Goal: Information Seeking & Learning: Find specific fact

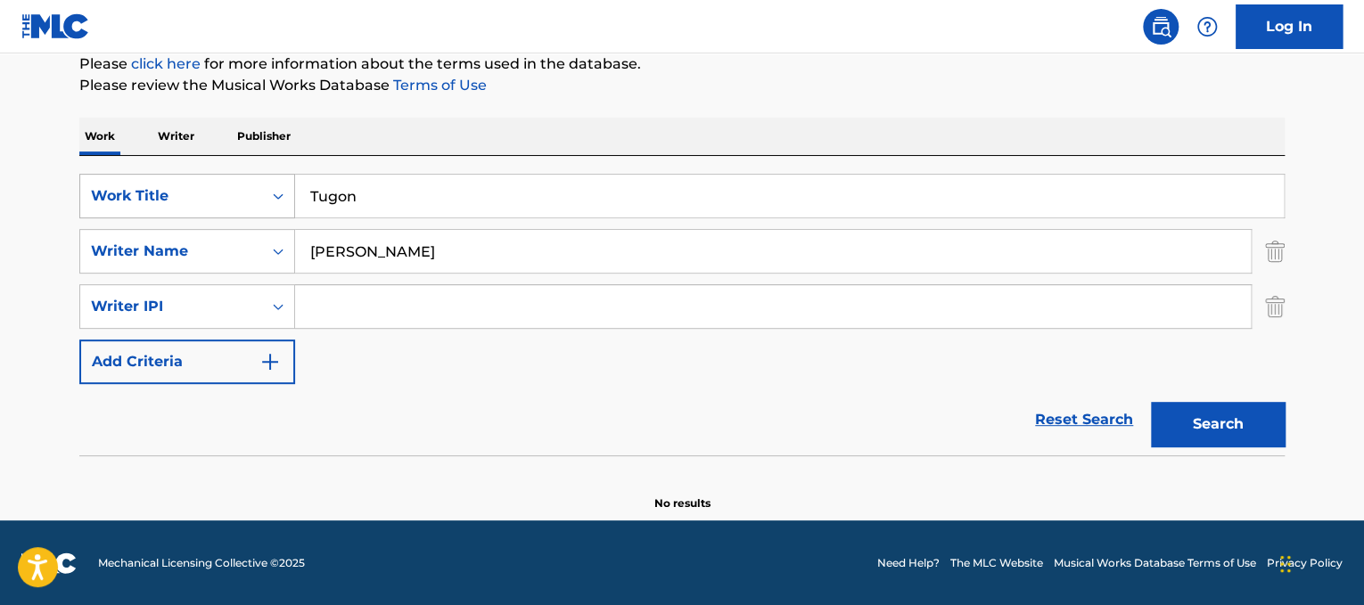
click at [181, 193] on div "SearchWithCriteriad365d50e-ee68-4f25-b9b9-568e7ee9061f Work Title Tugon" at bounding box center [682, 196] width 1206 height 45
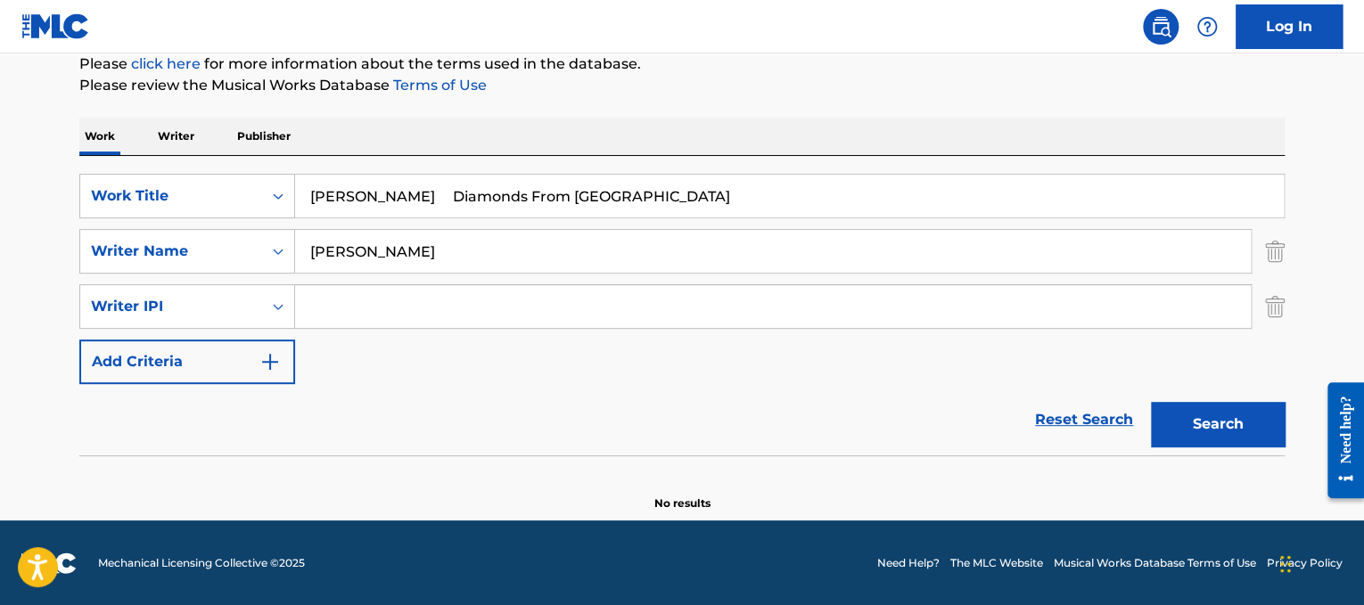
drag, startPoint x: 405, startPoint y: 185, endPoint x: 187, endPoint y: 134, distance: 223.4
click at [187, 134] on div "Work Writer Publisher SearchWithCriteriad365d50e-ee68-4f25-b9b9-568e7ee9061f Wo…" at bounding box center [682, 315] width 1206 height 394
type input "Diamonds From [GEOGRAPHIC_DATA]"
drag, startPoint x: 447, startPoint y: 259, endPoint x: 0, endPoint y: 161, distance: 457.4
click at [0, 161] on main "The MLC Public Work Search The accuracy and completeness of The MLC's data is d…" at bounding box center [682, 176] width 1364 height 690
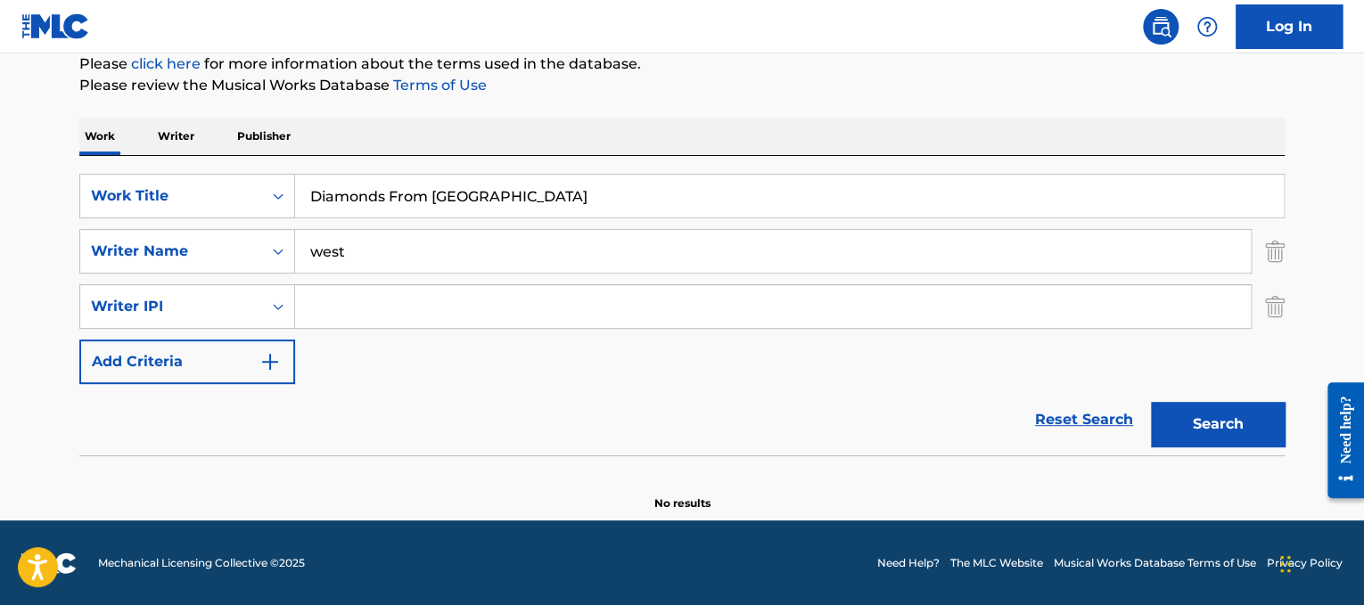
type input "west"
click at [1151, 402] on button "Search" at bounding box center [1218, 424] width 134 height 45
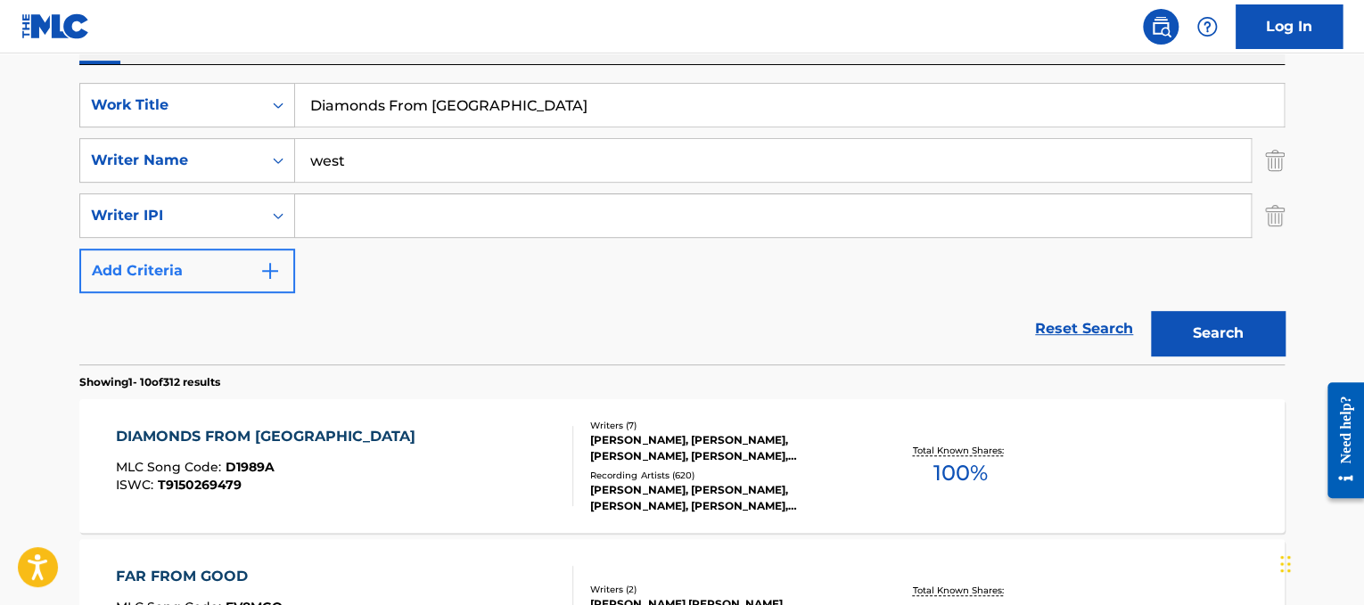
scroll to position [325, 0]
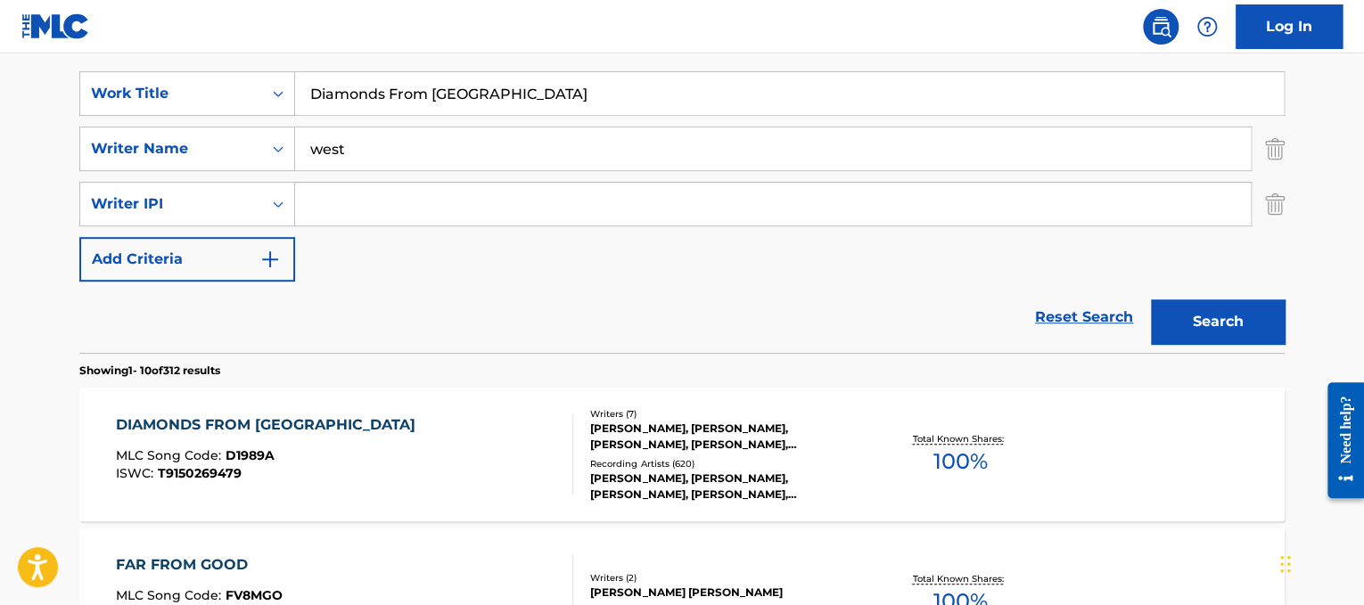
click at [460, 434] on div "DIAMONDS FROM [GEOGRAPHIC_DATA] MLC Song Code : D1989A ISWC : T9150269479" at bounding box center [345, 455] width 458 height 80
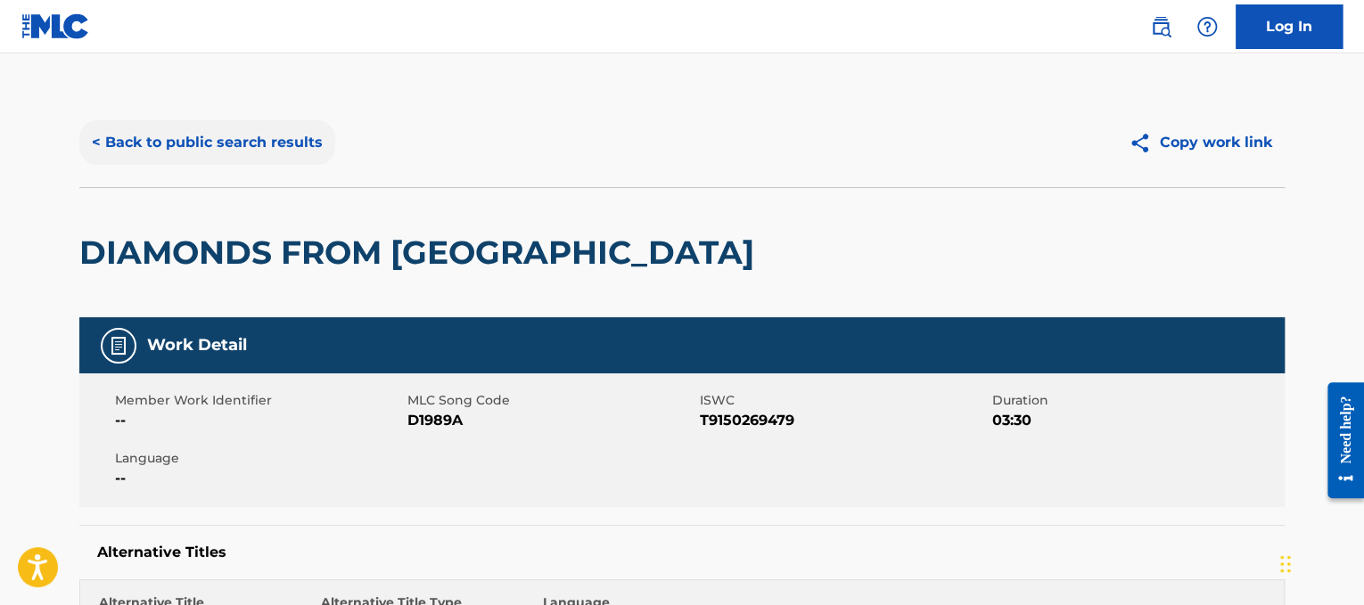
click at [304, 141] on button "< Back to public search results" at bounding box center [207, 142] width 256 height 45
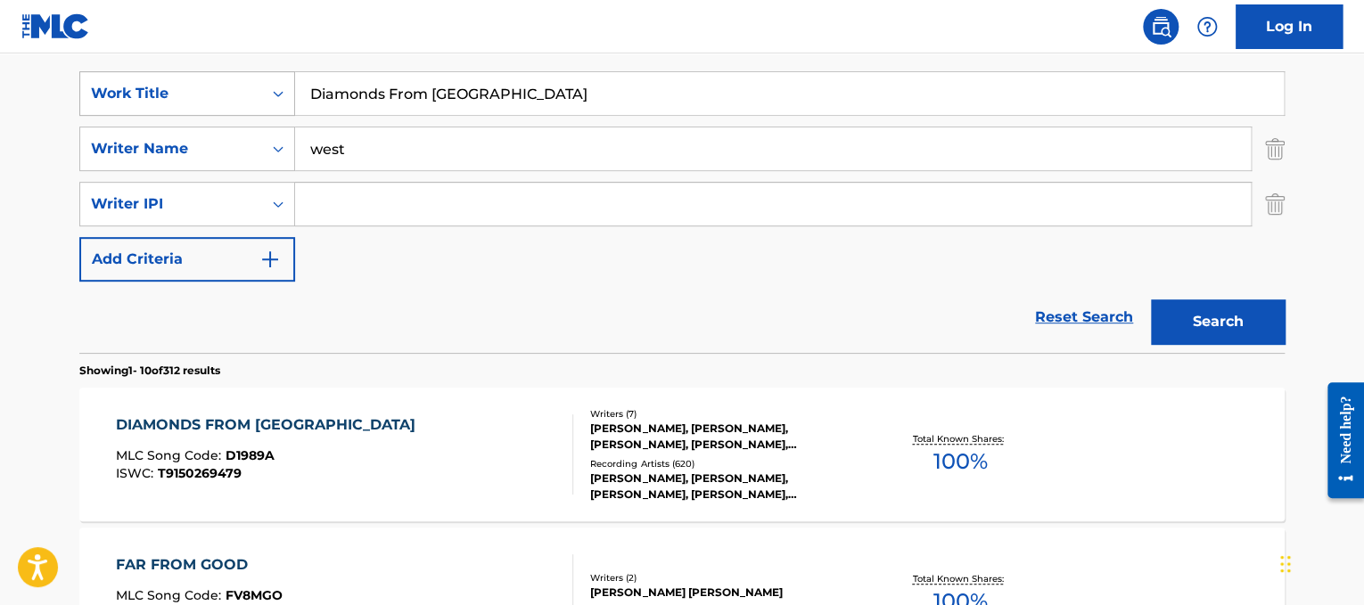
drag, startPoint x: 575, startPoint y: 92, endPoint x: 151, endPoint y: 83, distance: 424.5
click at [151, 83] on div "SearchWithCriteriad365d50e-ee68-4f25-b9b9-568e7ee9061f Work Title Diamonds From…" at bounding box center [682, 93] width 1206 height 45
paste input "on't"
type input "Don't"
drag, startPoint x: 358, startPoint y: 145, endPoint x: 28, endPoint y: 70, distance: 338.3
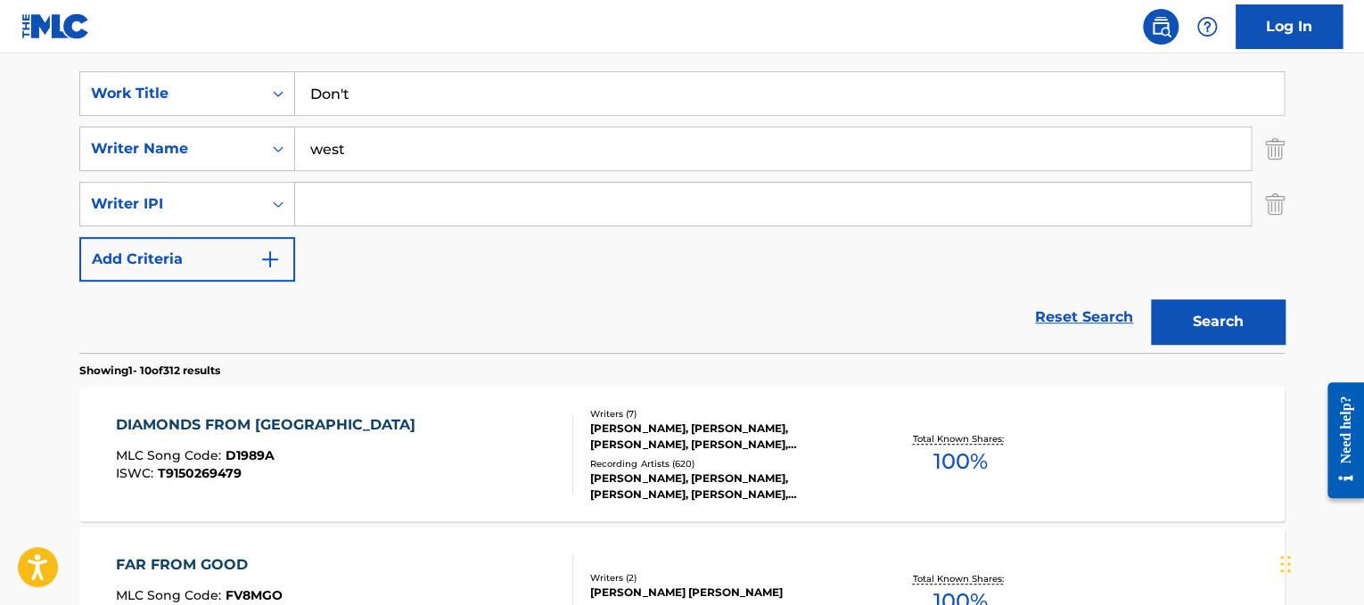
type input "[PERSON_NAME]"
click at [1151, 300] on button "Search" at bounding box center [1218, 322] width 134 height 45
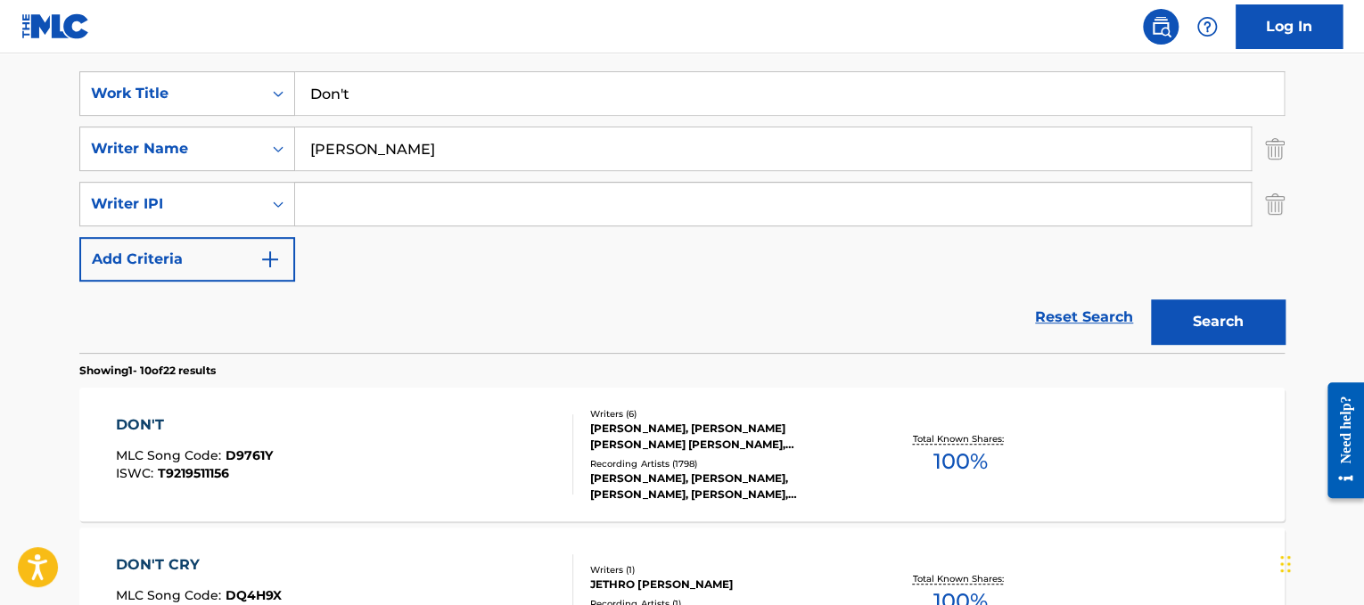
click at [507, 418] on div "DON'T MLC Song Code : D9761Y ISWC : T9219511156" at bounding box center [345, 455] width 458 height 80
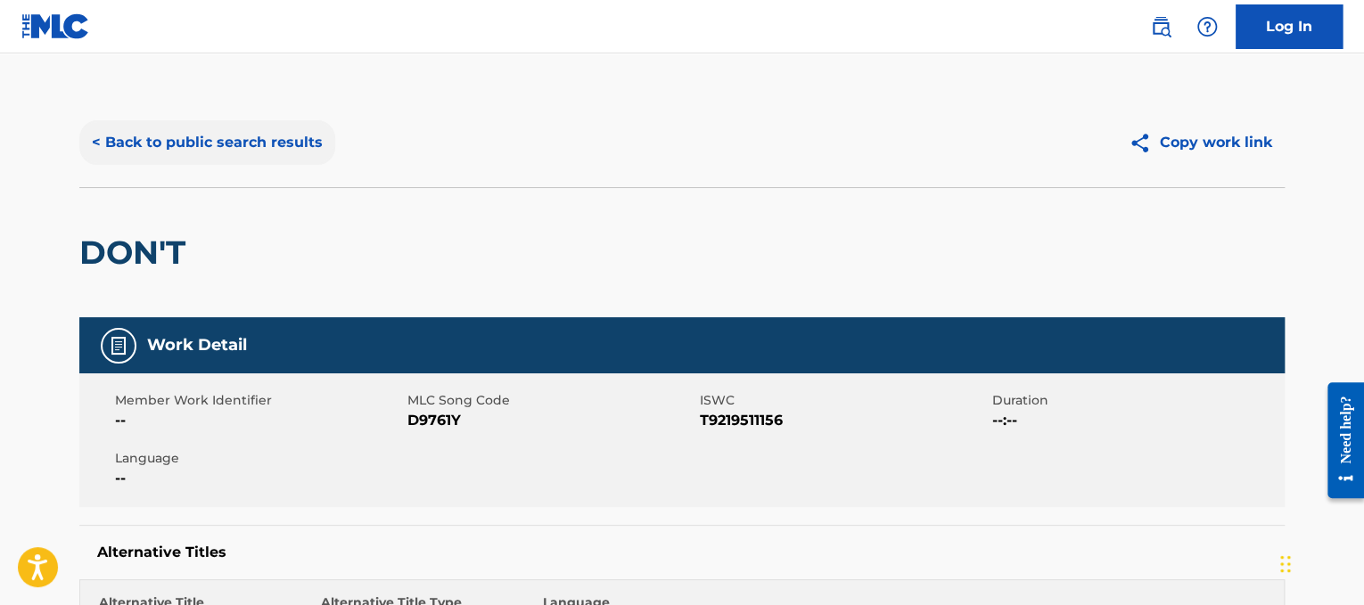
click at [254, 144] on button "< Back to public search results" at bounding box center [207, 142] width 256 height 45
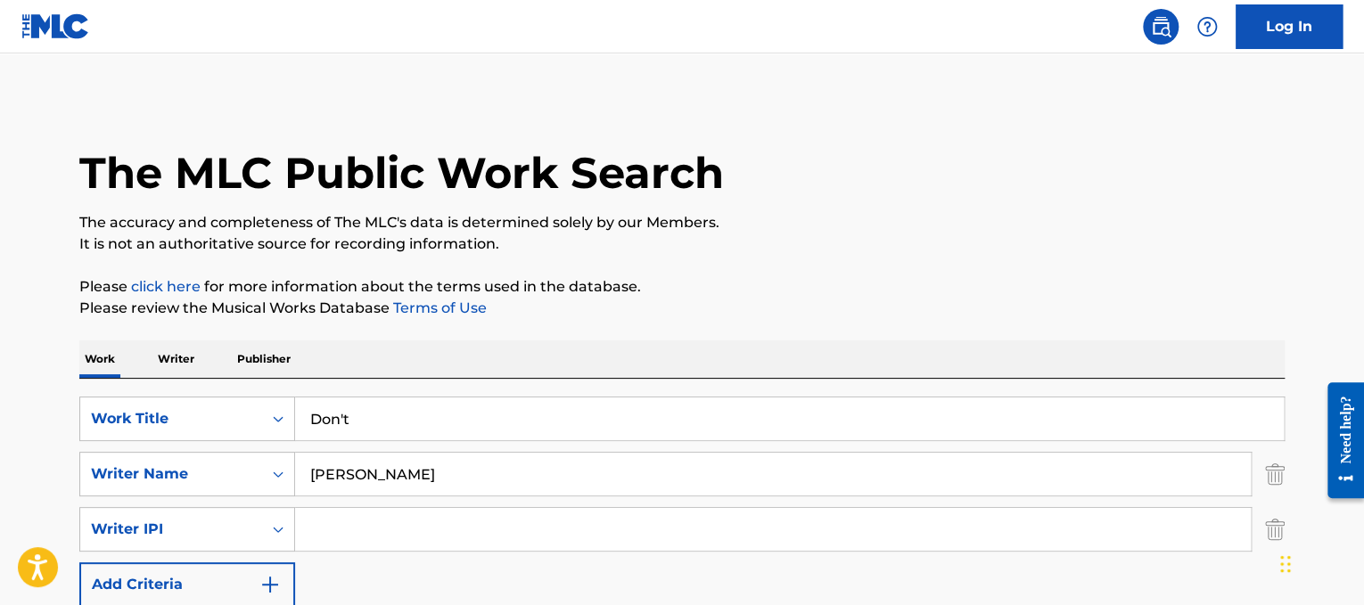
scroll to position [325, 0]
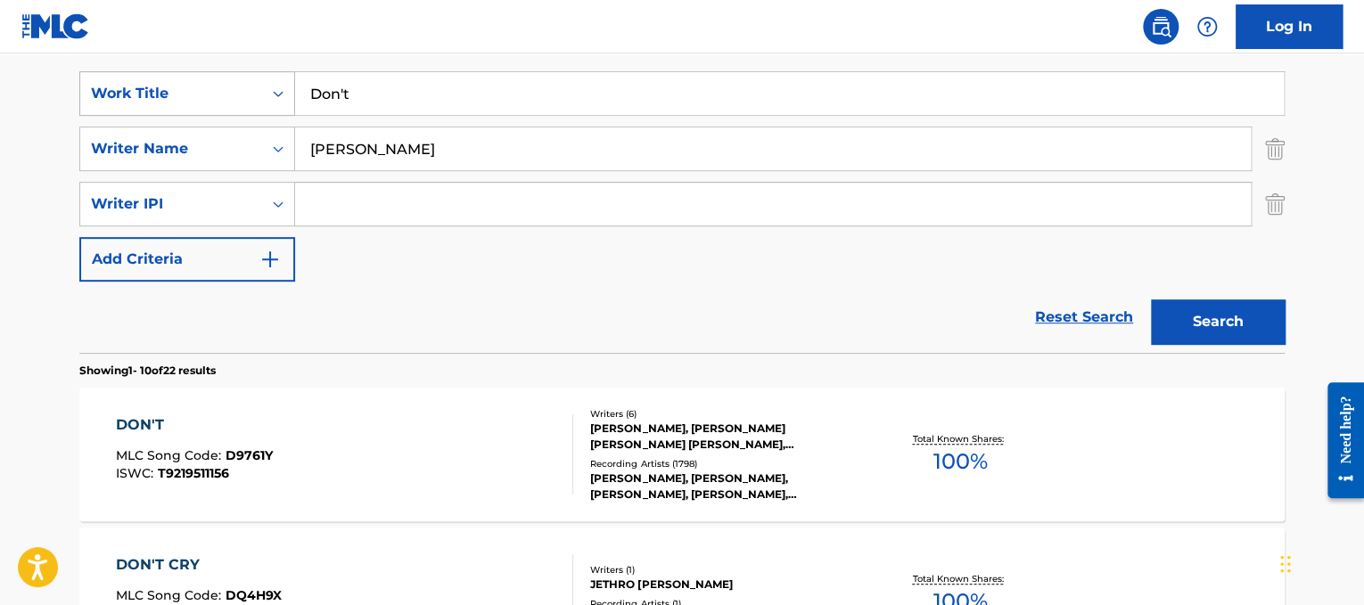
drag, startPoint x: 493, startPoint y: 96, endPoint x: 203, endPoint y: 102, distance: 289.8
click at [203, 102] on div "SearchWithCriteriad365d50e-ee68-4f25-b9b9-568e7ee9061f Work Title Don't" at bounding box center [682, 93] width 1206 height 45
paste input "[PERSON_NAME] Don't Know Why"
drag, startPoint x: 408, startPoint y: 92, endPoint x: 179, endPoint y: 29, distance: 236.7
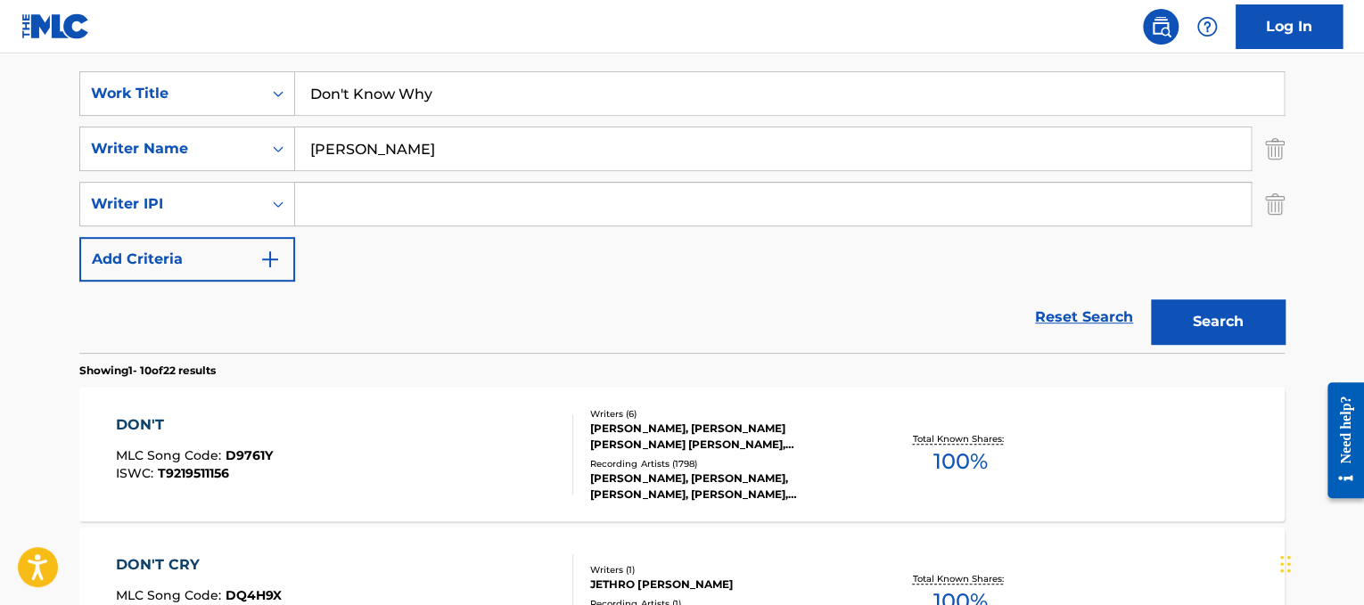
type input "Don't Know Why"
drag, startPoint x: 547, startPoint y: 135, endPoint x: 0, endPoint y: 6, distance: 562.4
click at [1151, 300] on button "Search" at bounding box center [1218, 322] width 134 height 45
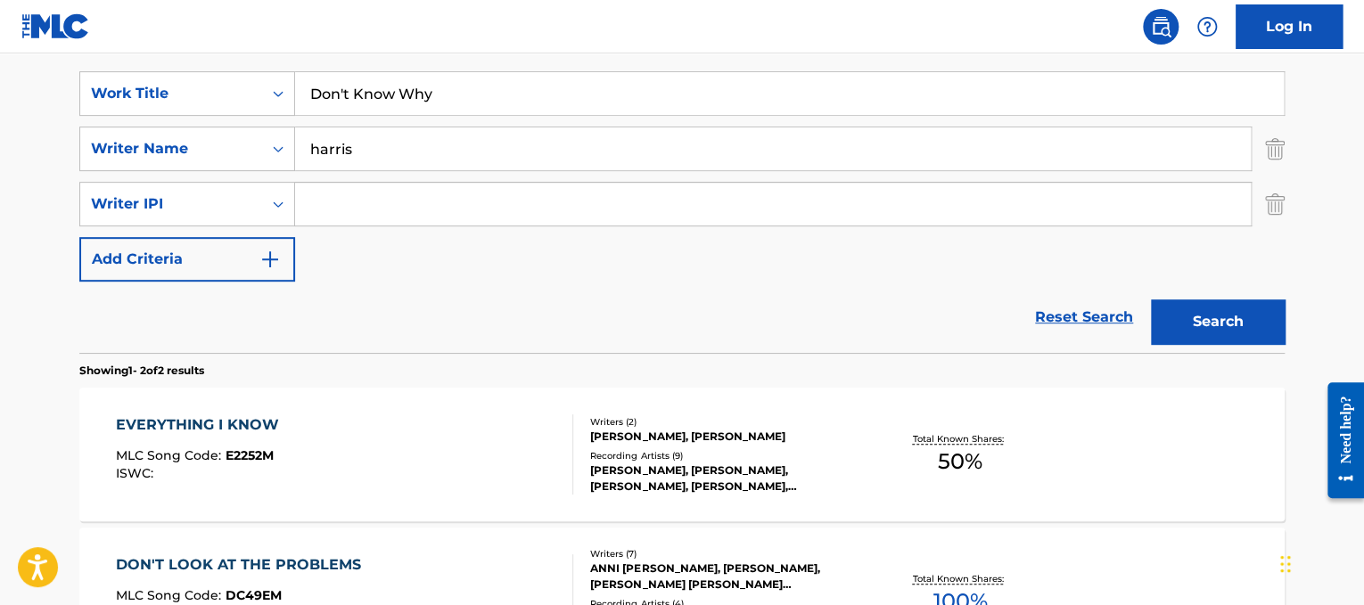
type input "harris"
click at [1151, 300] on button "Search" at bounding box center [1218, 322] width 134 height 45
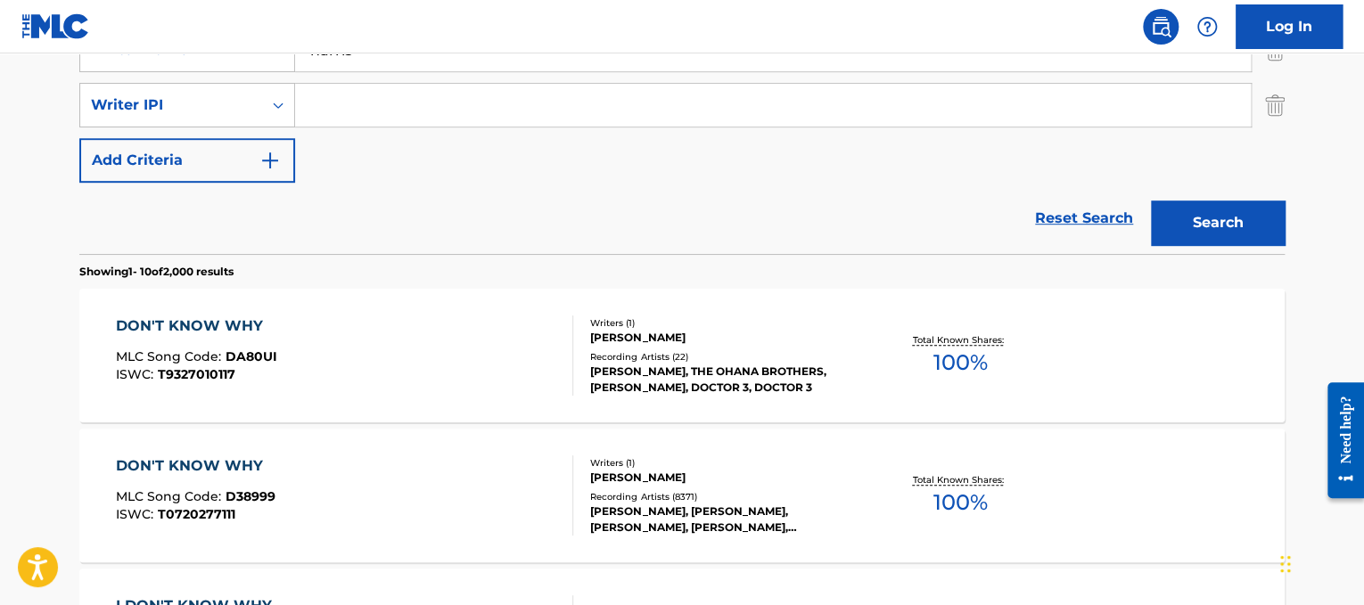
scroll to position [430, 0]
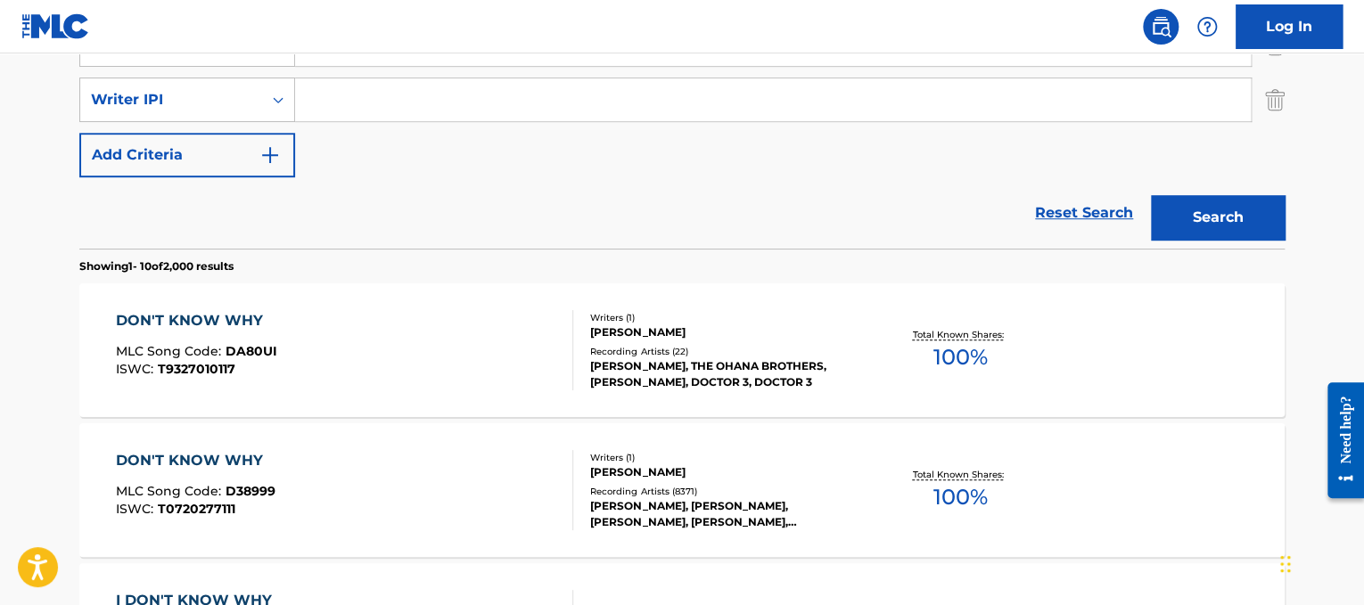
click at [797, 470] on div "[PERSON_NAME]" at bounding box center [724, 473] width 269 height 16
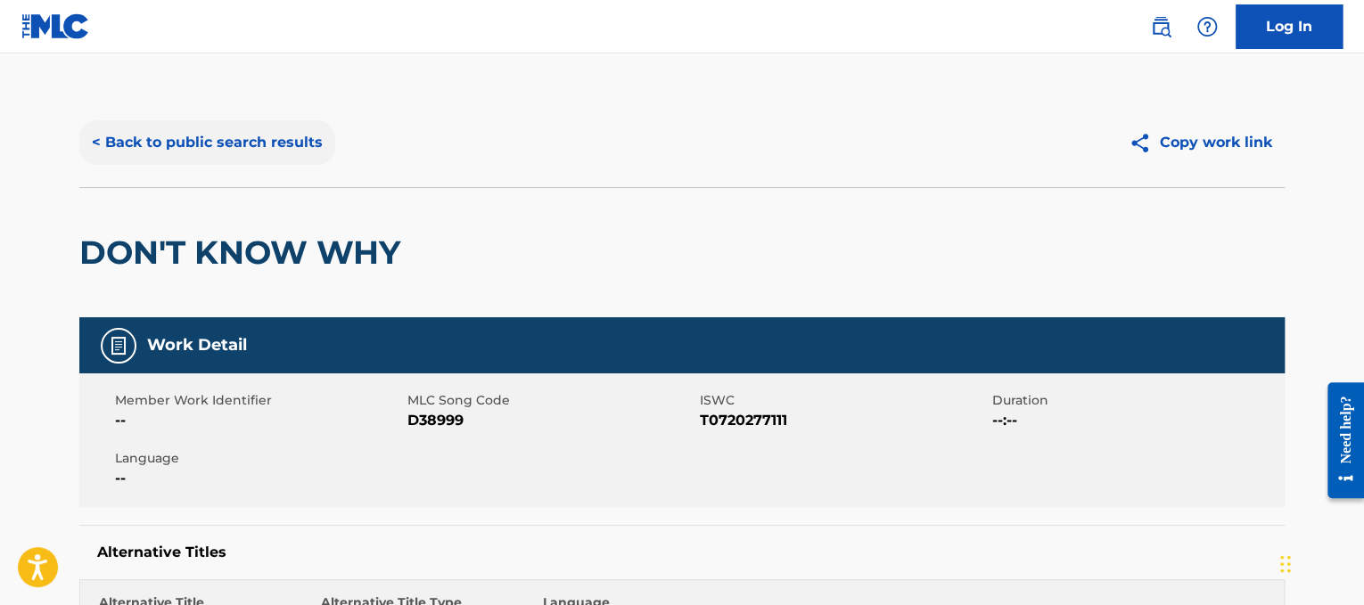
click at [237, 148] on button "< Back to public search results" at bounding box center [207, 142] width 256 height 45
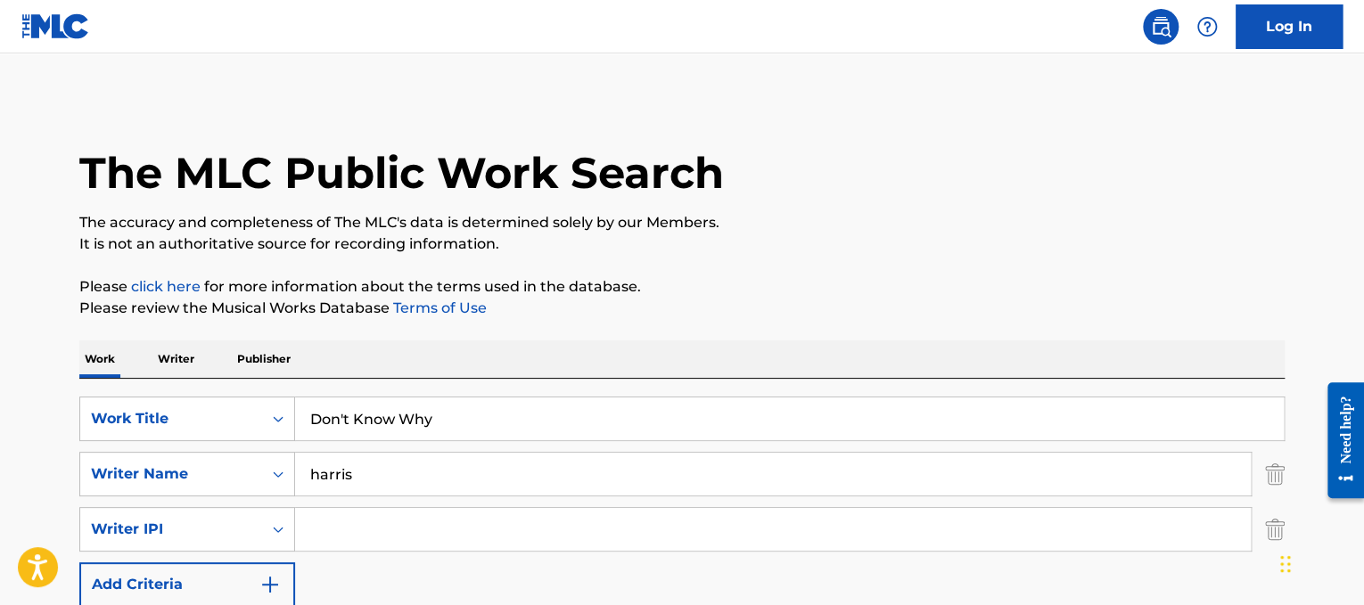
drag, startPoint x: 505, startPoint y: 435, endPoint x: 118, endPoint y: 372, distance: 392.1
paste input "Journey Don't Stop Believing"
drag, startPoint x: 373, startPoint y: 425, endPoint x: 141, endPoint y: 334, distance: 249.0
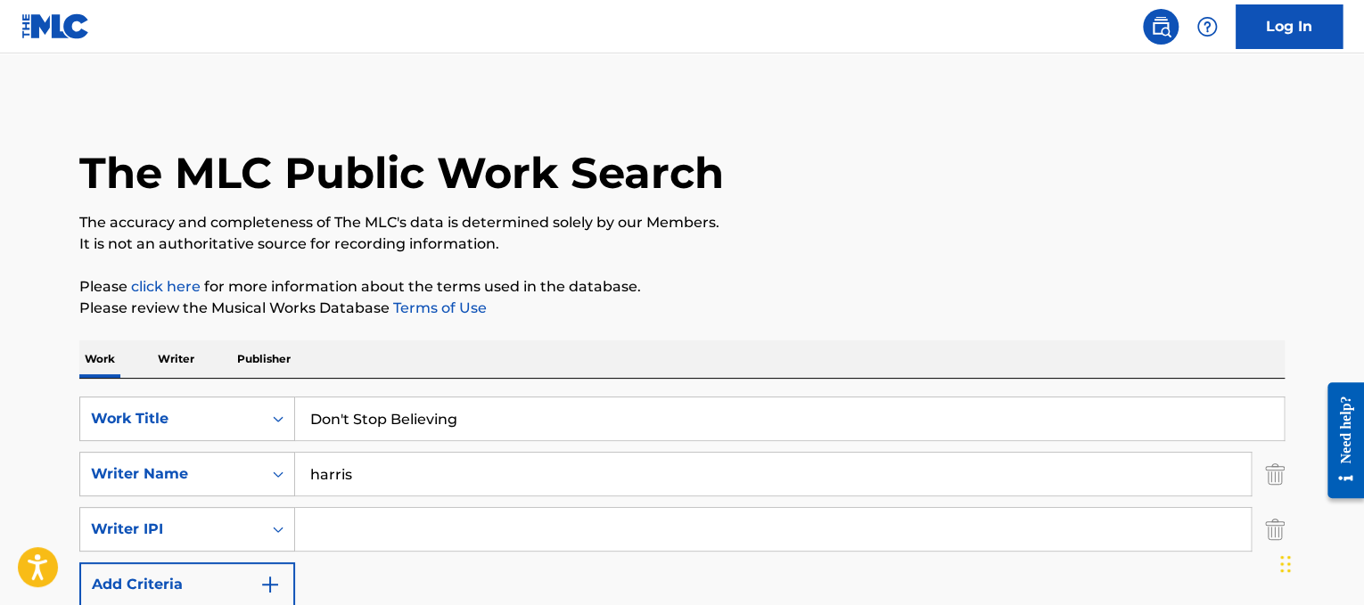
type input "Don't Stop Believing"
drag, startPoint x: 418, startPoint y: 473, endPoint x: 0, endPoint y: 374, distance: 430.0
type input "[PERSON_NAME]"
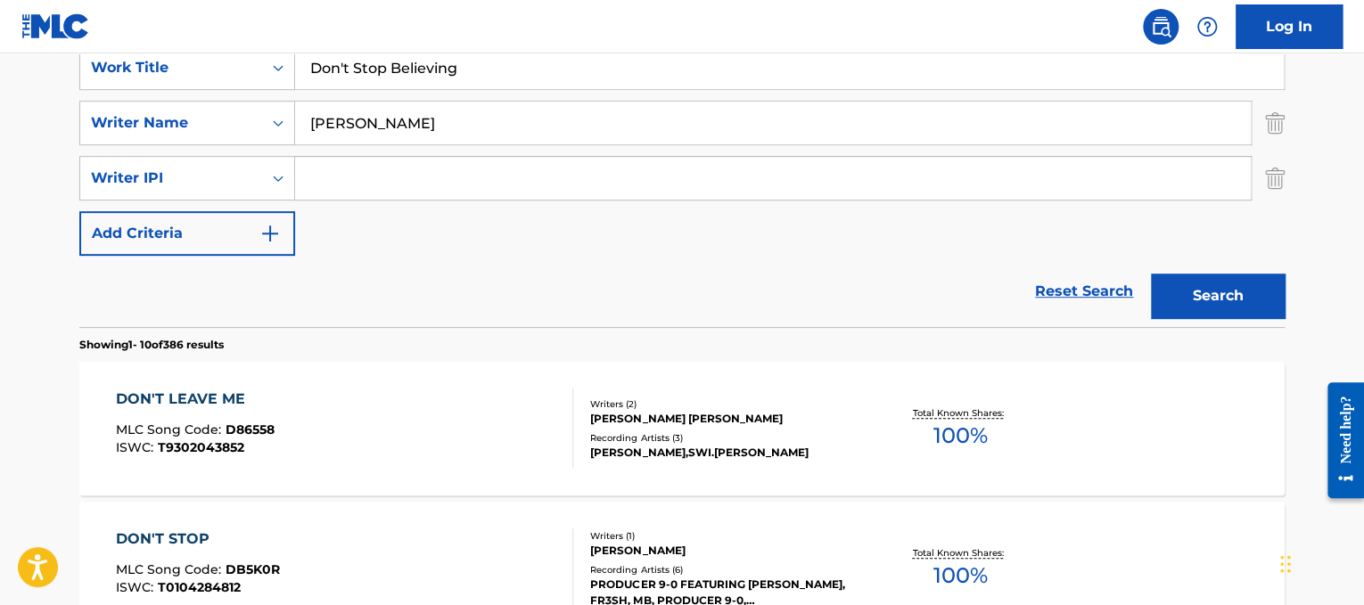
scroll to position [354, 0]
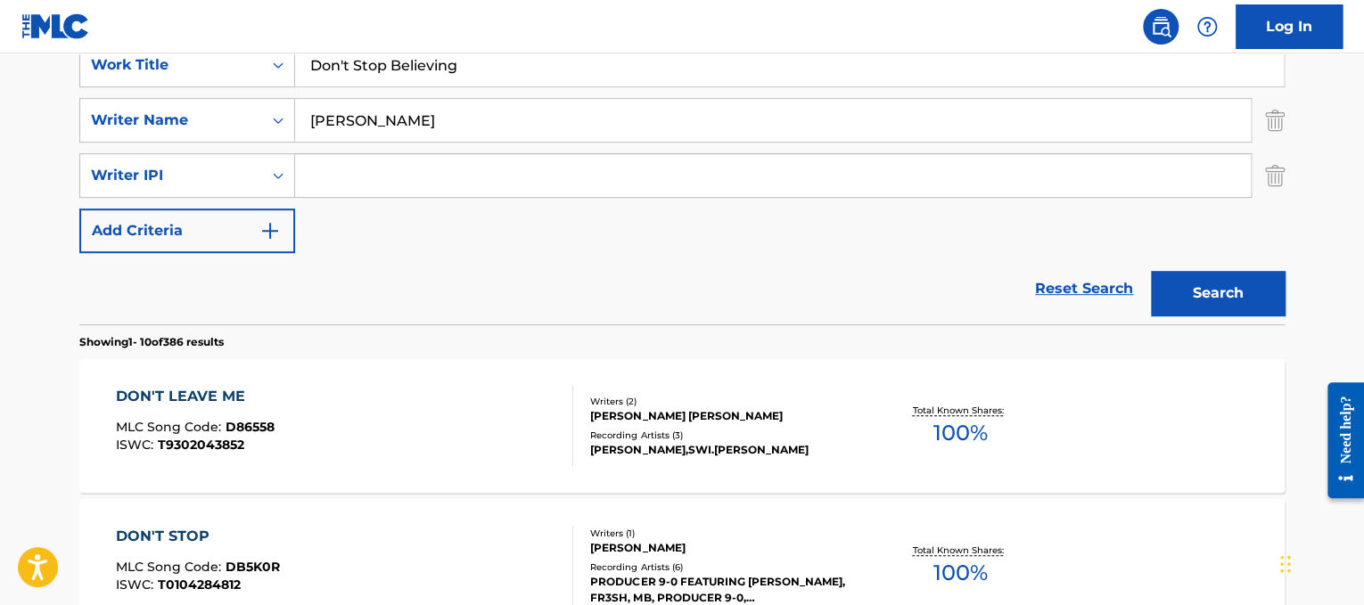
click at [693, 69] on input "Don't Stop Believing" at bounding box center [789, 65] width 989 height 43
type input "Don't Stop Believin"
click at [1205, 280] on button "Search" at bounding box center [1218, 293] width 134 height 45
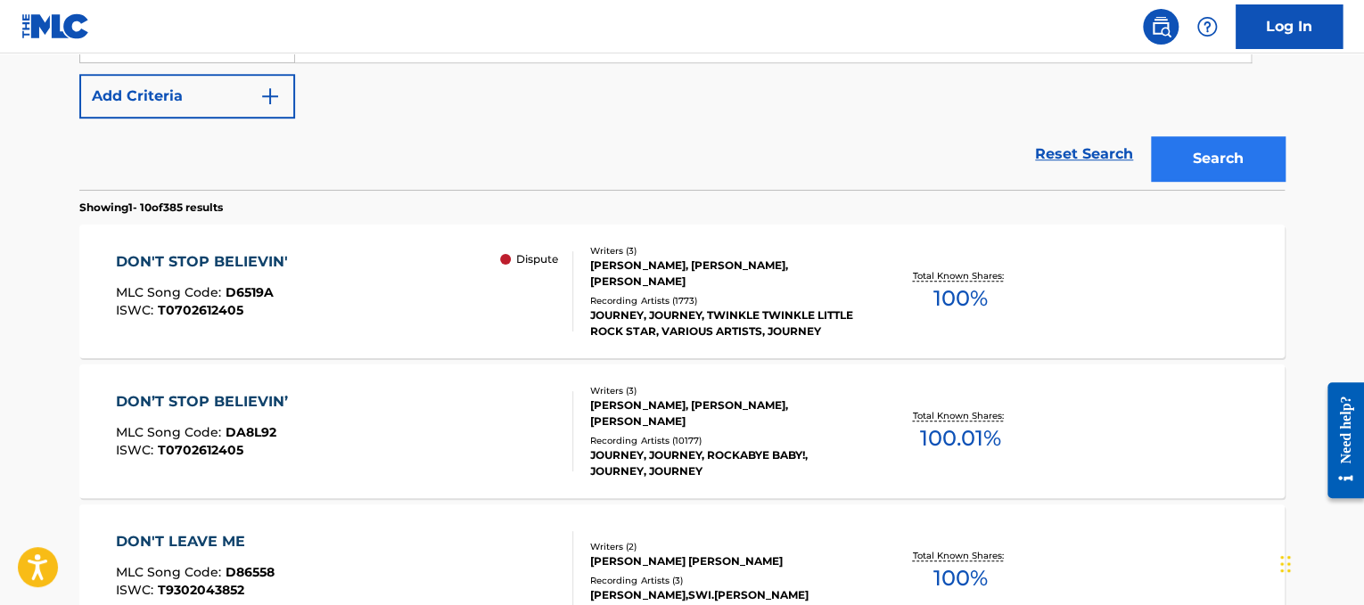
scroll to position [503, 0]
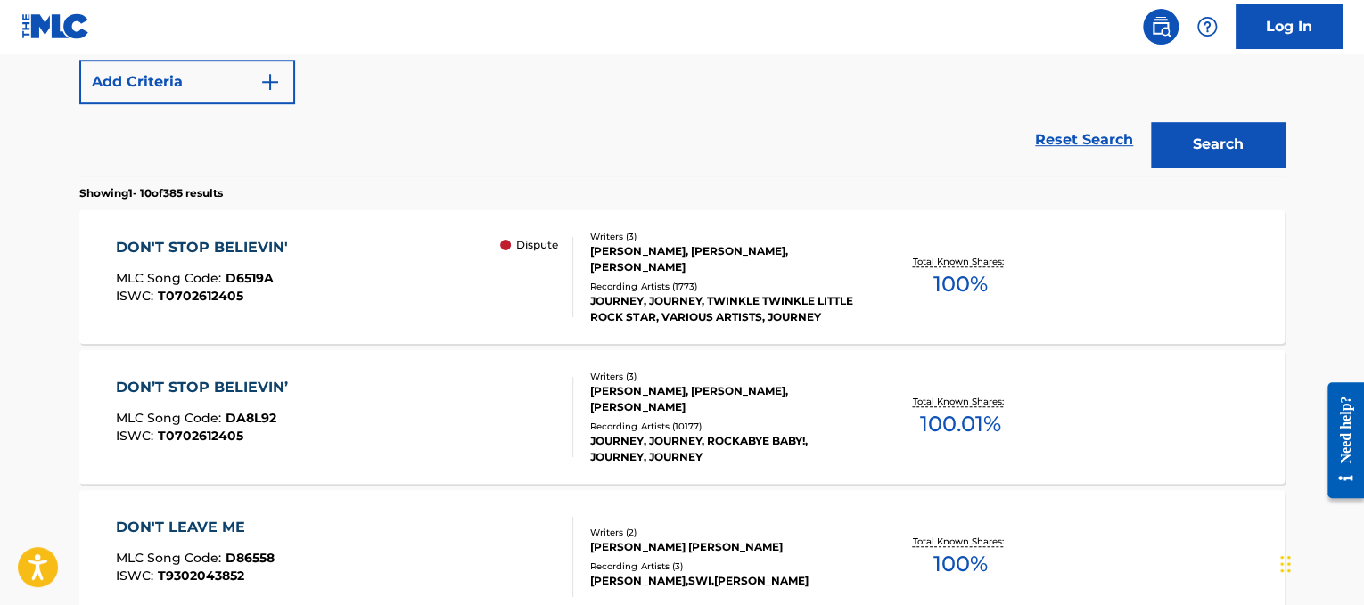
click at [747, 243] on div "Writers ( 3 )" at bounding box center [724, 236] width 269 height 13
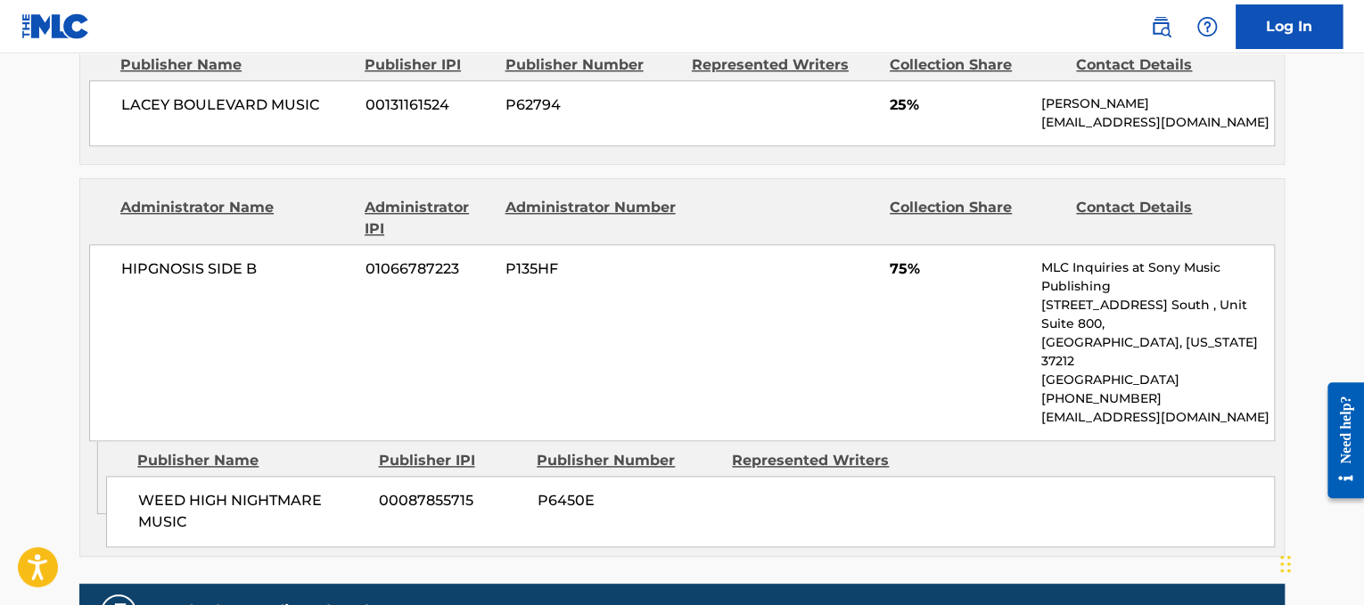
scroll to position [906, 0]
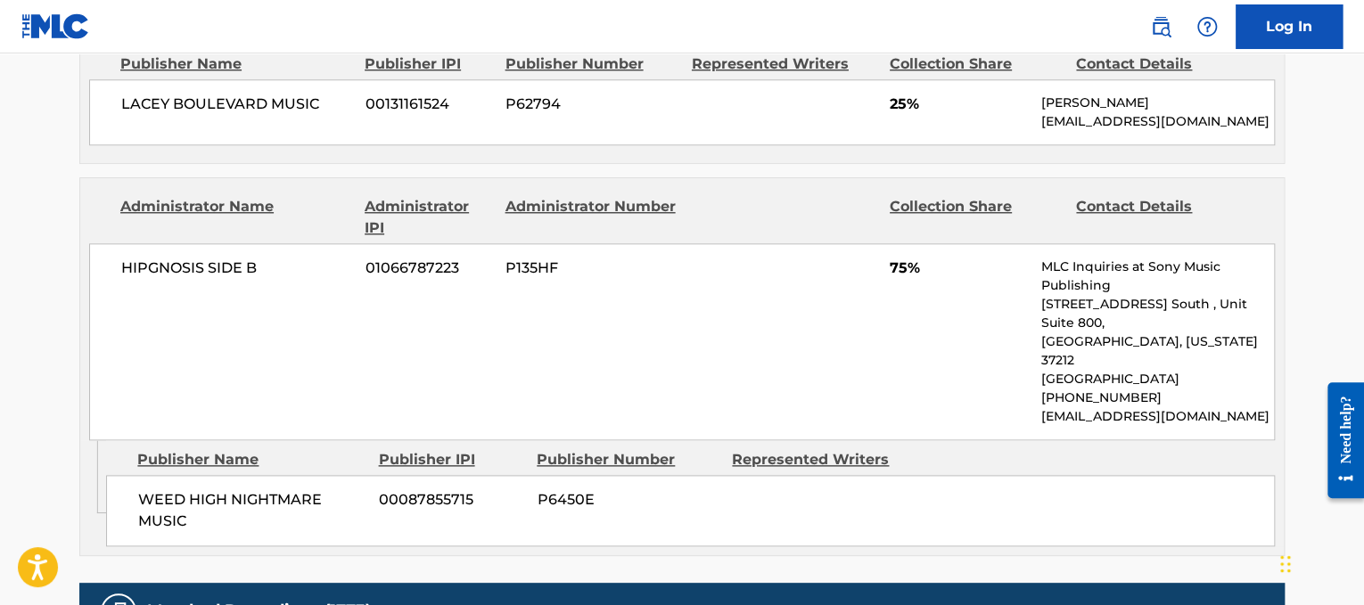
click at [747, 245] on div "HIPGNOSIS SIDE B 01066787223 P135HF 75% MLC Inquiries at Sony Music Publishing …" at bounding box center [682, 341] width 1186 height 197
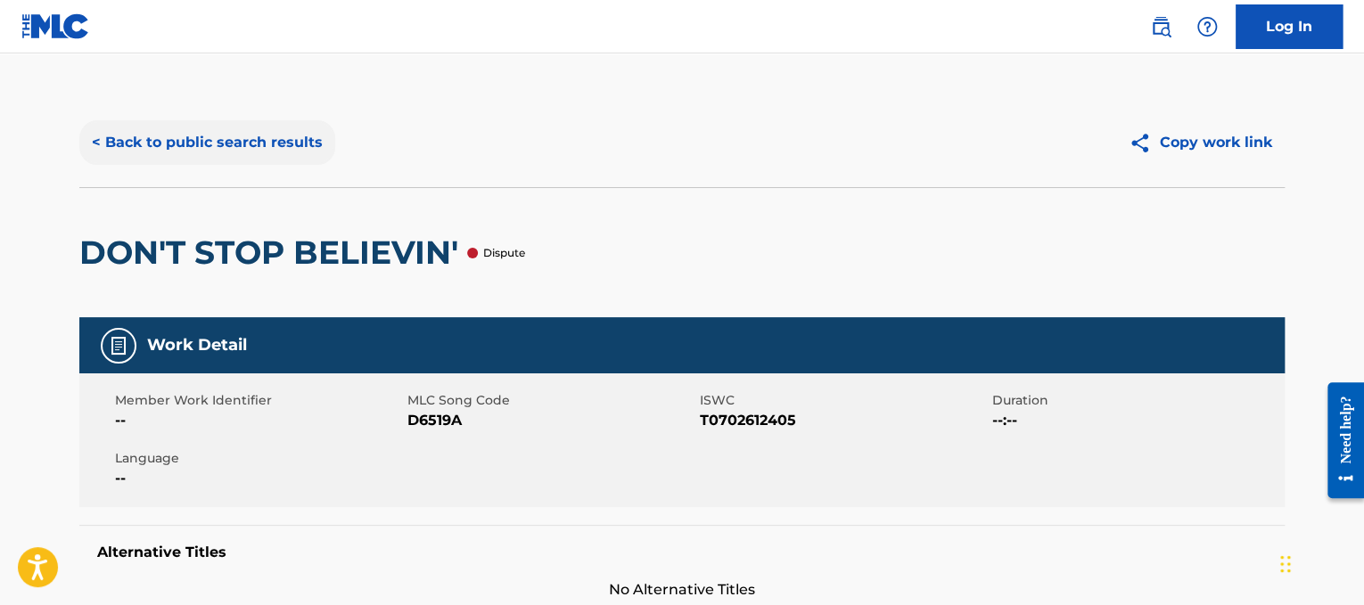
click at [316, 141] on button "< Back to public search results" at bounding box center [207, 142] width 256 height 45
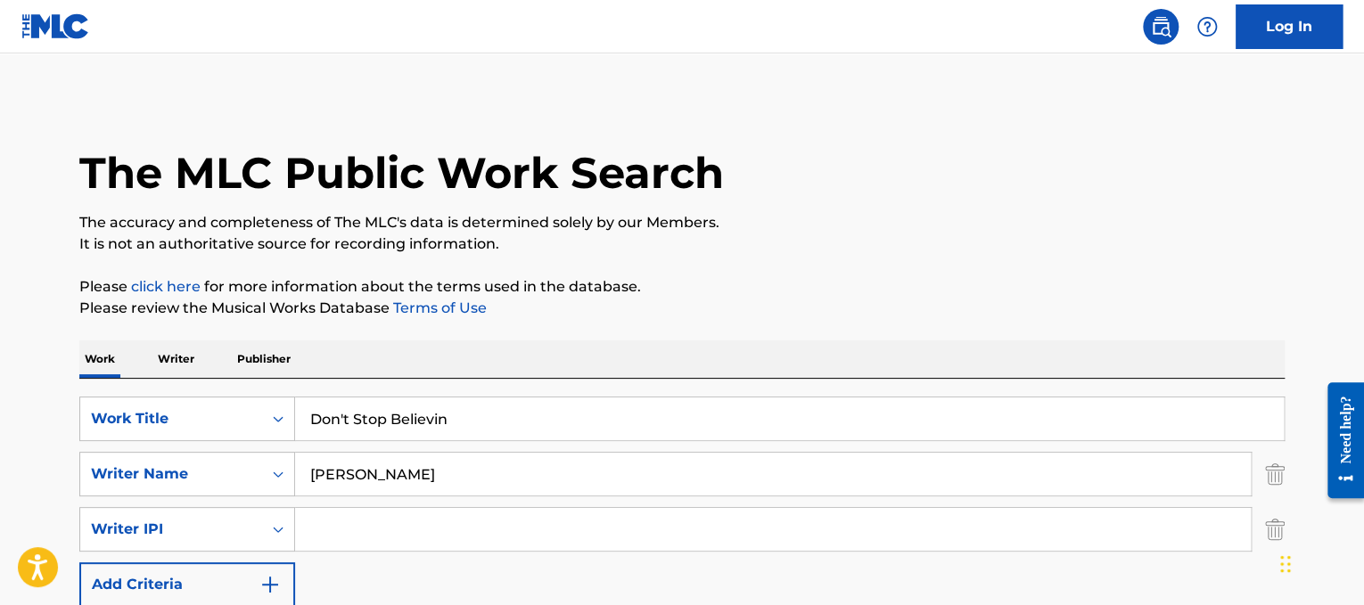
drag, startPoint x: 473, startPoint y: 405, endPoint x: 80, endPoint y: 342, distance: 398.2
paste input "[PERSON_NAME] Featuring [PERSON_NAME] Don't Wanna Know"
drag, startPoint x: 568, startPoint y: 419, endPoint x: 21, endPoint y: 362, distance: 550.5
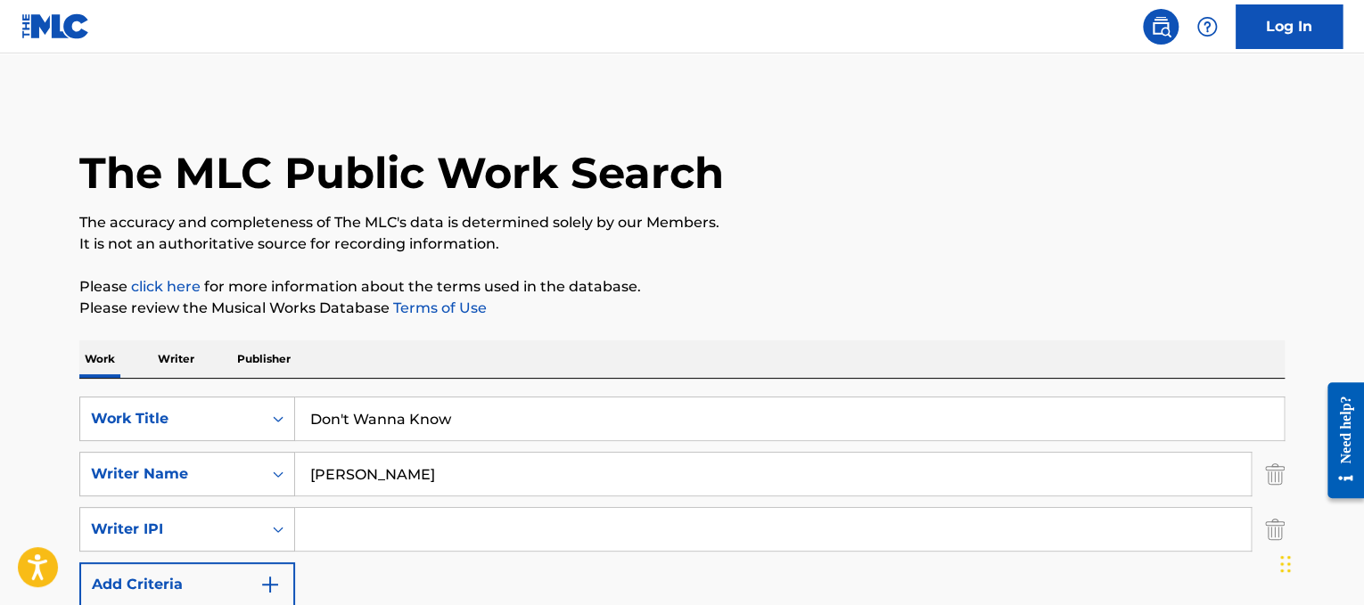
type input "Don't Wanna Know"
drag, startPoint x: 408, startPoint y: 485, endPoint x: 0, endPoint y: 351, distance: 428.9
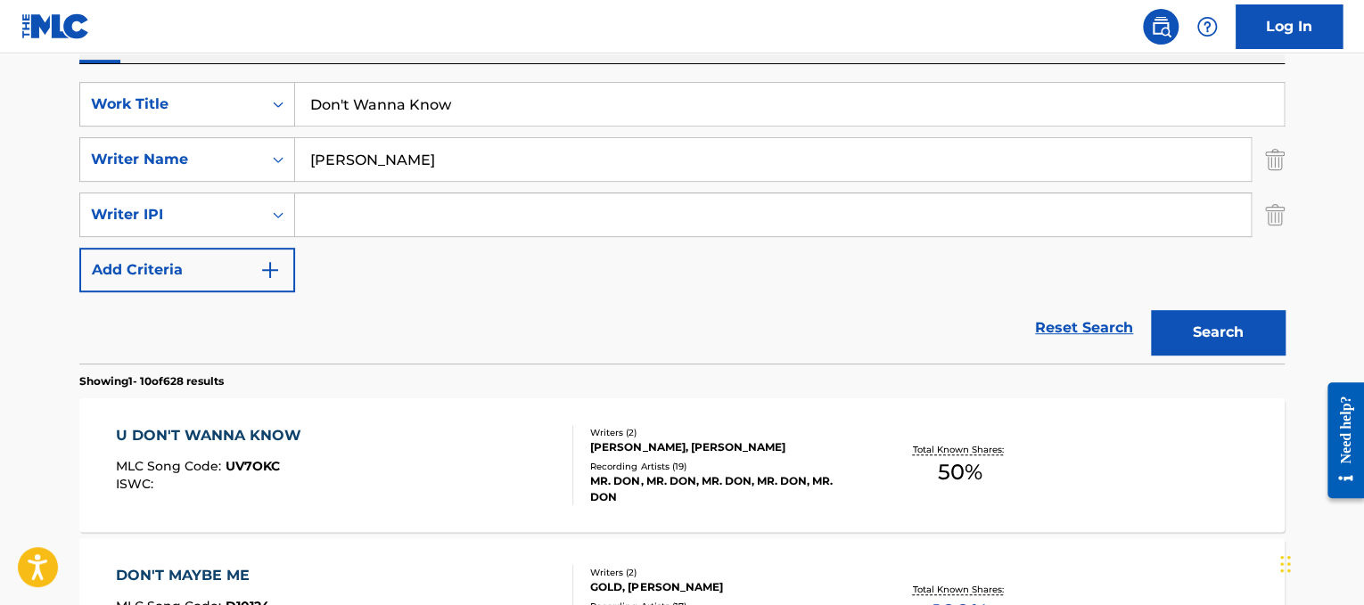
scroll to position [316, 0]
click at [1195, 328] on button "Search" at bounding box center [1218, 331] width 134 height 45
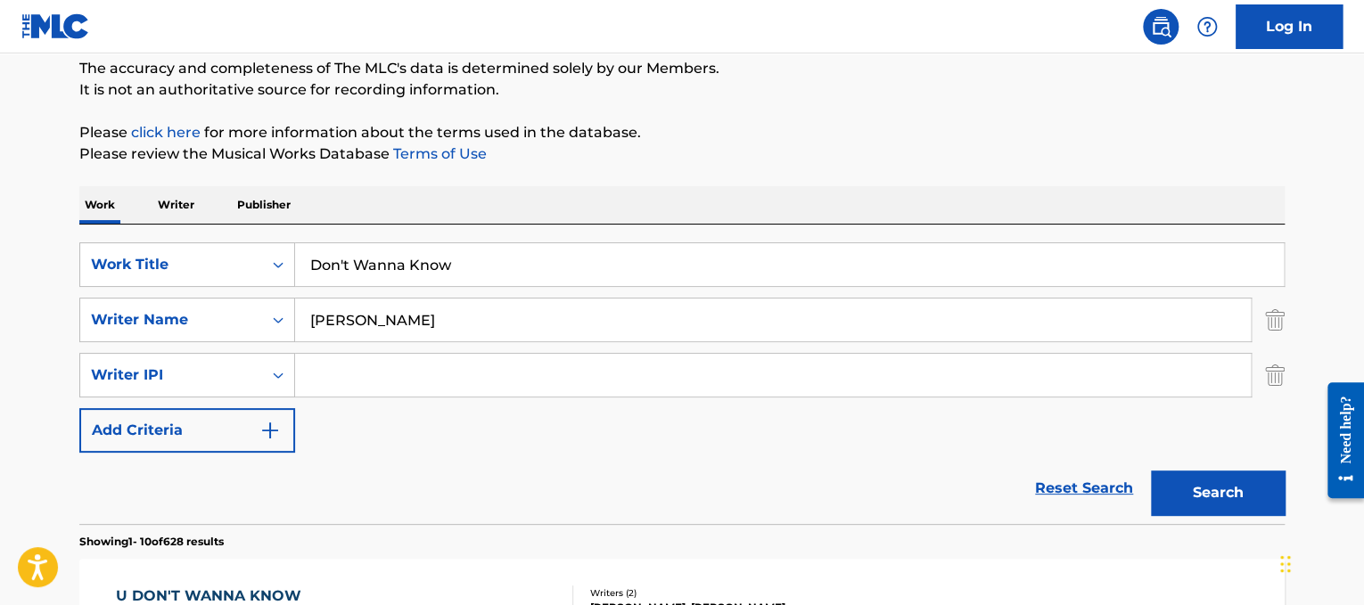
scroll to position [128, 0]
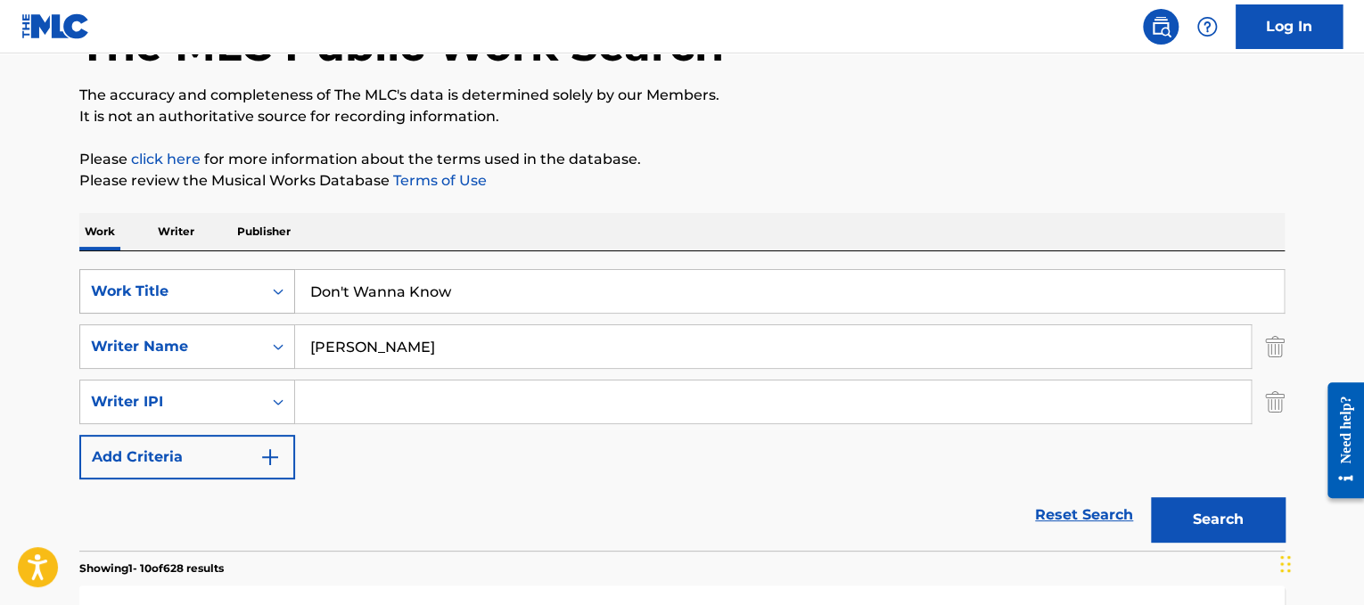
drag, startPoint x: 501, startPoint y: 341, endPoint x: 235, endPoint y: 279, distance: 272.8
click at [235, 279] on div "SearchWithCriteriad365d50e-ee68-4f25-b9b9-568e7ee9061f Work Title Don't Wanna K…" at bounding box center [682, 374] width 1206 height 210
type input "b"
type input "[PERSON_NAME]"
click at [1151, 498] on button "Search" at bounding box center [1218, 520] width 134 height 45
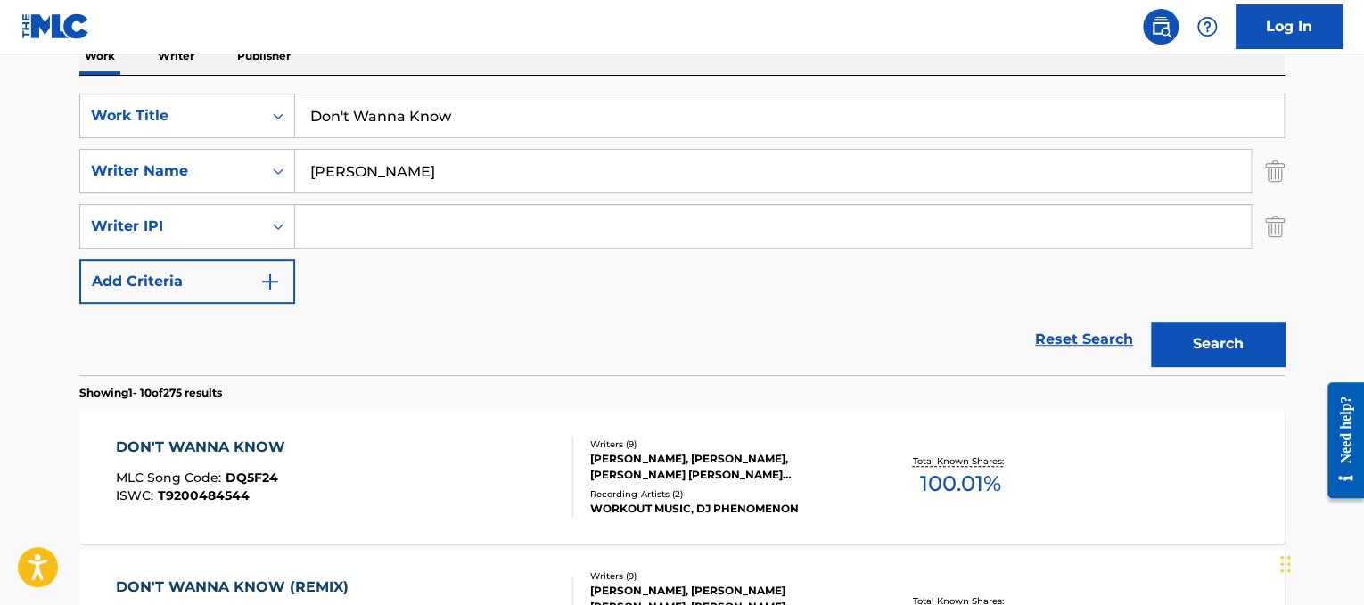
scroll to position [304, 0]
click at [731, 465] on div "[PERSON_NAME], [PERSON_NAME], [PERSON_NAME] [PERSON_NAME] [PERSON_NAME], WRITER…" at bounding box center [724, 466] width 269 height 32
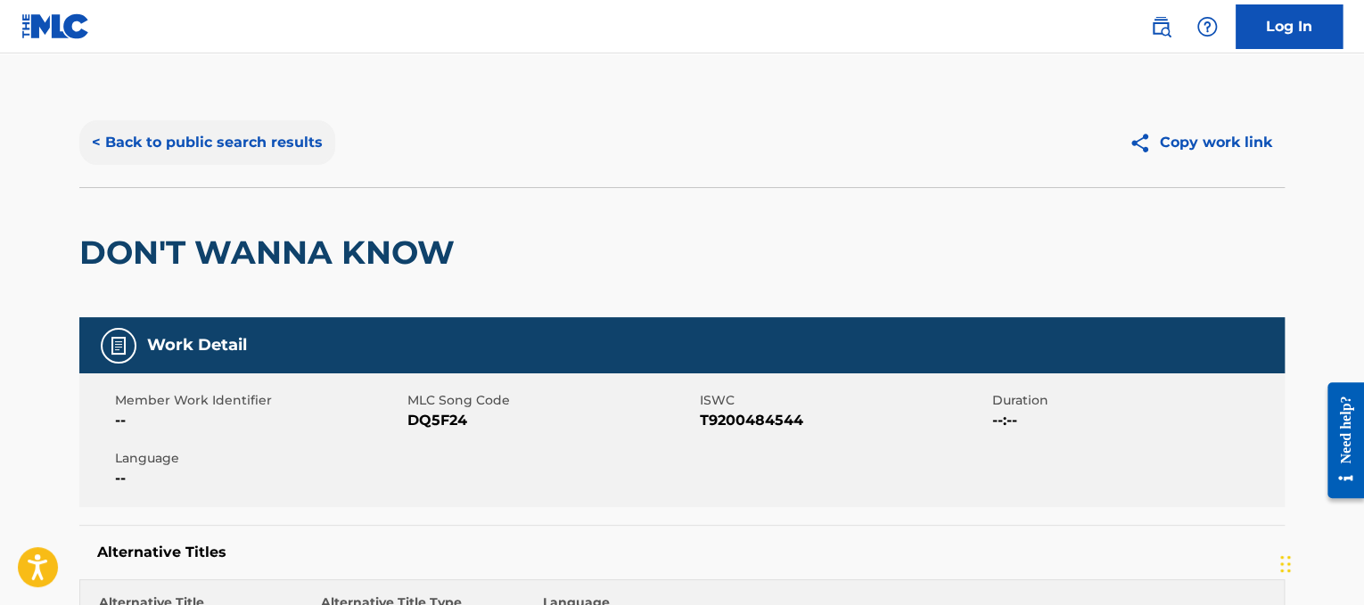
click at [266, 133] on button "< Back to public search results" at bounding box center [207, 142] width 256 height 45
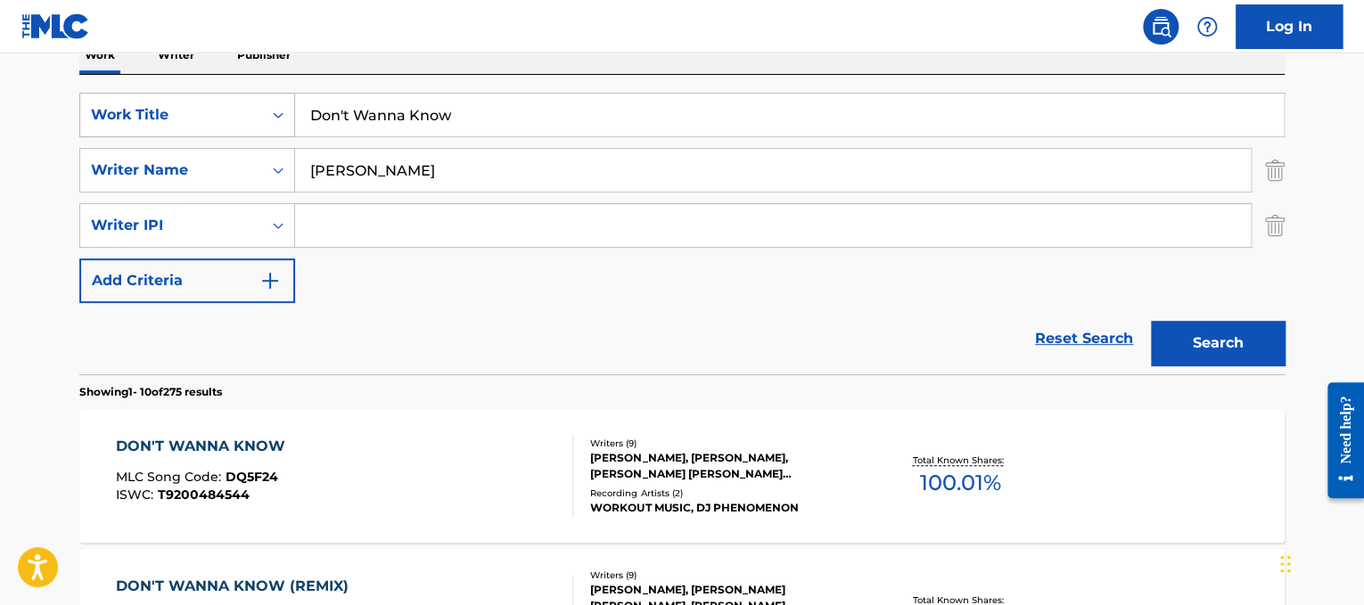
drag, startPoint x: 494, startPoint y: 127, endPoint x: 258, endPoint y: 95, distance: 238.4
click at [258, 95] on div "SearchWithCriteriad365d50e-ee68-4f25-b9b9-568e7ee9061f Work Title Don't Wanna K…" at bounding box center [682, 115] width 1206 height 45
paste input "rink on It"
type input "Drink on It"
drag, startPoint x: 451, startPoint y: 184, endPoint x: 0, endPoint y: 37, distance: 474.6
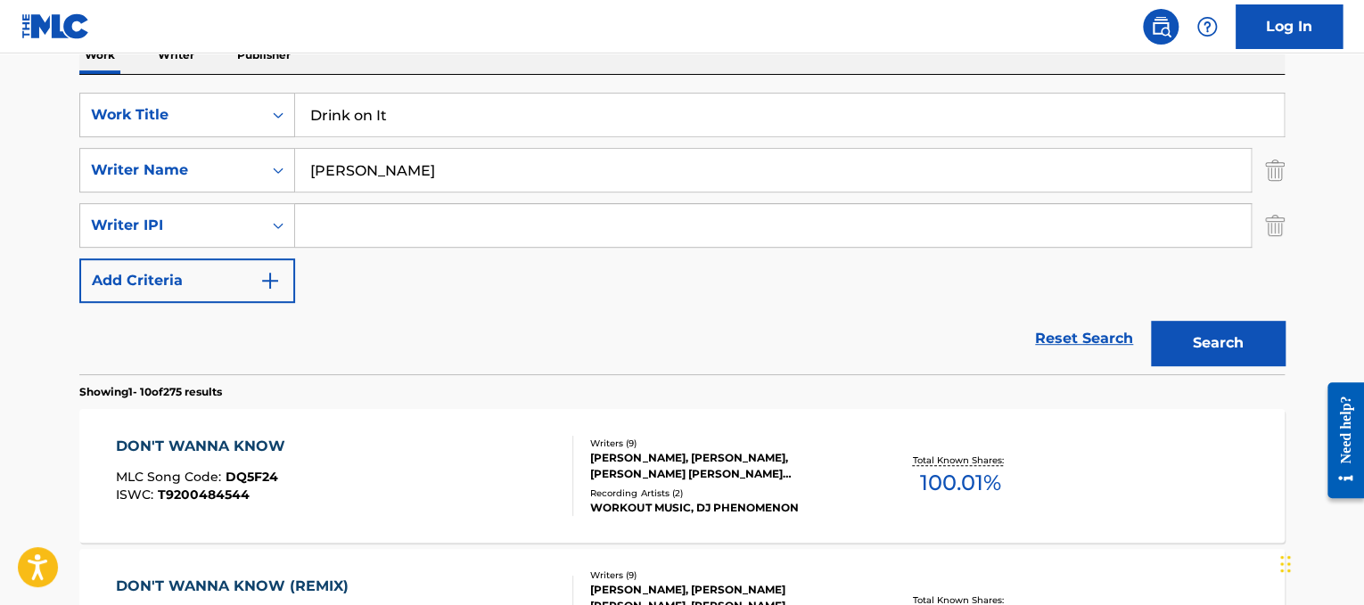
type input "[PERSON_NAME]"
click at [1151, 321] on button "Search" at bounding box center [1218, 343] width 134 height 45
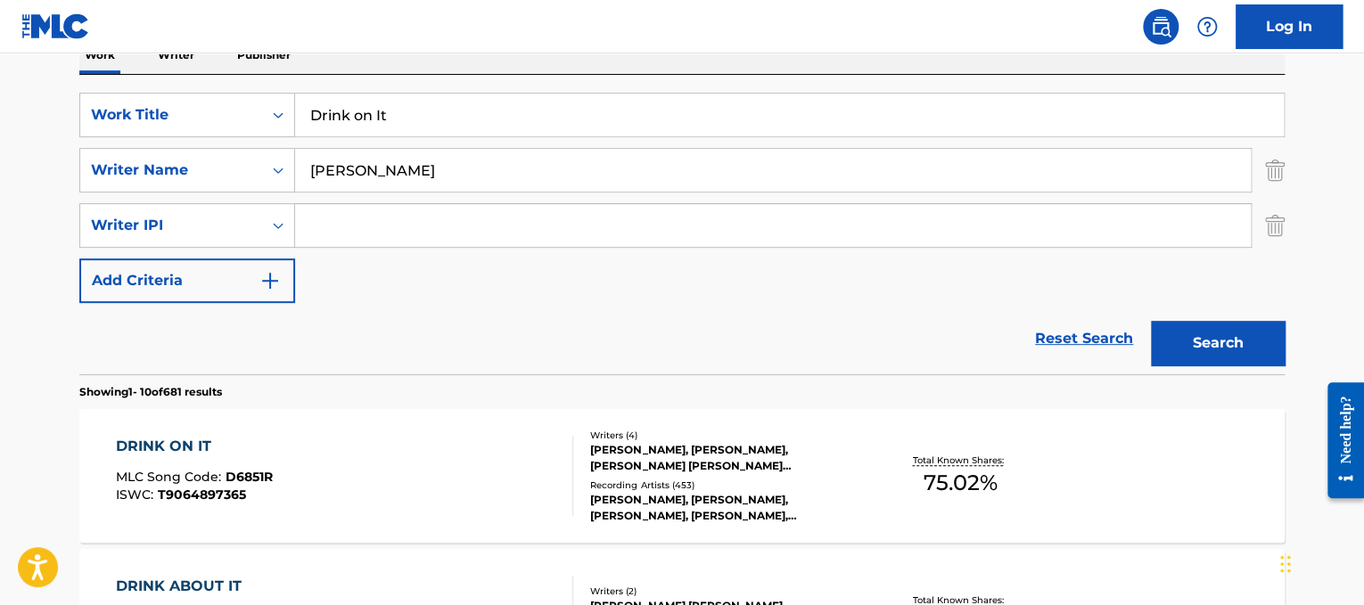
click at [463, 447] on div "DRINK ON IT MLC Song Code : D6851R ISWC : T9064897365" at bounding box center [345, 476] width 458 height 80
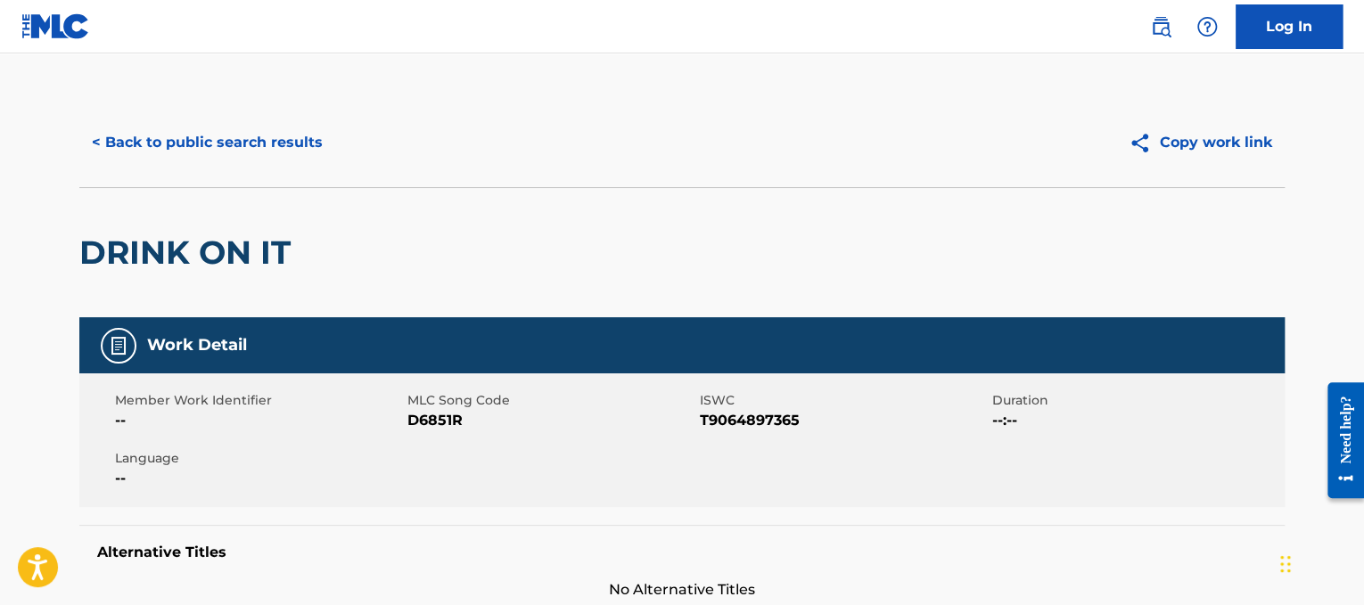
click at [338, 144] on div "< Back to public search results" at bounding box center [380, 142] width 603 height 45
click at [253, 137] on button "< Back to public search results" at bounding box center [207, 142] width 256 height 45
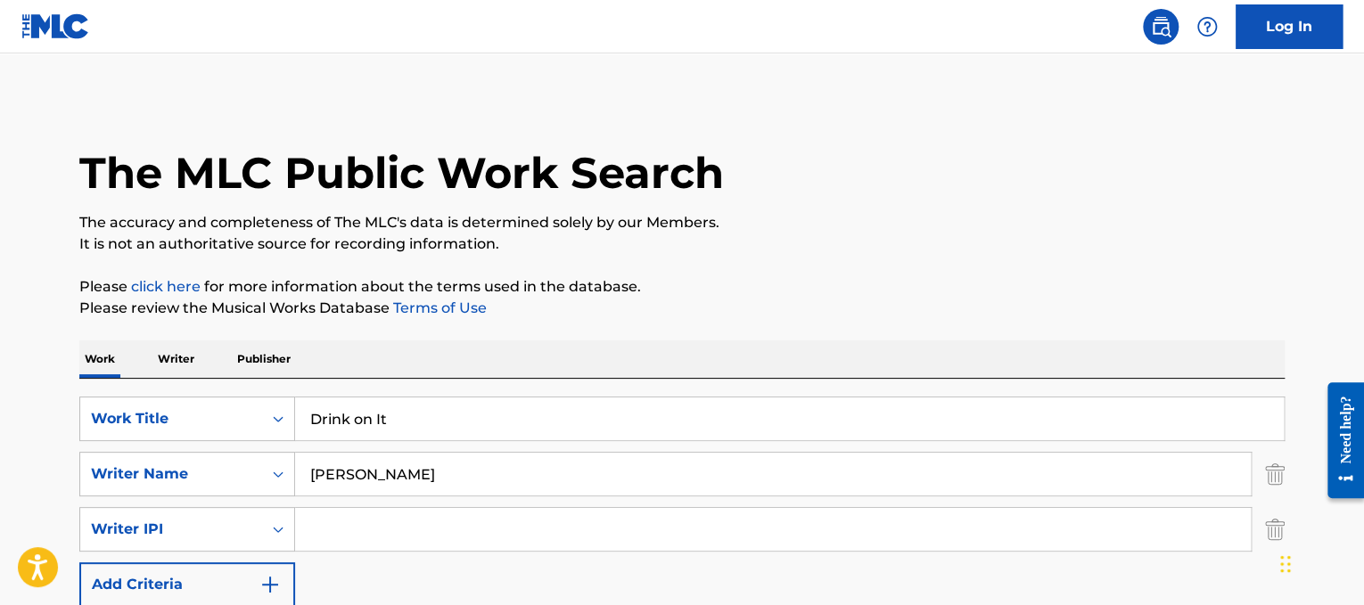
scroll to position [304, 0]
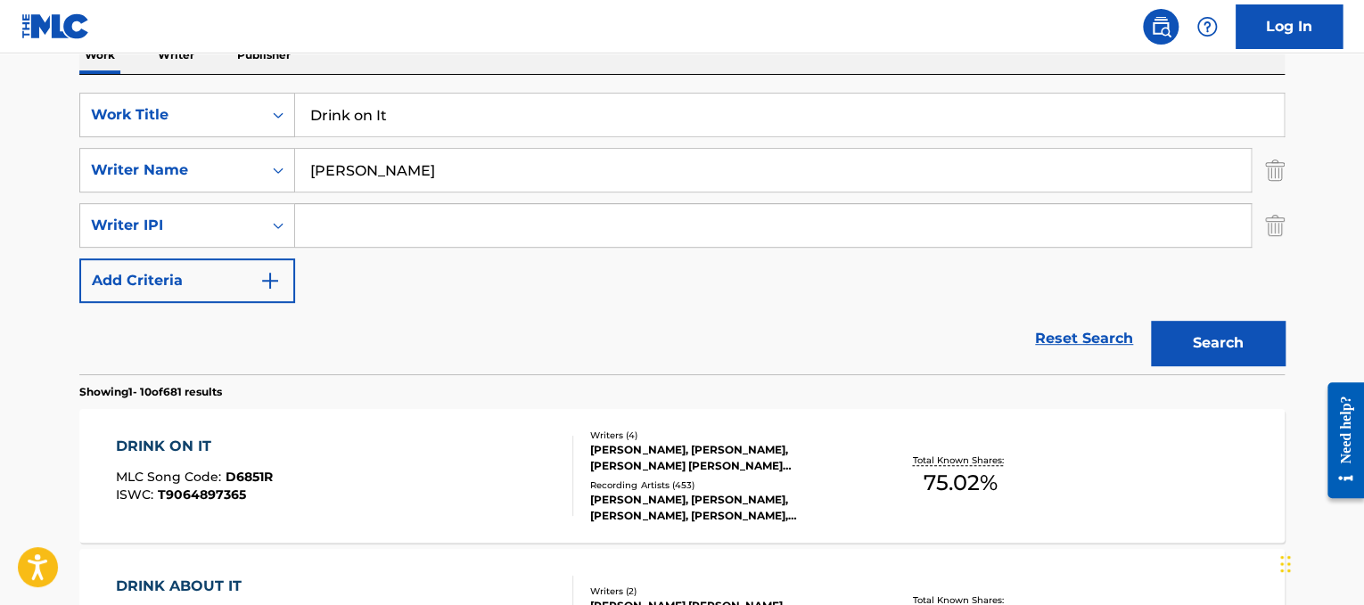
drag, startPoint x: 481, startPoint y: 115, endPoint x: 12, endPoint y: 87, distance: 469.0
paste input "Tiga Mawarnih/Nike Astrina Duka Di Dadaku (ft. Nike Astrina)"
drag, startPoint x: 524, startPoint y: 107, endPoint x: 119, endPoint y: 22, distance: 413.6
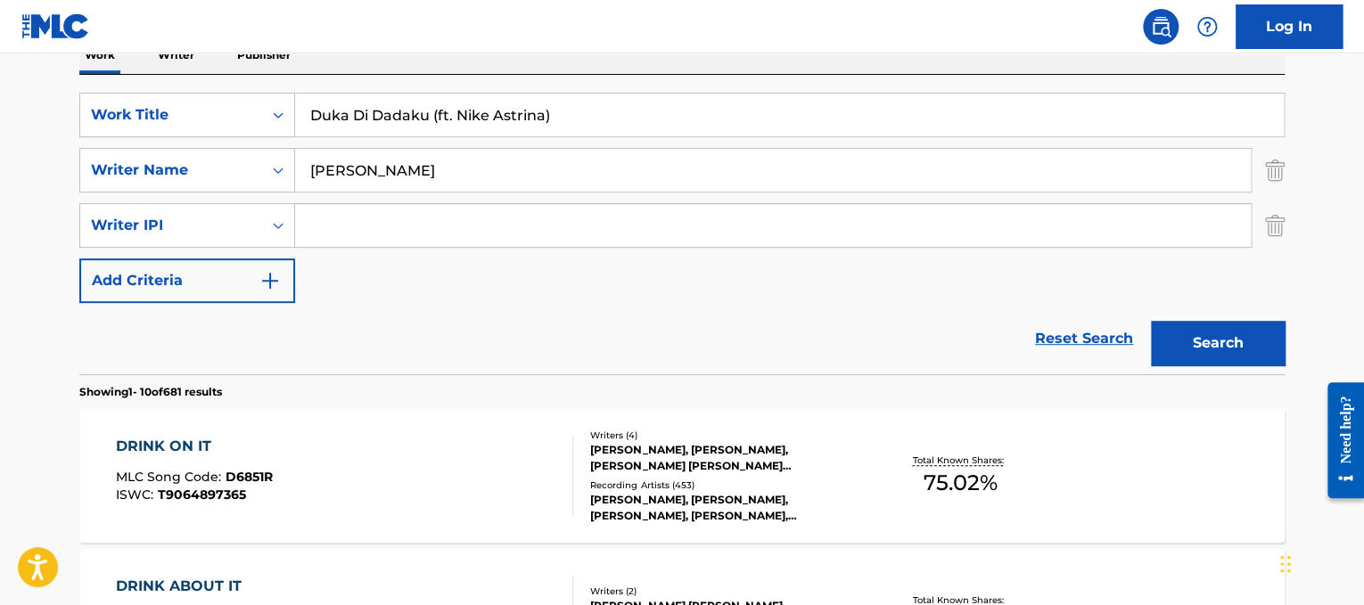
drag, startPoint x: 446, startPoint y: 118, endPoint x: 648, endPoint y: 115, distance: 202.4
click at [648, 115] on input "Duka Di Dadaku (ft. Nike Astrina)" at bounding box center [789, 115] width 989 height 43
type input "Duka Di Dadaku"
drag, startPoint x: 615, startPoint y: 162, endPoint x: 0, endPoint y: 94, distance: 619.1
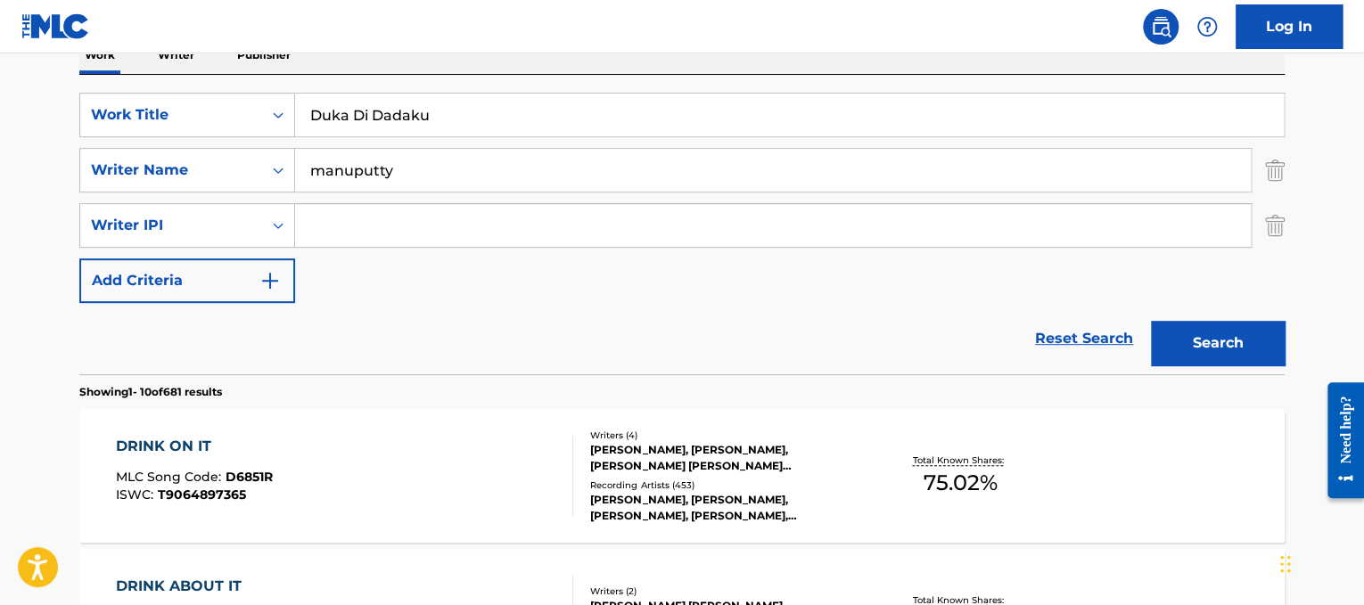
type input "manuputty"
click at [1151, 321] on button "Search" at bounding box center [1218, 343] width 134 height 45
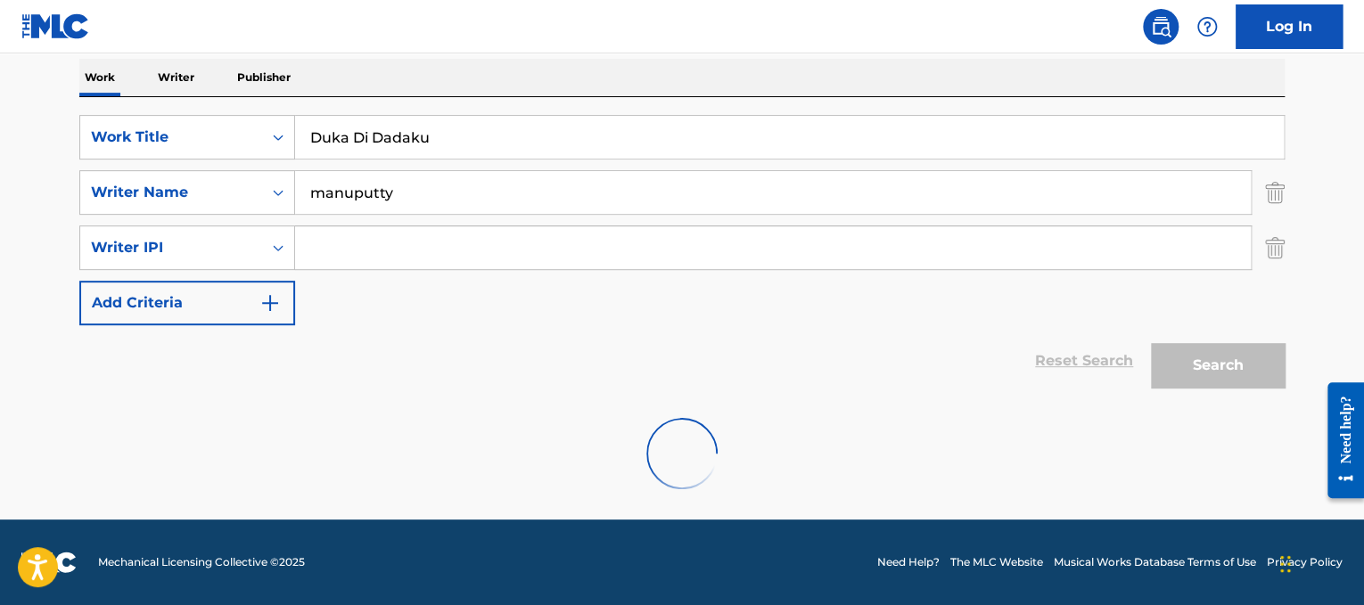
scroll to position [223, 0]
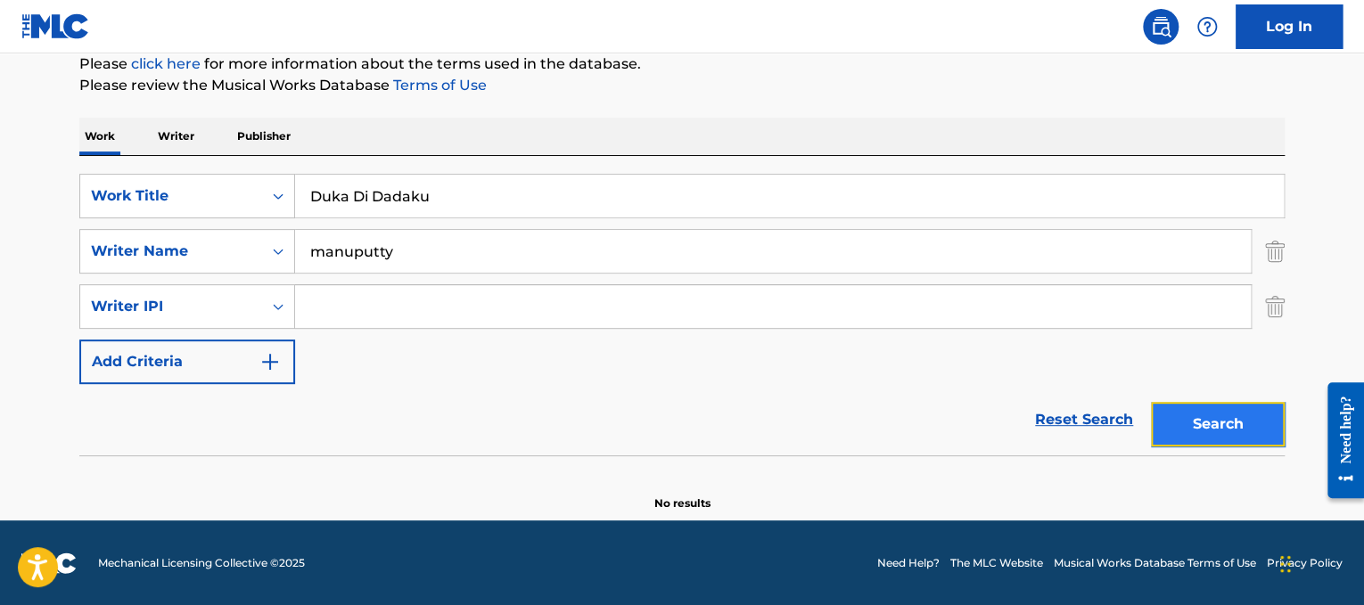
click at [1206, 431] on button "Search" at bounding box center [1218, 424] width 134 height 45
drag, startPoint x: 469, startPoint y: 184, endPoint x: 0, endPoint y: 37, distance: 491.6
click at [0, 37] on div "Log In The MLC Public Work Search The accuracy and completeness of The MLC's da…" at bounding box center [682, 191] width 1364 height 829
paste input "[PERSON_NAME] Dust My Shoulders Off"
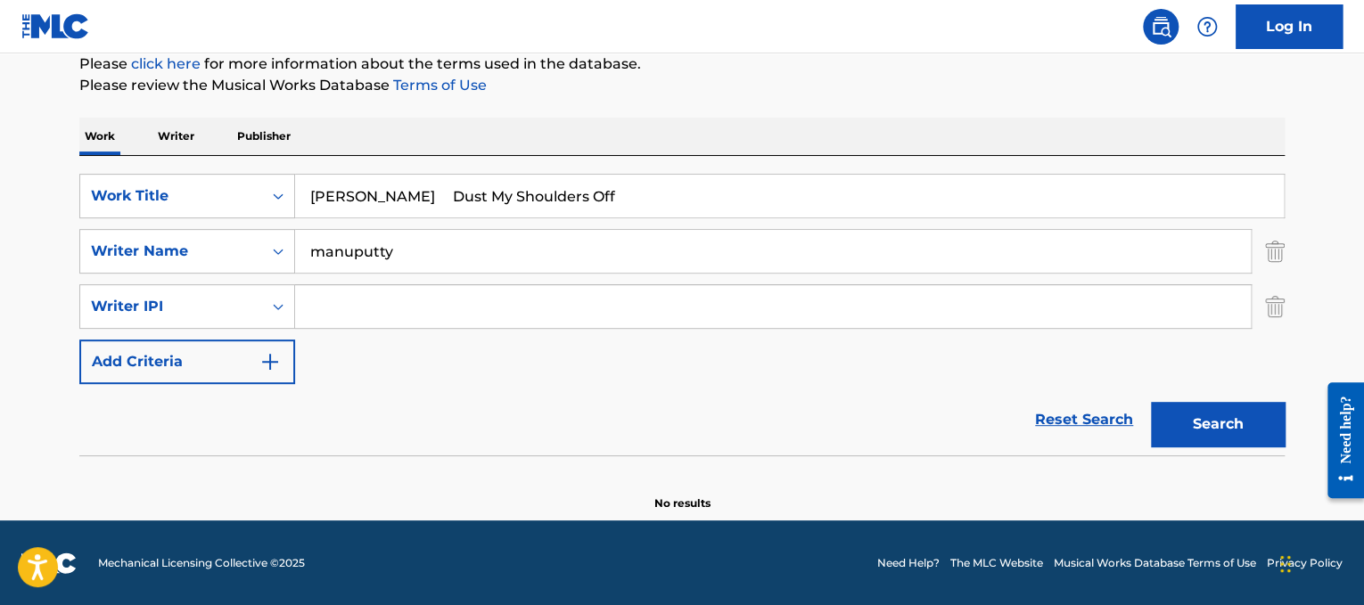
drag, startPoint x: 402, startPoint y: 190, endPoint x: 0, endPoint y: 1, distance: 444.4
click at [0, 1] on div "Log In The MLC Public Work Search The accuracy and completeness of The MLC's da…" at bounding box center [682, 191] width 1364 height 829
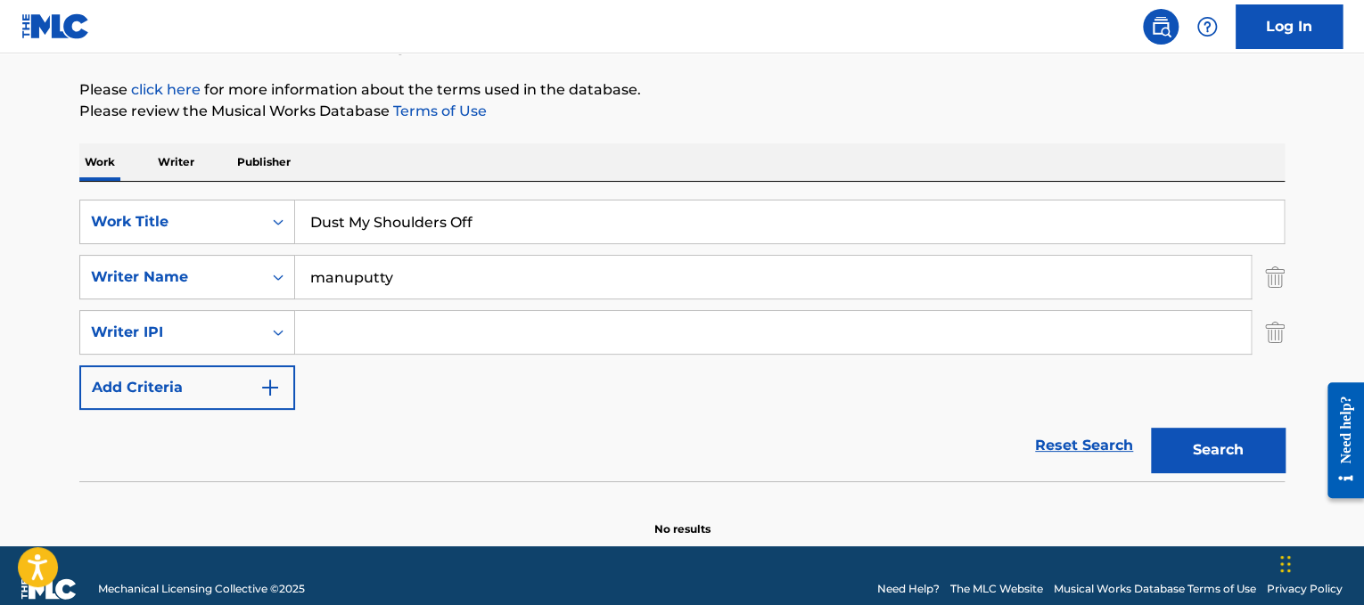
type input "Dust My Shoulders Off"
drag, startPoint x: 505, startPoint y: 264, endPoint x: 0, endPoint y: 237, distance: 505.4
click at [0, 237] on main "The MLC Public Work Search The accuracy and completeness of The MLC's data is d…" at bounding box center [682, 201] width 1364 height 690
click at [1151, 428] on button "Search" at bounding box center [1218, 450] width 134 height 45
click at [1213, 457] on button "Search" at bounding box center [1218, 450] width 134 height 45
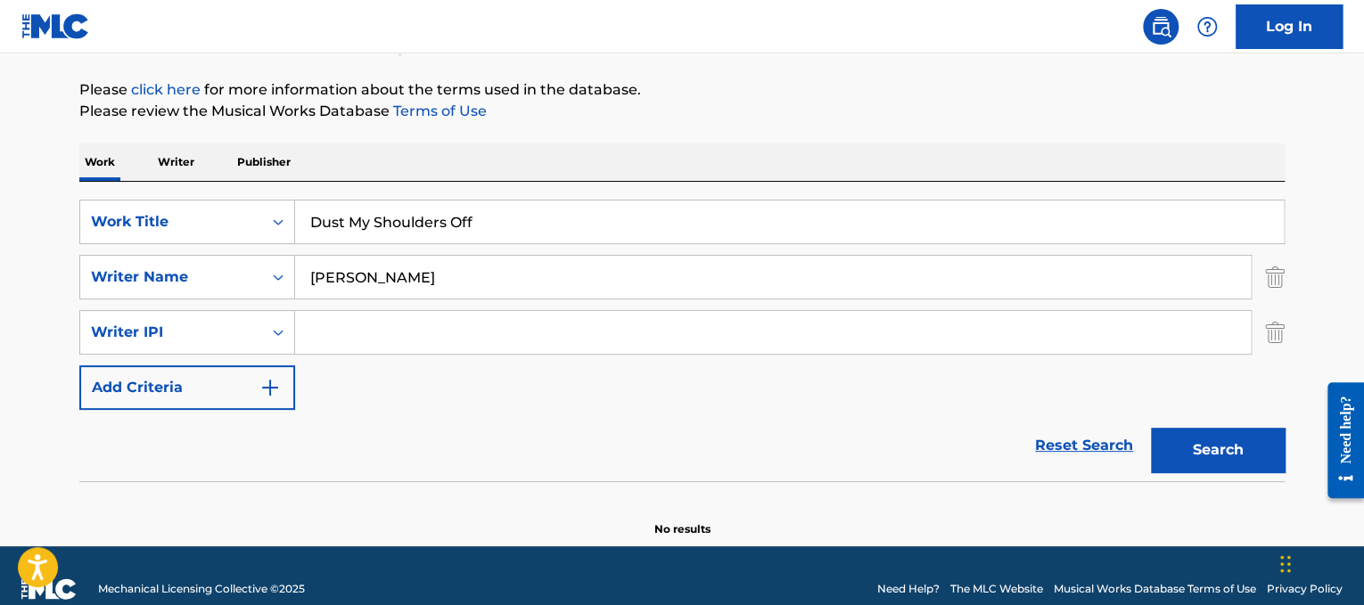
drag, startPoint x: 595, startPoint y: 268, endPoint x: 0, endPoint y: 147, distance: 606.8
click at [0, 147] on main "The MLC Public Work Search The accuracy and completeness of The MLC's data is d…" at bounding box center [682, 201] width 1364 height 690
type input "[PERSON_NAME]"
click at [1151, 428] on button "Search" at bounding box center [1218, 450] width 134 height 45
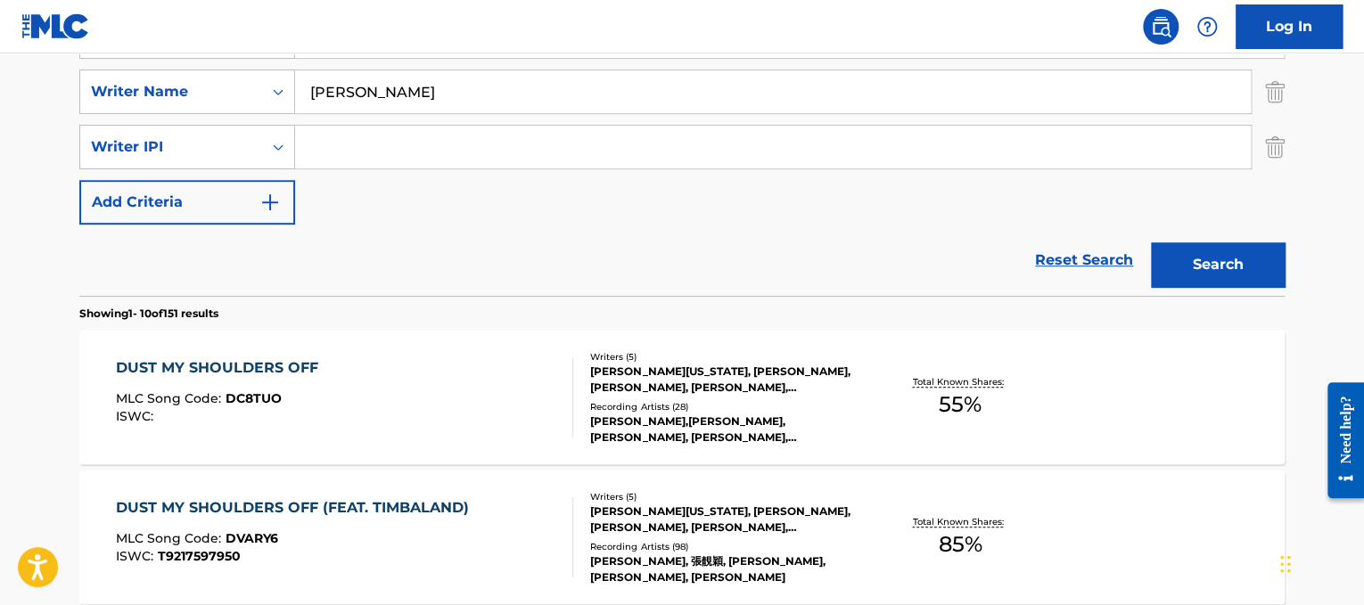
scroll to position [384, 0]
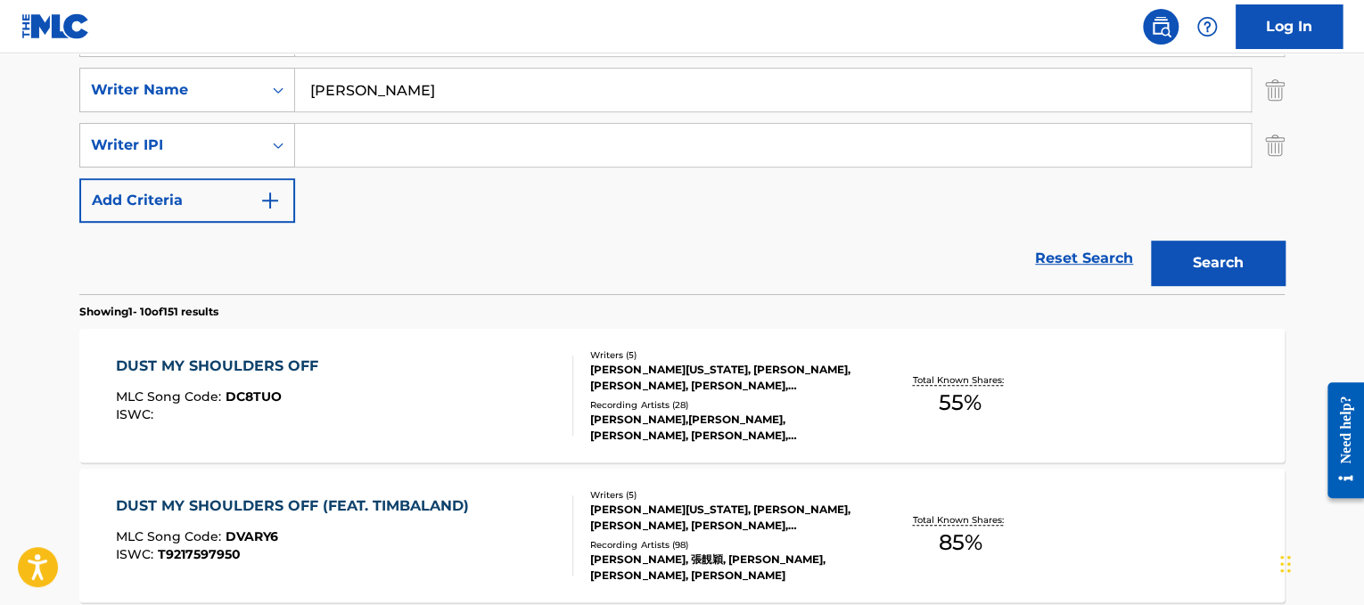
click at [492, 382] on div "DUST MY SHOULDERS OFF MLC Song Code : DC8TUO ISWC :" at bounding box center [345, 396] width 458 height 80
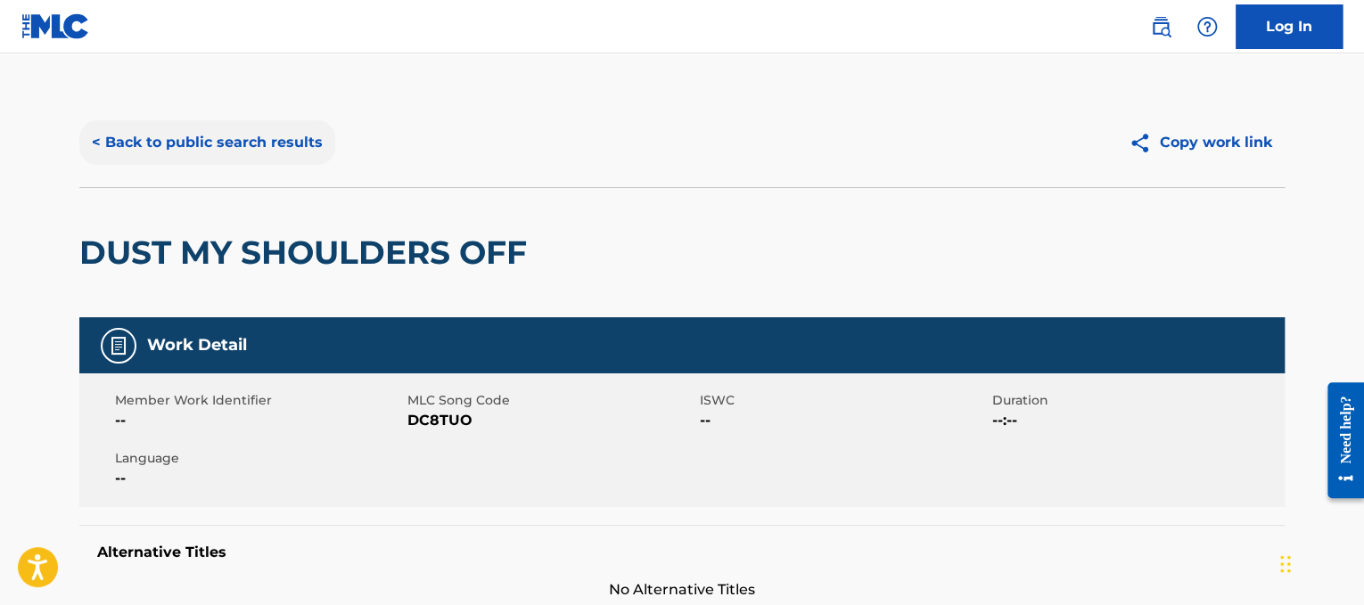
click at [242, 157] on button "< Back to public search results" at bounding box center [207, 142] width 256 height 45
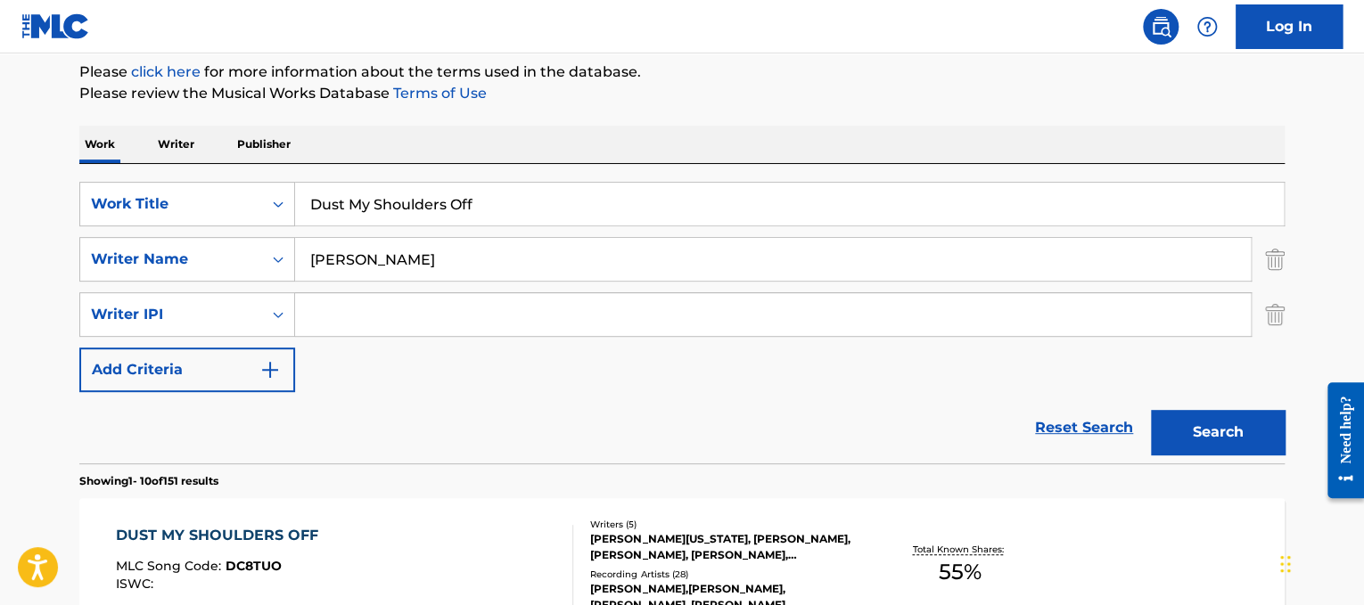
scroll to position [210, 0]
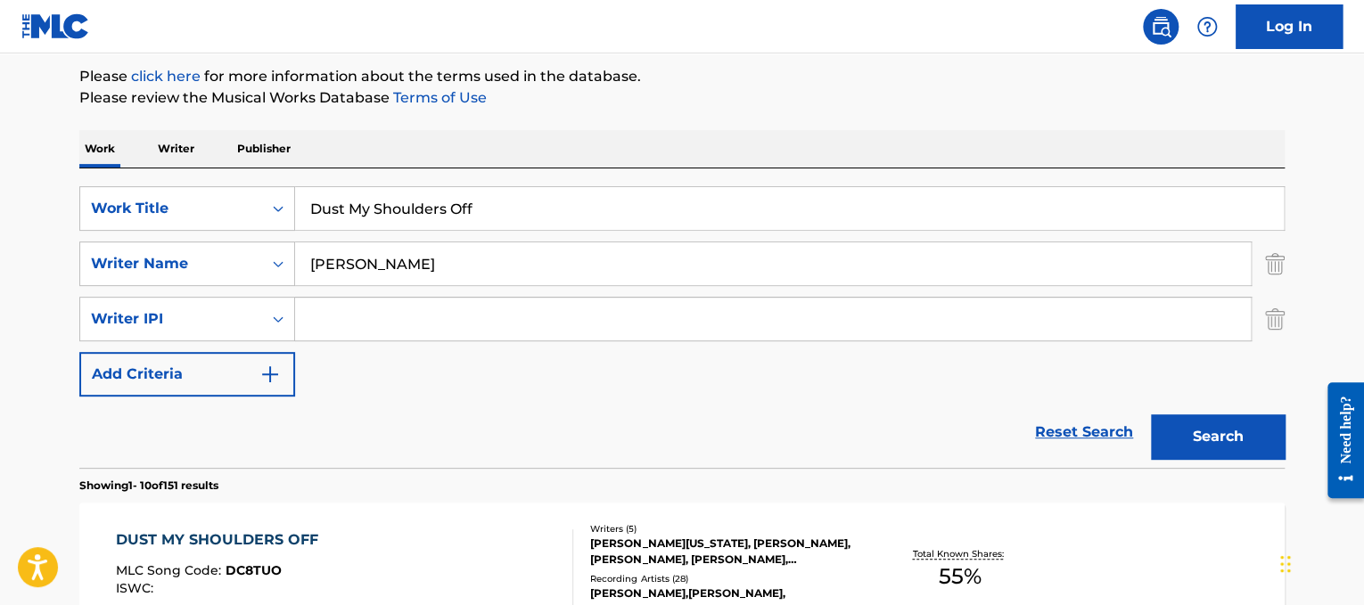
drag, startPoint x: 497, startPoint y: 226, endPoint x: 0, endPoint y: 218, distance: 496.7
paste input "E.T."
type input "E.T."
drag, startPoint x: 389, startPoint y: 270, endPoint x: 119, endPoint y: 215, distance: 275.8
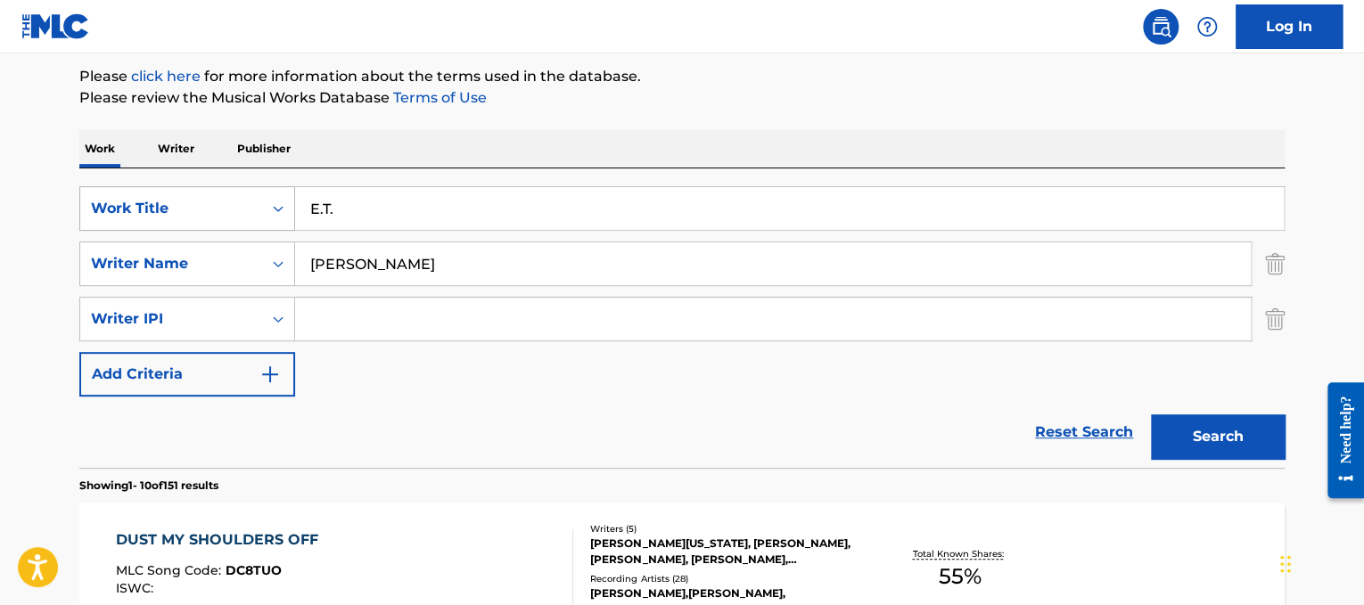
click at [119, 215] on div "SearchWithCriteriad365d50e-ee68-4f25-b9b9-568e7ee9061f Work Title E.T. SearchWi…" at bounding box center [682, 291] width 1206 height 210
type input "[PERSON_NAME]"
click at [1151, 415] on button "Search" at bounding box center [1218, 437] width 134 height 45
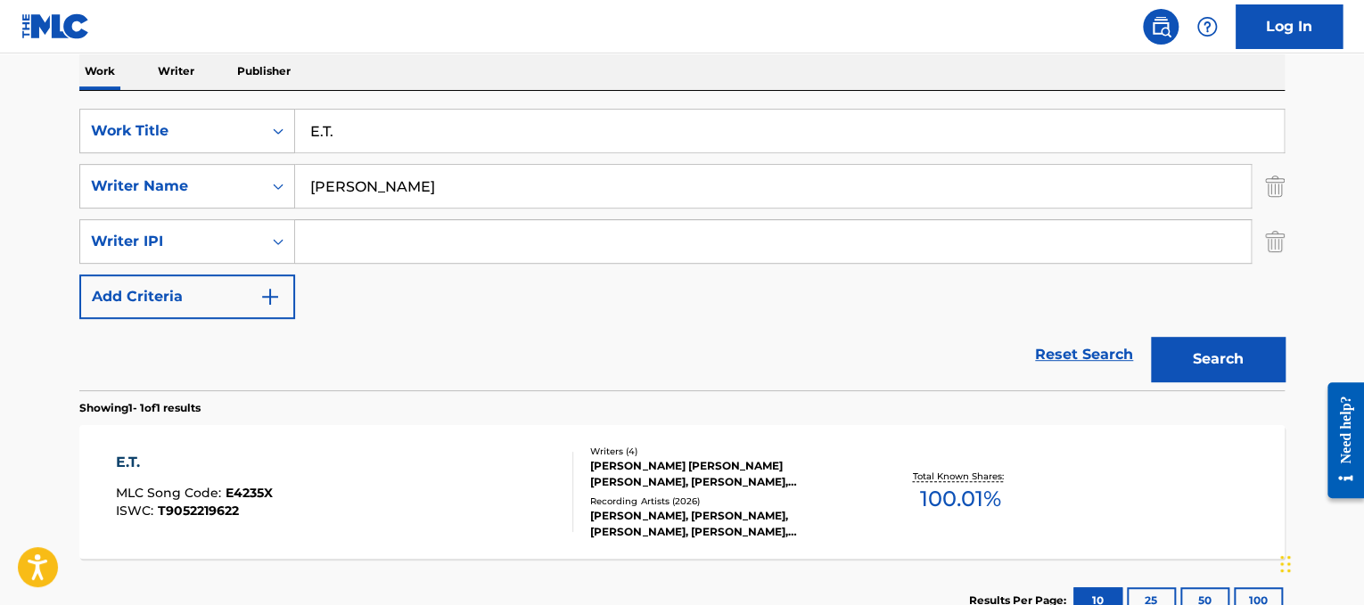
scroll to position [292, 0]
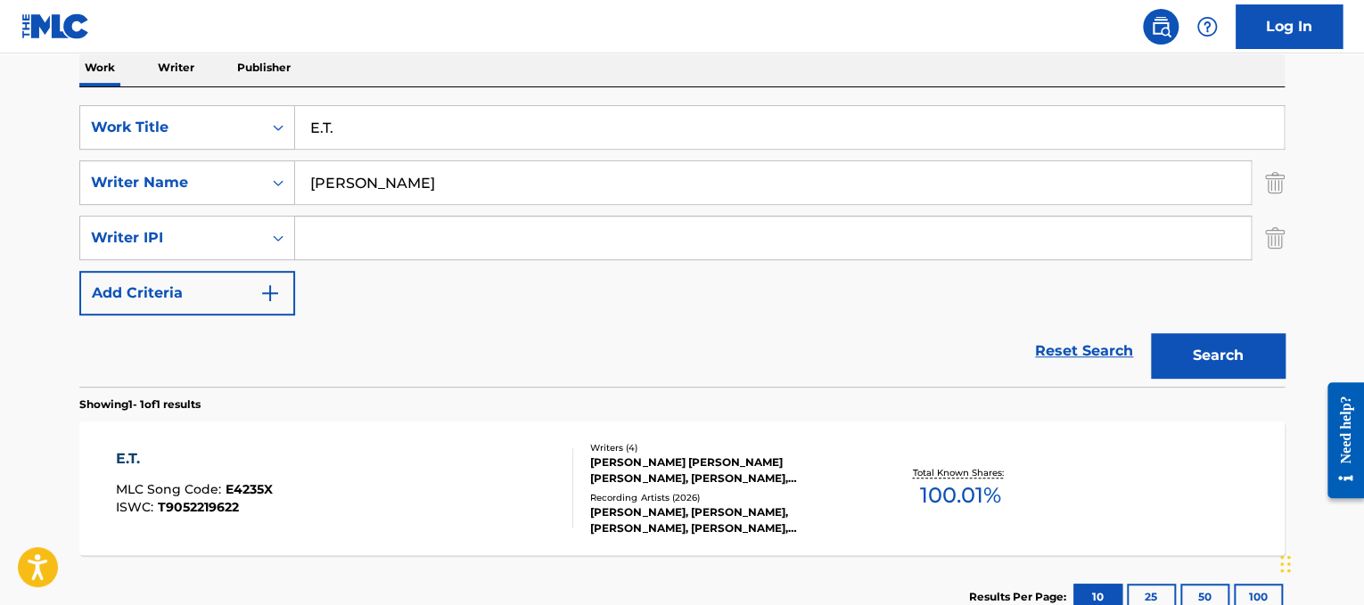
click at [427, 454] on div "E.T. MLC Song Code : E4235X ISWC : T9052219622" at bounding box center [345, 489] width 458 height 80
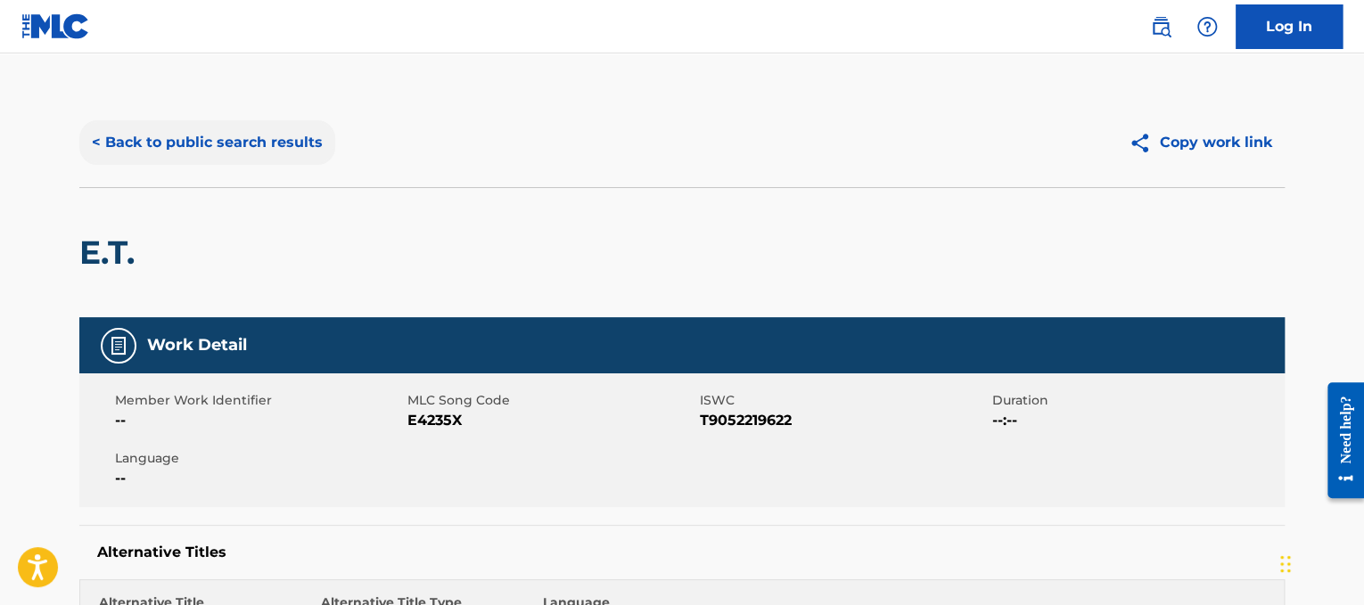
click at [296, 148] on button "< Back to public search results" at bounding box center [207, 142] width 256 height 45
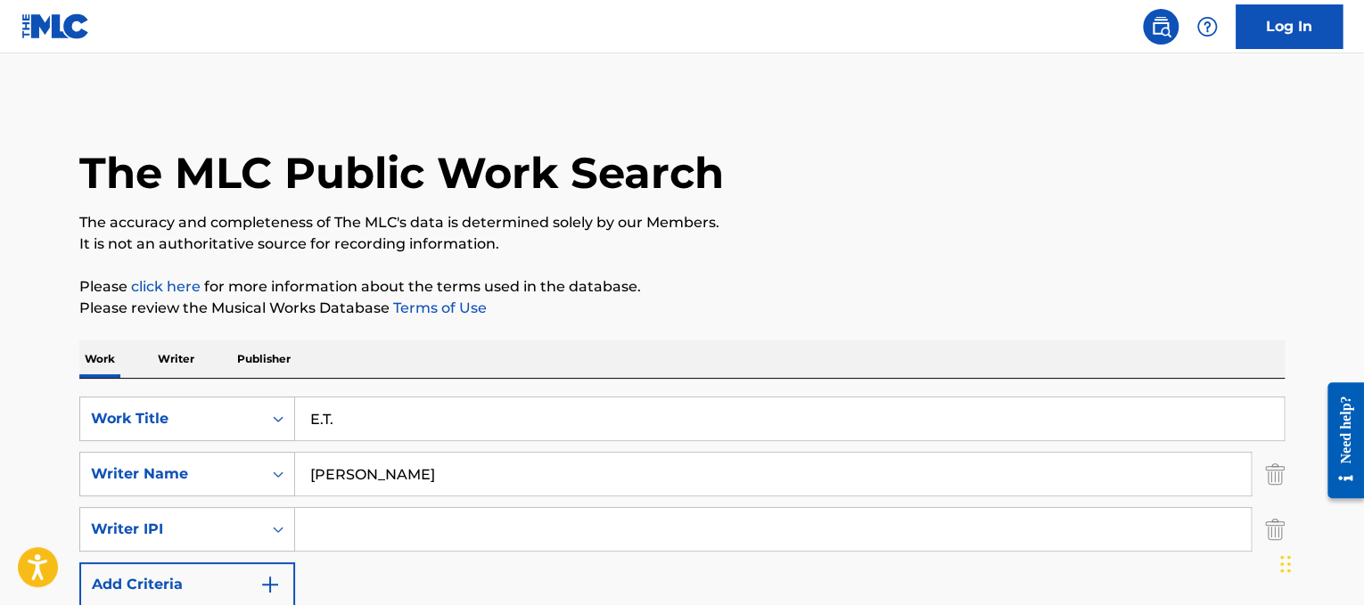
scroll to position [262, 0]
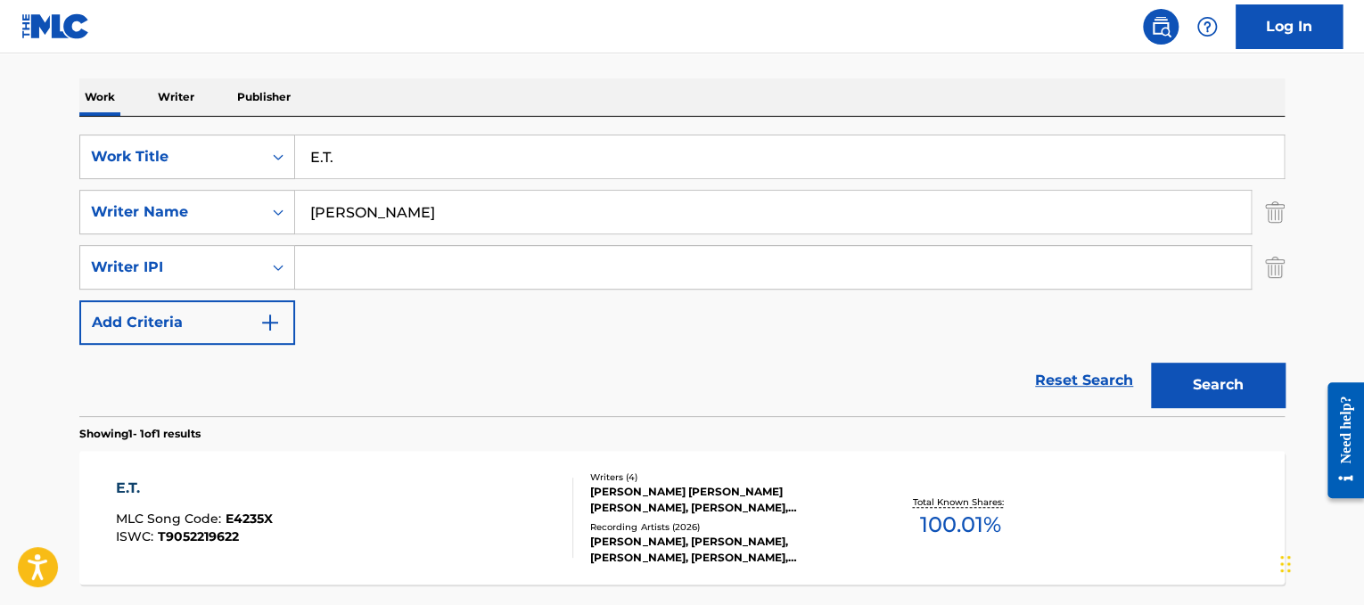
drag, startPoint x: 487, startPoint y: 147, endPoint x: 236, endPoint y: 106, distance: 253.9
click at [236, 106] on div "Work Writer Publisher SearchWithCriteriad365d50e-ee68-4f25-b9b9-568e7ee9061f Wo…" at bounding box center [682, 373] width 1206 height 590
paste input "[PERSON_NAME]"
type input "[PERSON_NAME]"
drag, startPoint x: 468, startPoint y: 216, endPoint x: 0, endPoint y: 34, distance: 502.2
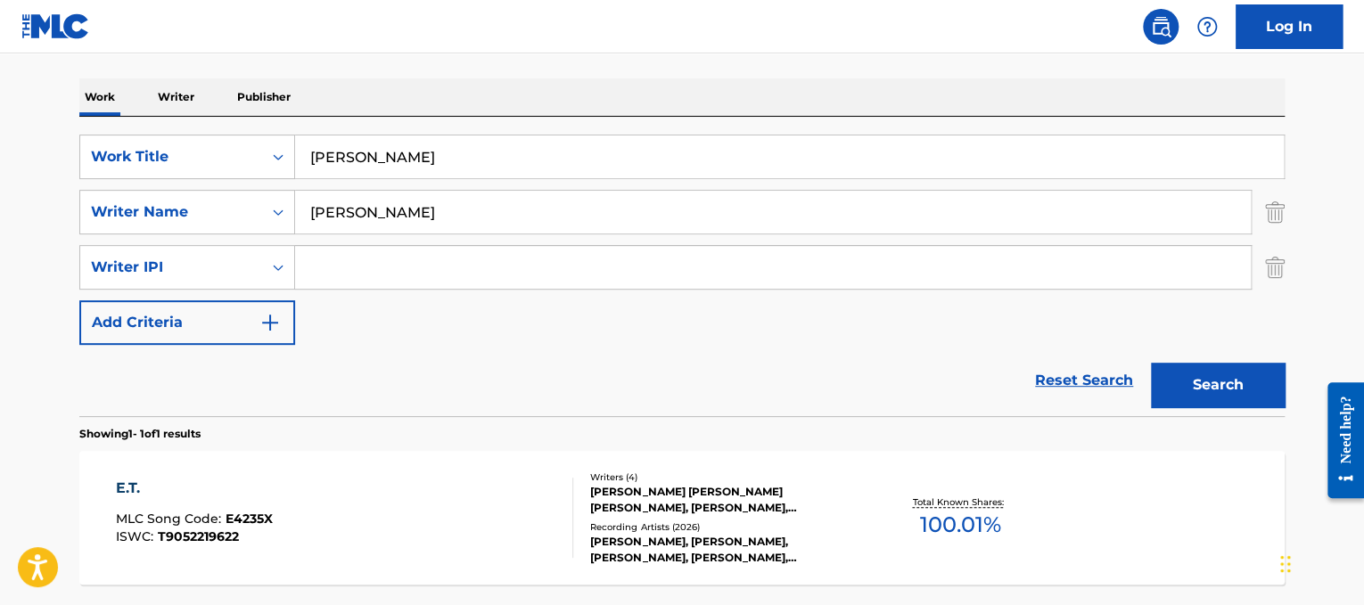
click at [0, 34] on div "Log In The MLC Public Work Search The accuracy and completeness of The MLC's da…" at bounding box center [682, 250] width 1364 height 1025
type input "[PERSON_NAME]"
click at [1151, 363] on button "Search" at bounding box center [1218, 385] width 134 height 45
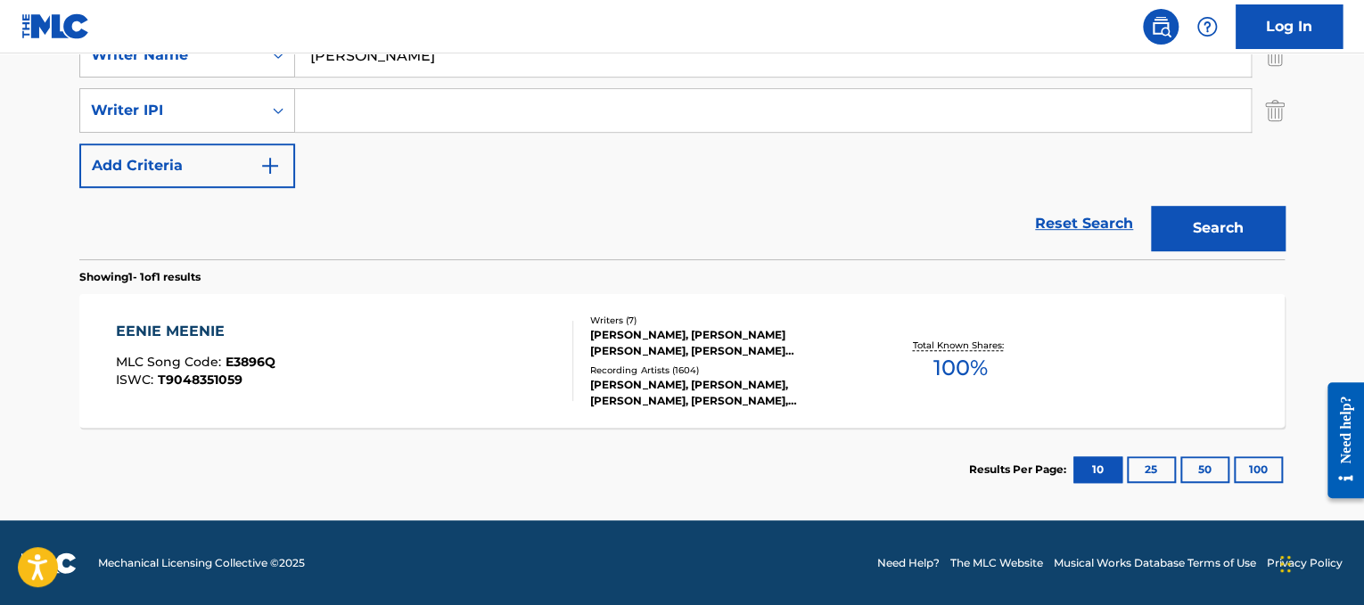
click at [344, 364] on div "EENIE MEENIE MLC Song Code : E3896Q ISWC : T9048351059" at bounding box center [345, 361] width 458 height 80
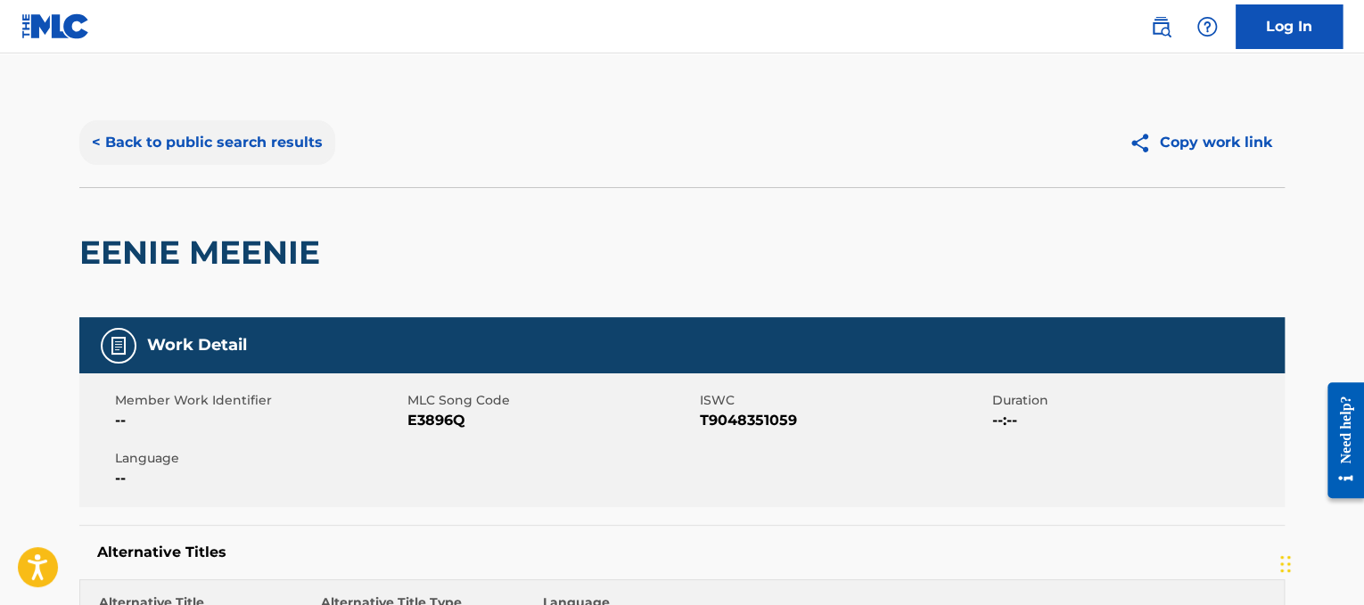
click at [281, 126] on button "< Back to public search results" at bounding box center [207, 142] width 256 height 45
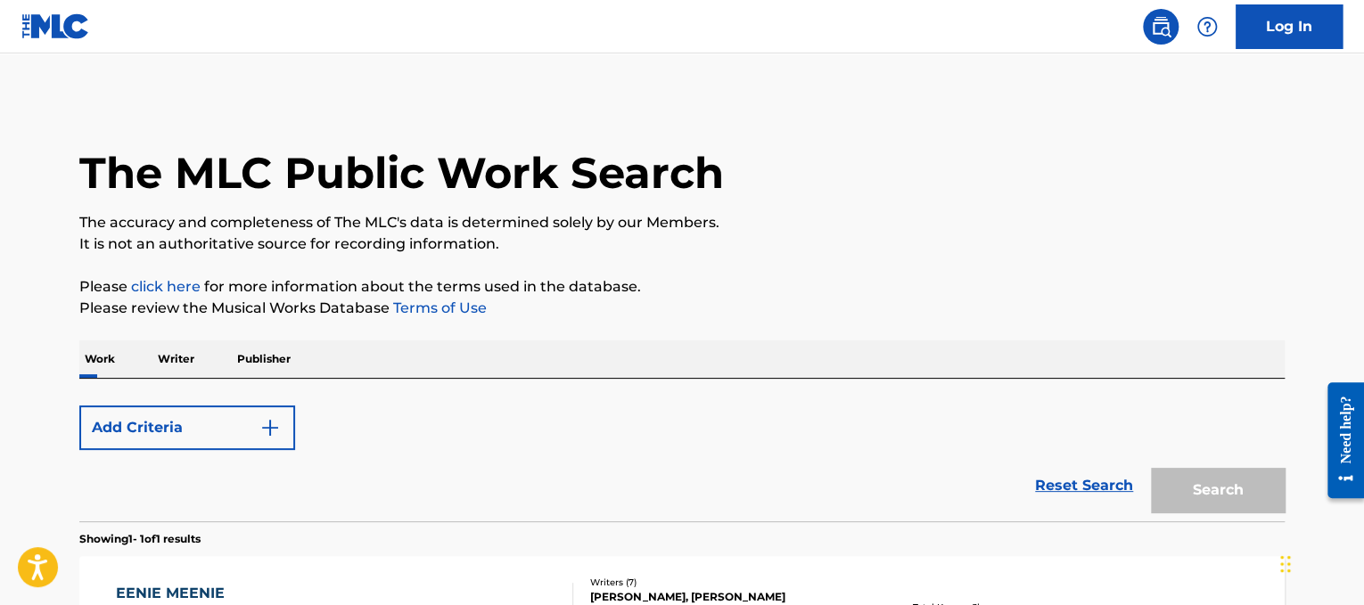
scroll to position [262, 0]
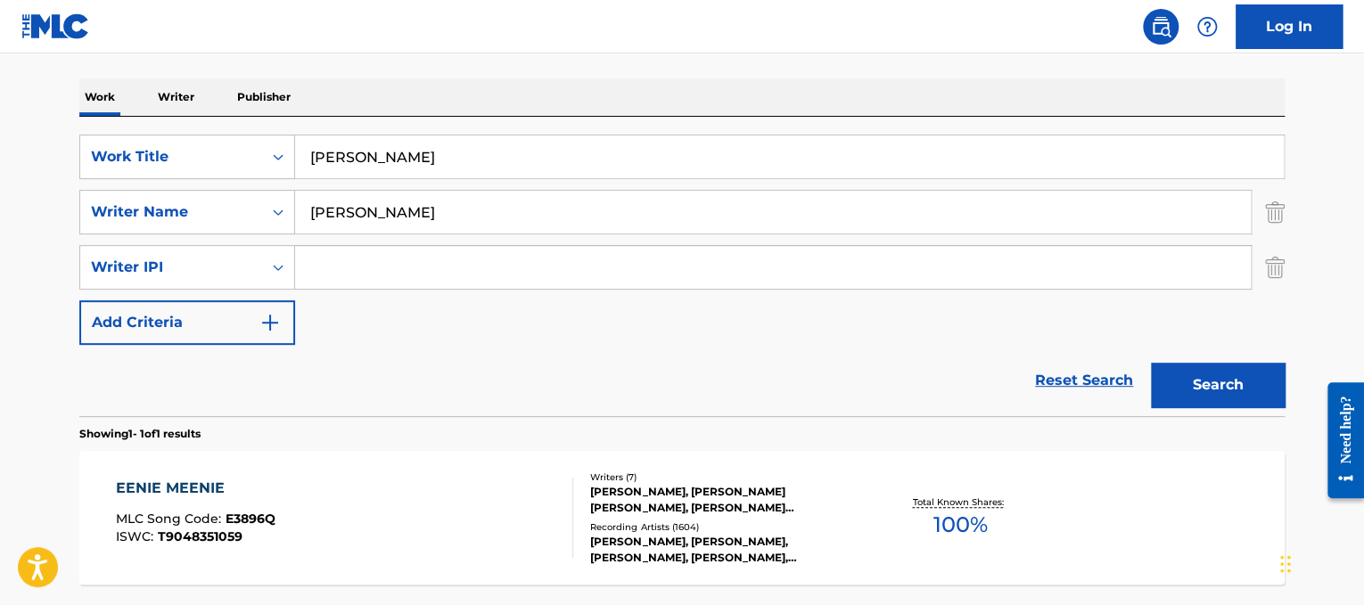
drag, startPoint x: 537, startPoint y: 148, endPoint x: 140, endPoint y: 96, distance: 400.2
click at [140, 96] on div "Work Writer Publisher SearchWithCriteriad365d50e-ee68-4f25-b9b9-568e7ee9061f Wo…" at bounding box center [682, 373] width 1206 height 590
paste input "[PERSON_NAME] El Run Run"
drag, startPoint x: 355, startPoint y: 152, endPoint x: 157, endPoint y: 86, distance: 208.7
click at [157, 86] on div "Work Writer Publisher SearchWithCriteriad365d50e-ee68-4f25-b9b9-568e7ee9061f Wo…" at bounding box center [682, 373] width 1206 height 590
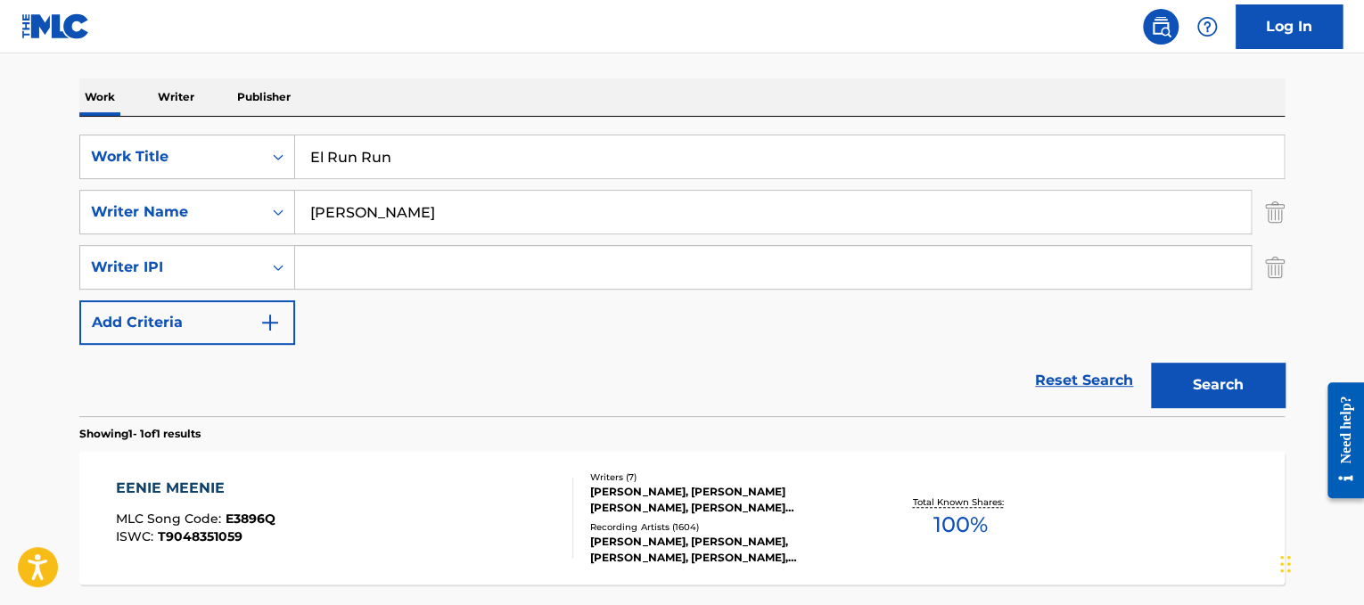
type input "El Run Run"
drag, startPoint x: 396, startPoint y: 210, endPoint x: 0, endPoint y: 210, distance: 395.9
click at [0, 210] on main "The MLC Public Work Search The accuracy and completeness of The MLC's data is d…" at bounding box center [682, 234] width 1364 height 886
type input "[PERSON_NAME]"
click at [1151, 363] on button "Search" at bounding box center [1218, 385] width 134 height 45
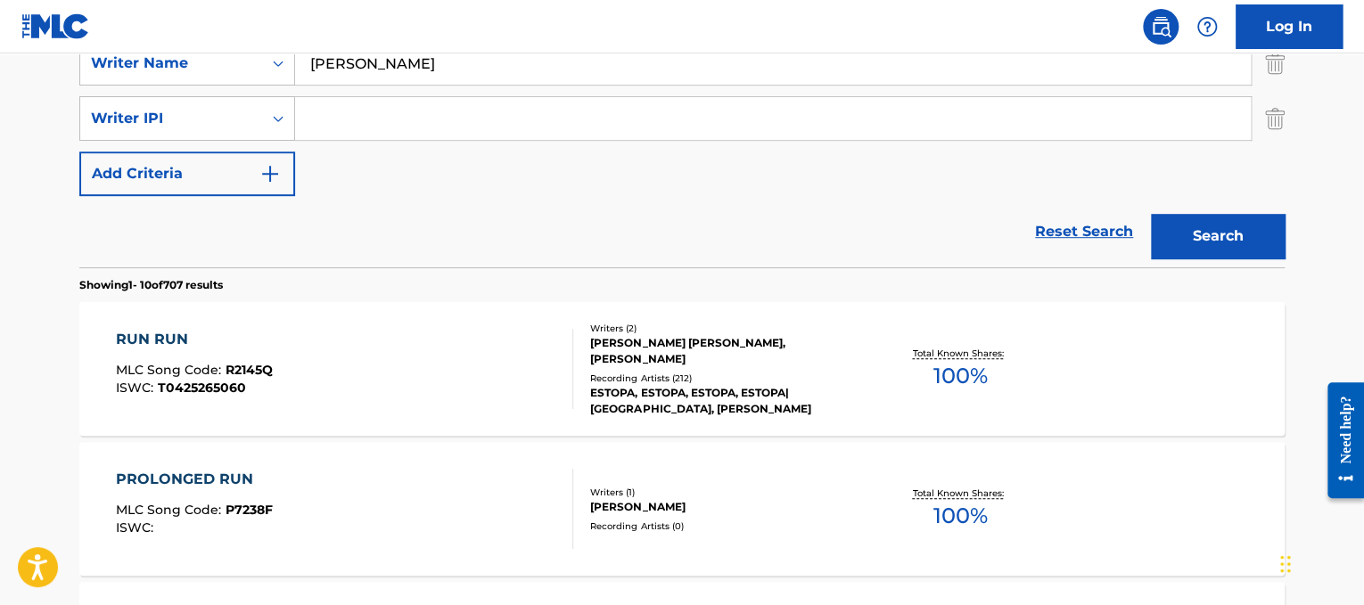
scroll to position [416, 0]
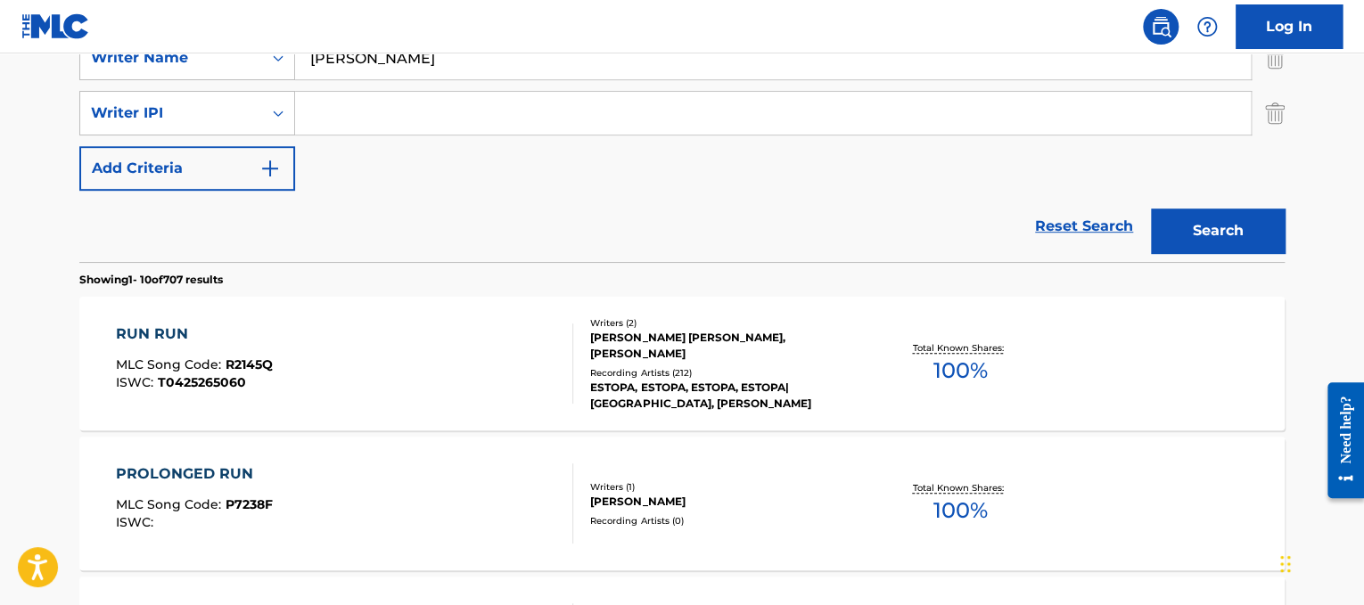
click at [816, 348] on div "[PERSON_NAME] [PERSON_NAME], [PERSON_NAME]" at bounding box center [724, 346] width 269 height 32
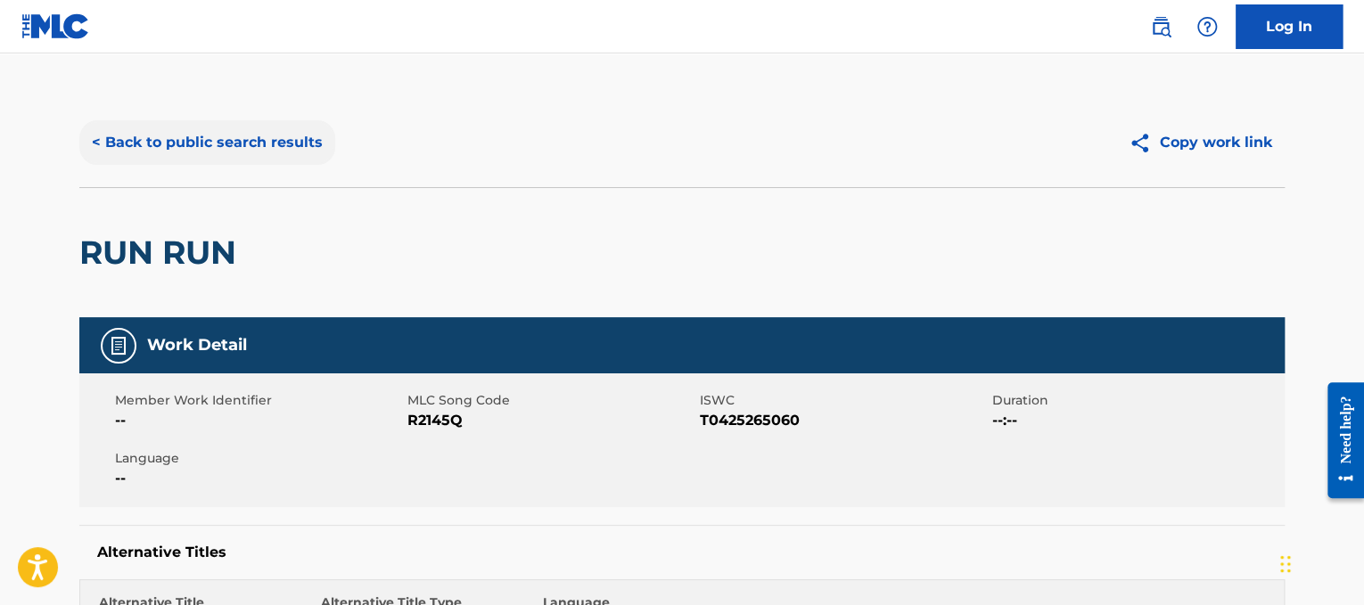
click at [274, 142] on button "< Back to public search results" at bounding box center [207, 142] width 256 height 45
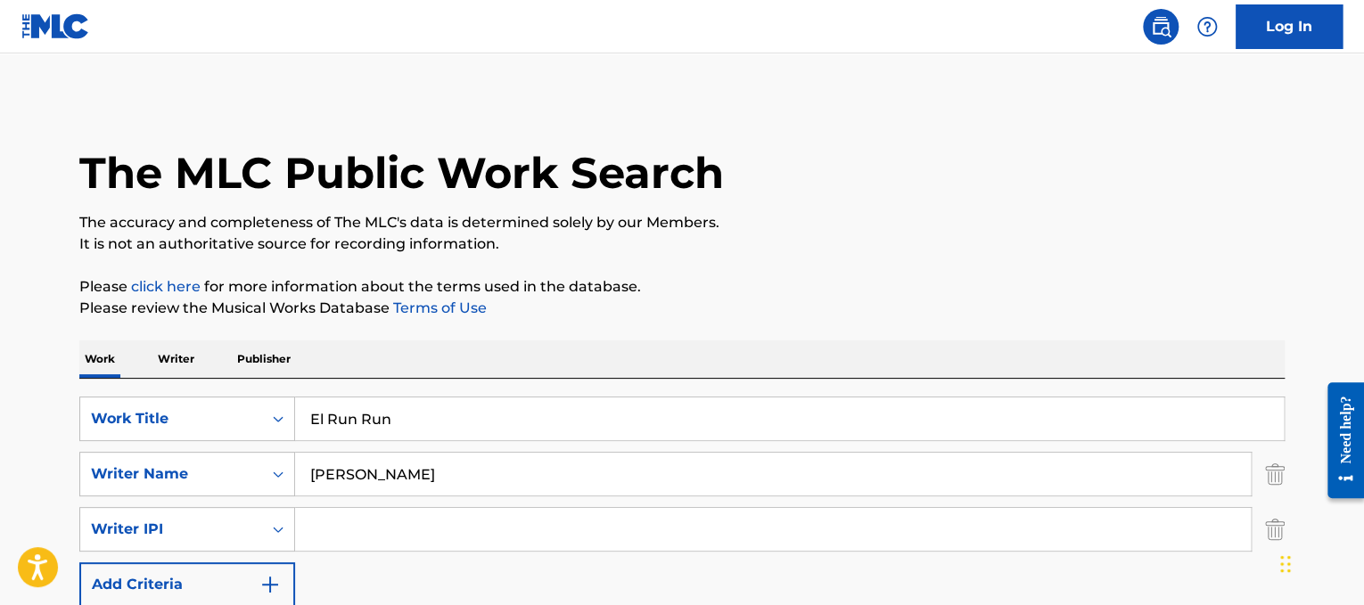
drag, startPoint x: 414, startPoint y: 412, endPoint x: 128, endPoint y: 373, distance: 288.9
paste input "MGMT Electric Feel"
drag, startPoint x: 362, startPoint y: 409, endPoint x: 37, endPoint y: 285, distance: 348.3
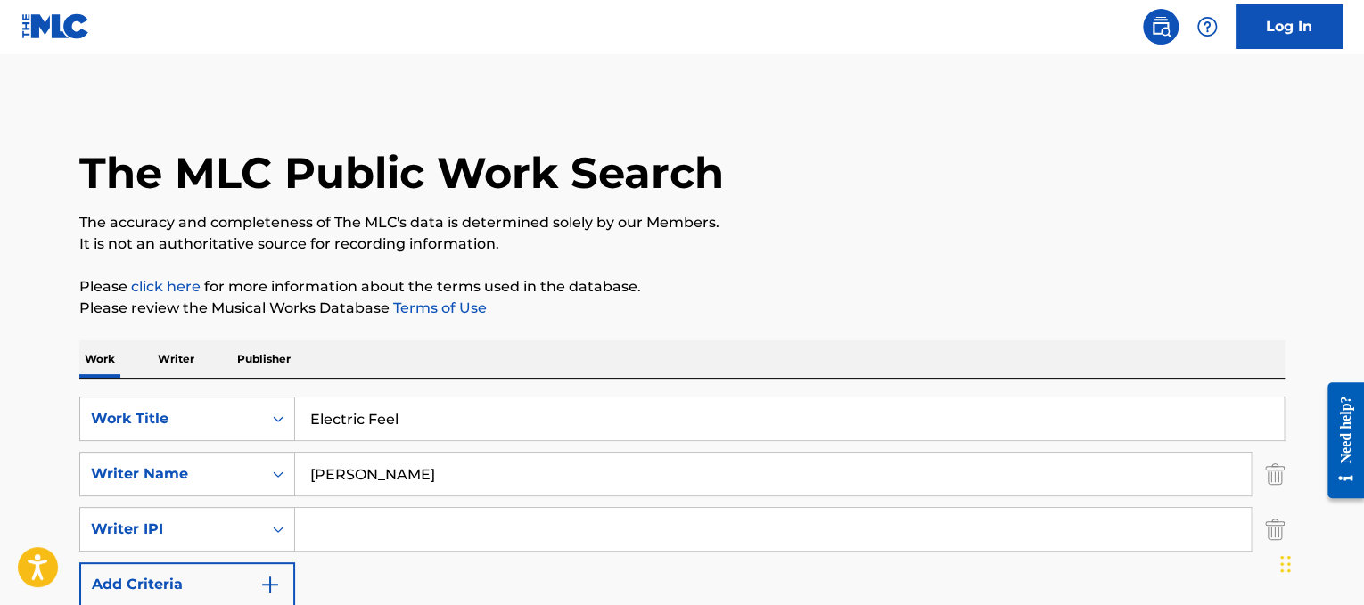
type input "Electric Feel"
drag, startPoint x: 397, startPoint y: 479, endPoint x: 0, endPoint y: 336, distance: 421.7
type input "[PERSON_NAME]"
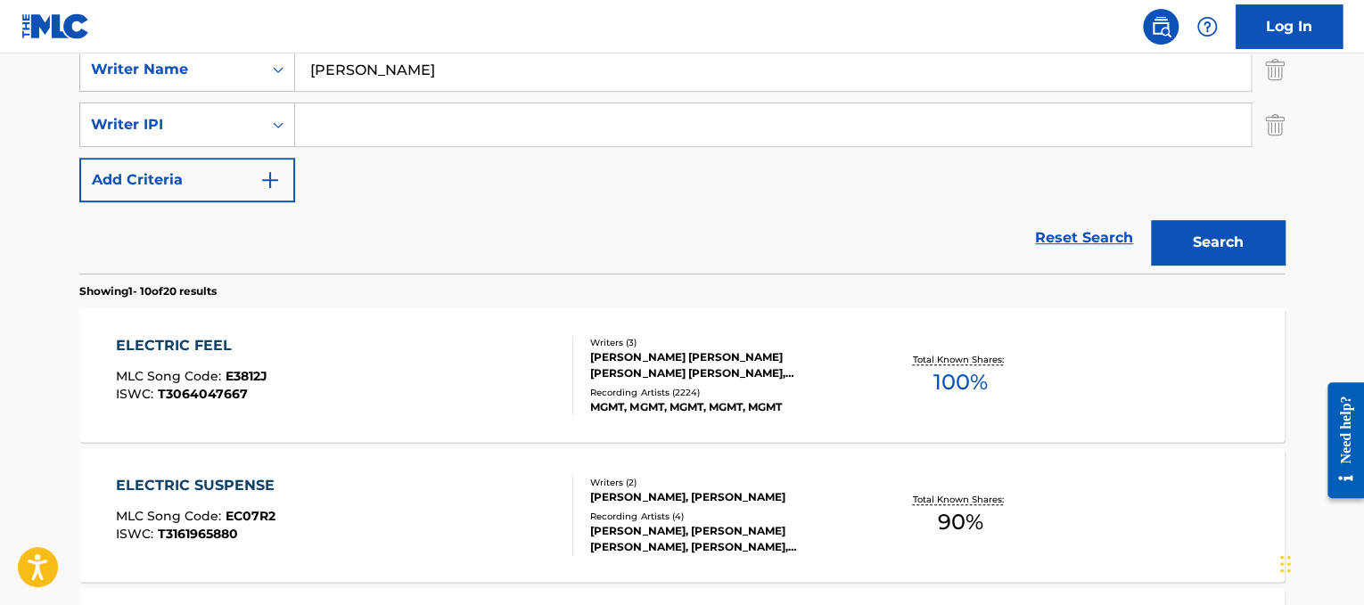
scroll to position [404, 0]
click at [462, 328] on div "ELECTRIC FEEL MLC Song Code : E3812J ISWC : T3064047667 Writers ( 3 ) [PERSON_N…" at bounding box center [682, 376] width 1206 height 134
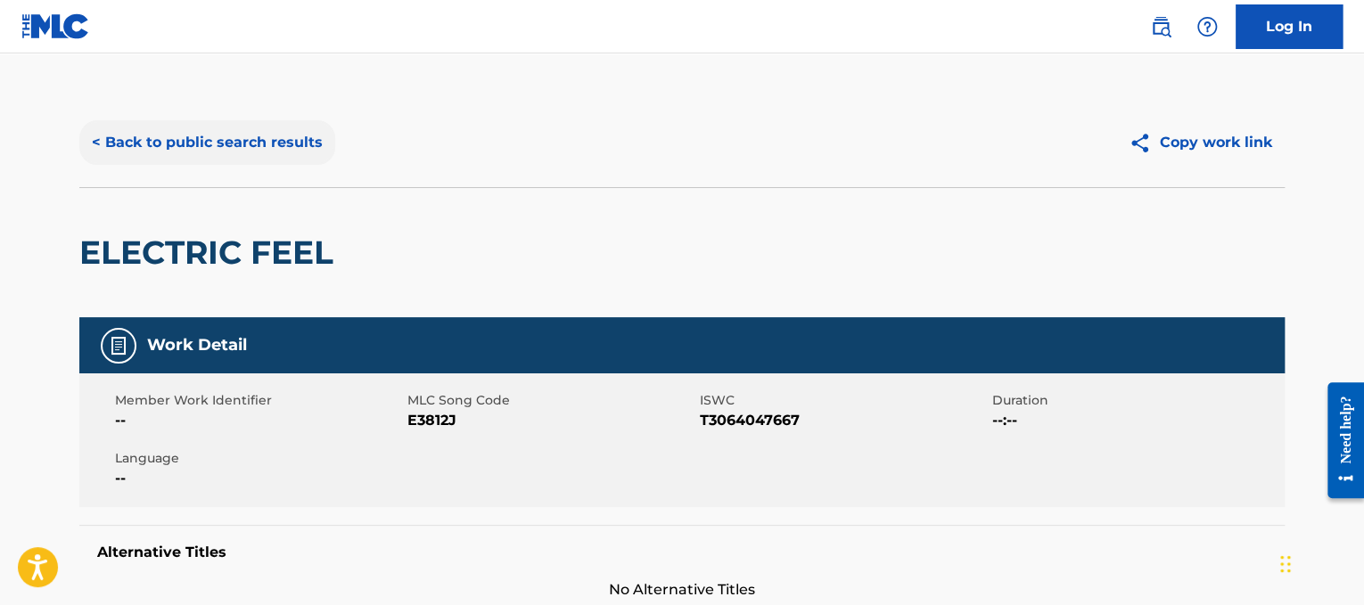
click at [317, 136] on button "< Back to public search results" at bounding box center [207, 142] width 256 height 45
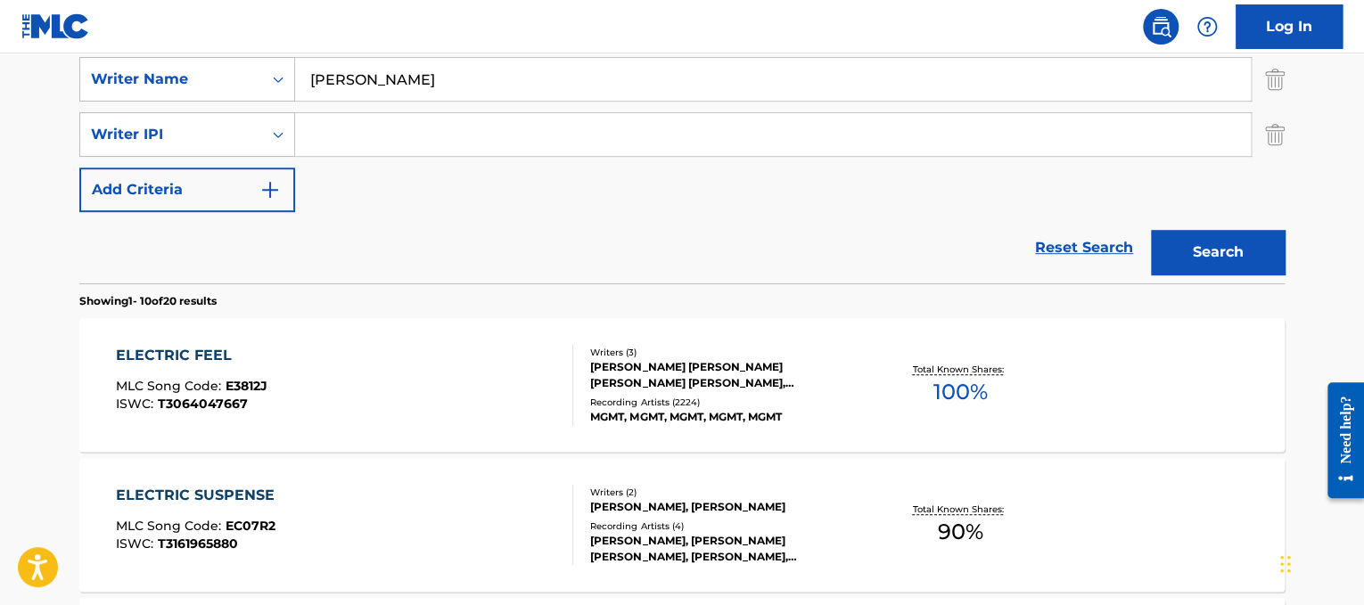
scroll to position [373, 0]
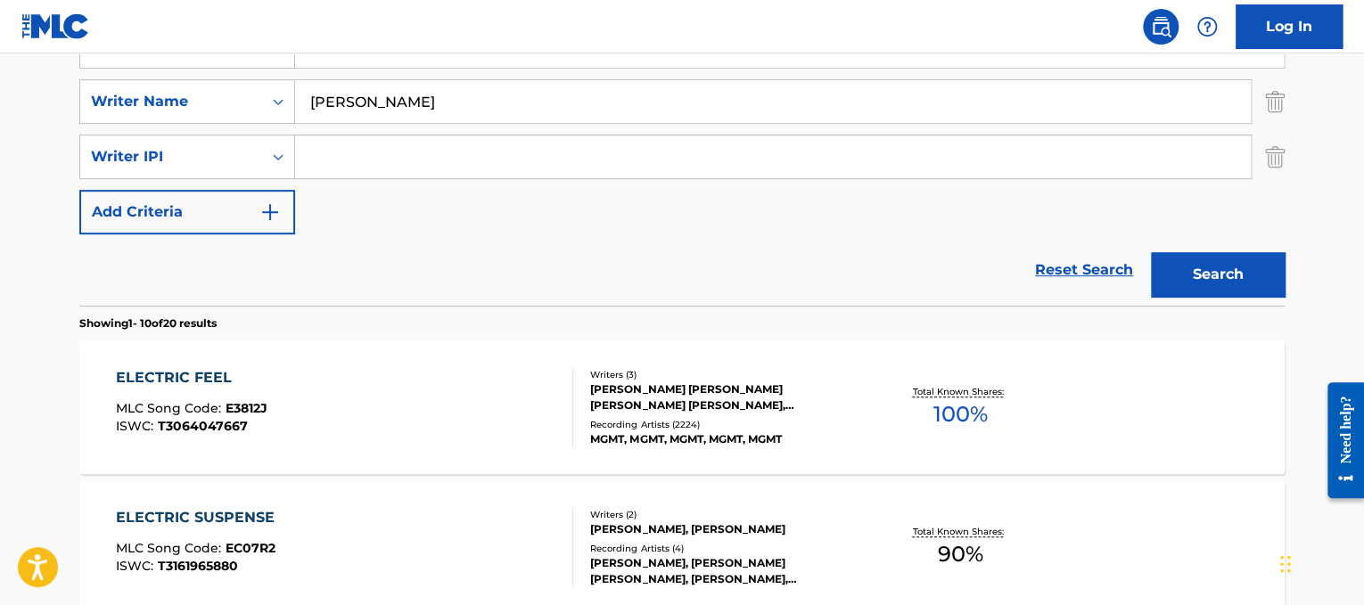
drag, startPoint x: 536, startPoint y: 121, endPoint x: 355, endPoint y: 89, distance: 183.8
click at [355, 89] on input "[PERSON_NAME]" at bounding box center [773, 101] width 956 height 43
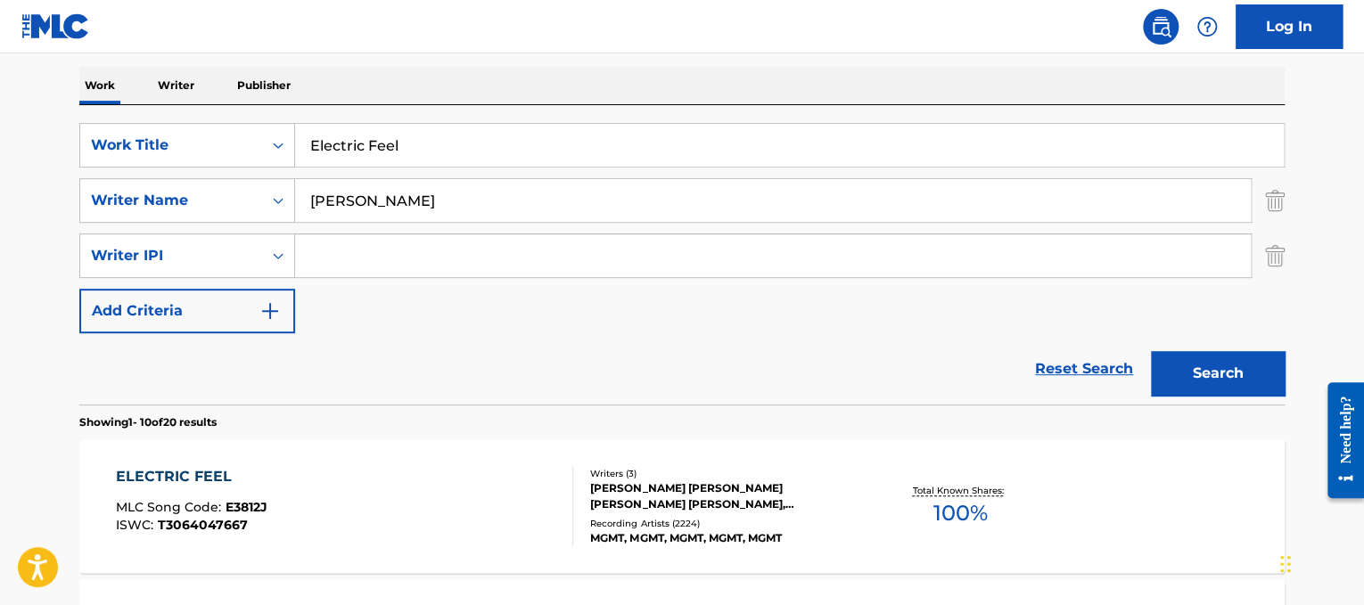
scroll to position [275, 0]
drag, startPoint x: 459, startPoint y: 153, endPoint x: 93, endPoint y: 70, distance: 375.8
paste input "Shy'm En apesanteur"
drag, startPoint x: 374, startPoint y: 139, endPoint x: 0, endPoint y: 49, distance: 384.3
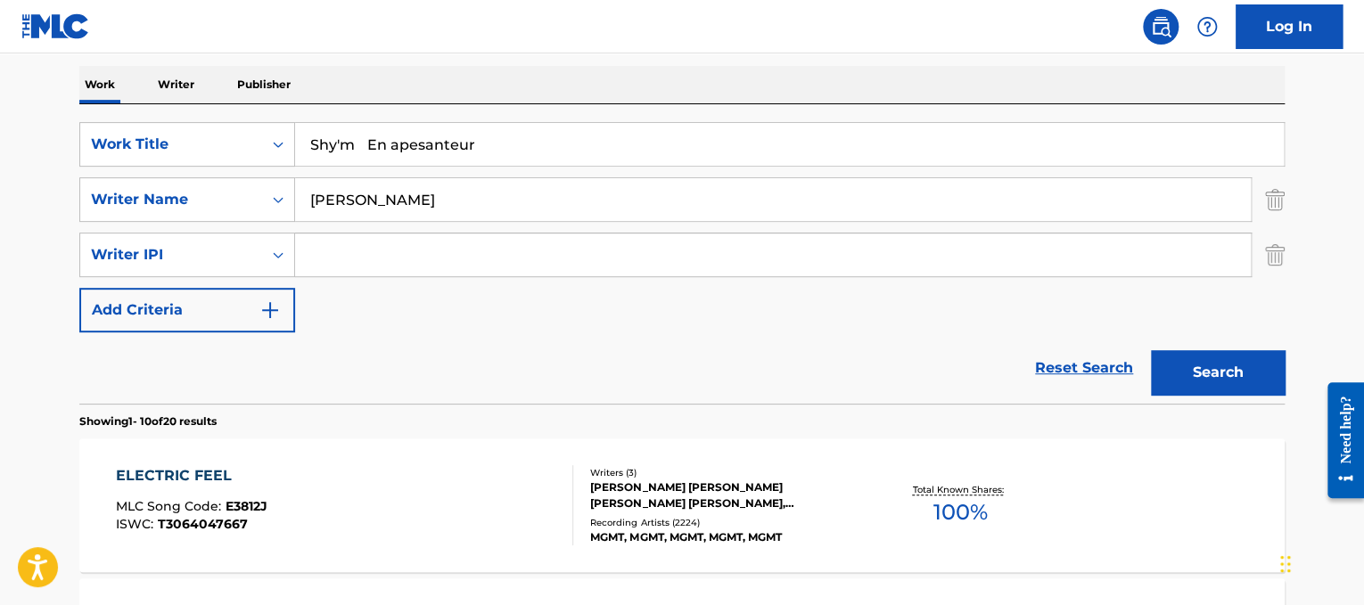
type input "En apesanteur"
drag, startPoint x: 403, startPoint y: 182, endPoint x: 190, endPoint y: 166, distance: 213.7
click at [190, 166] on div "SearchWithCriteriad365d50e-ee68-4f25-b9b9-568e7ee9061f Work Title En apesanteur…" at bounding box center [682, 227] width 1206 height 210
type input "Kamar"
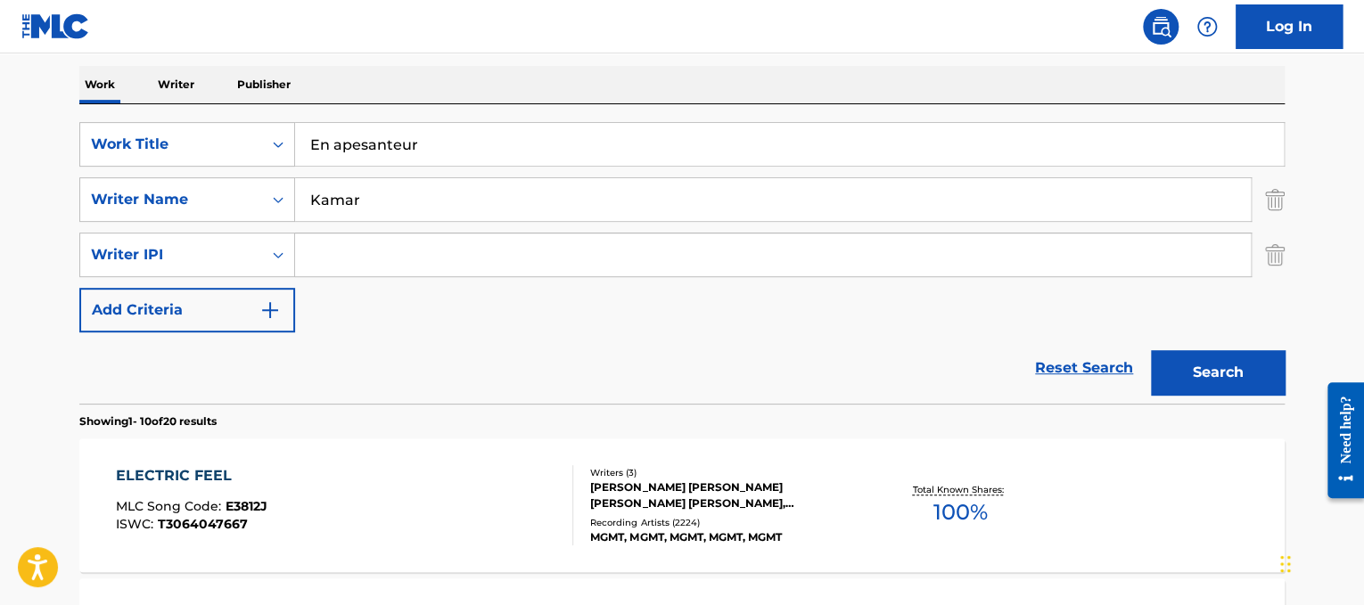
click at [1151, 350] on button "Search" at bounding box center [1218, 372] width 134 height 45
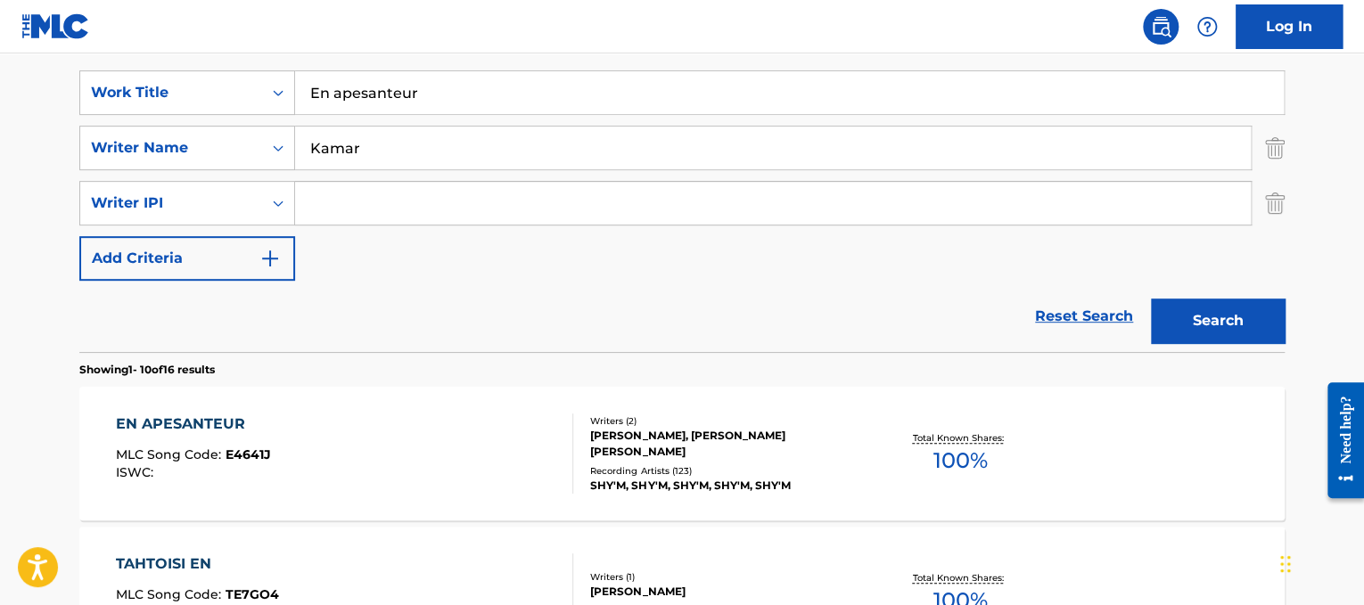
scroll to position [327, 0]
click at [337, 447] on div "EN APESANTEUR MLC Song Code : E4641J ISWC :" at bounding box center [345, 453] width 458 height 80
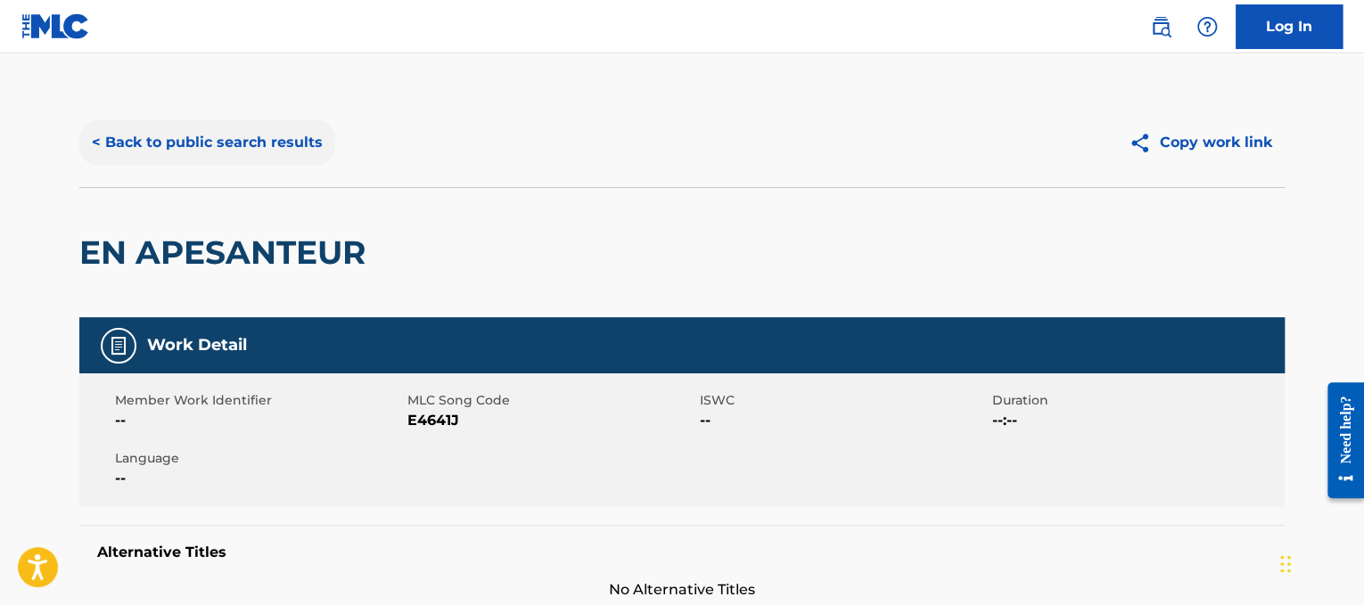
click at [230, 152] on button "< Back to public search results" at bounding box center [207, 142] width 256 height 45
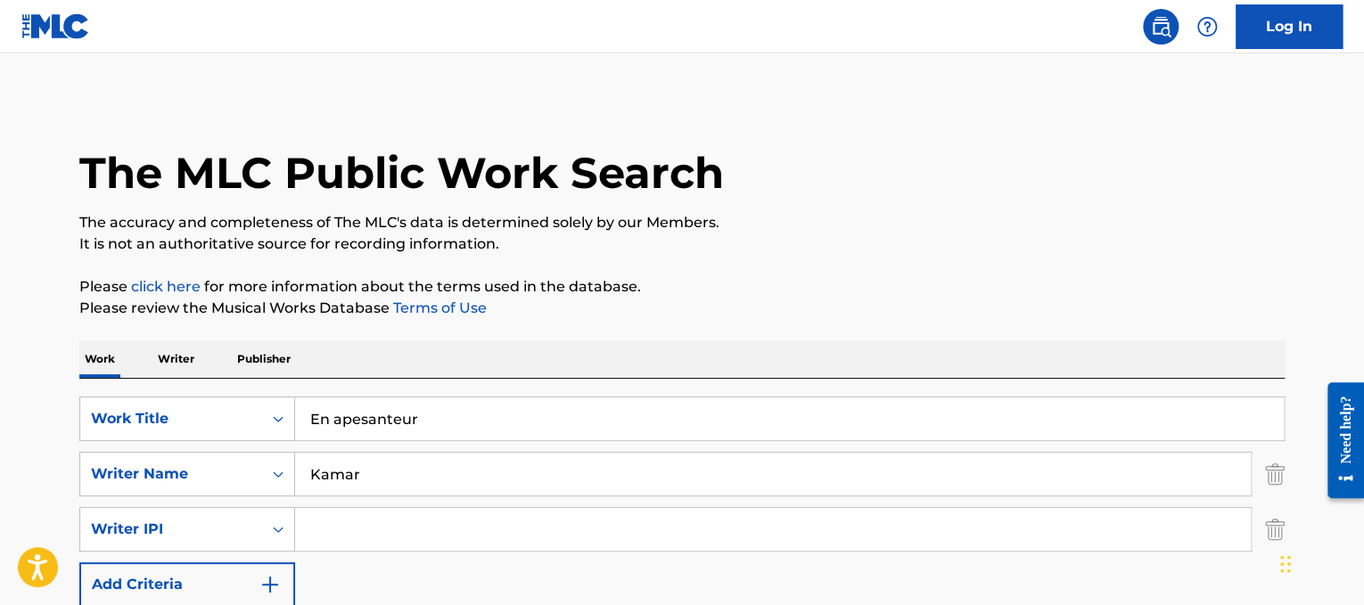
scroll to position [327, 0]
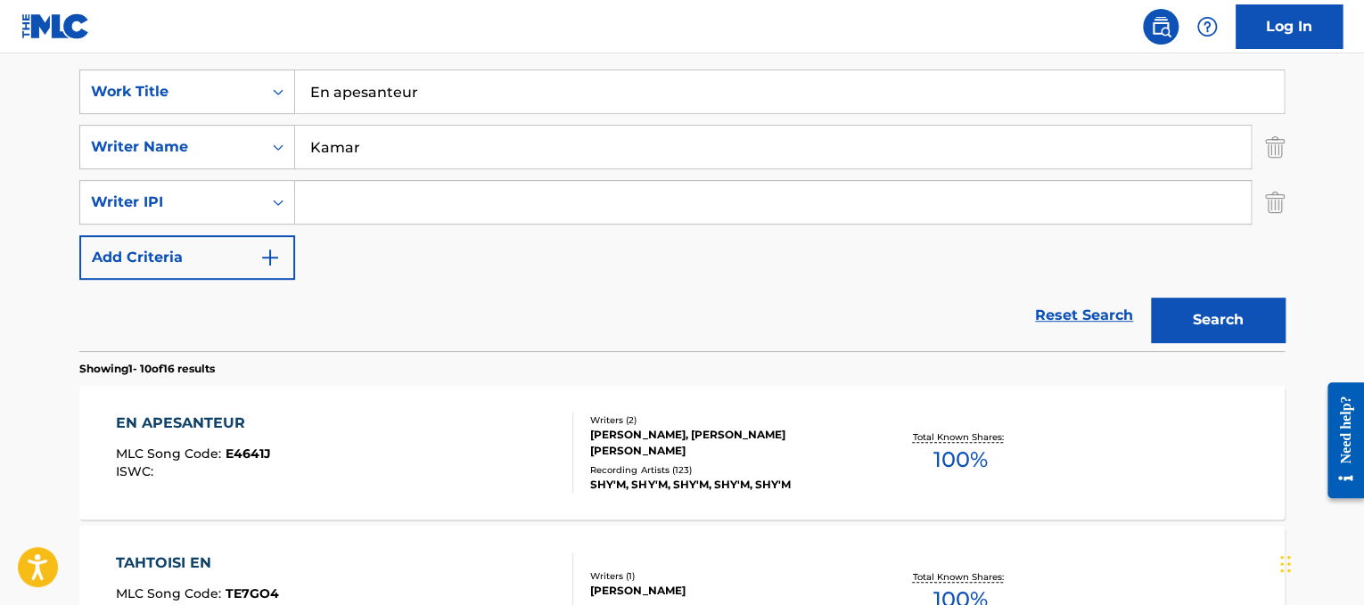
drag, startPoint x: 538, startPoint y: 89, endPoint x: 145, endPoint y: 23, distance: 397.9
paste input "[PERSON_NAME] Everything I Do"
drag, startPoint x: 425, startPoint y: 87, endPoint x: 174, endPoint y: 34, distance: 257.1
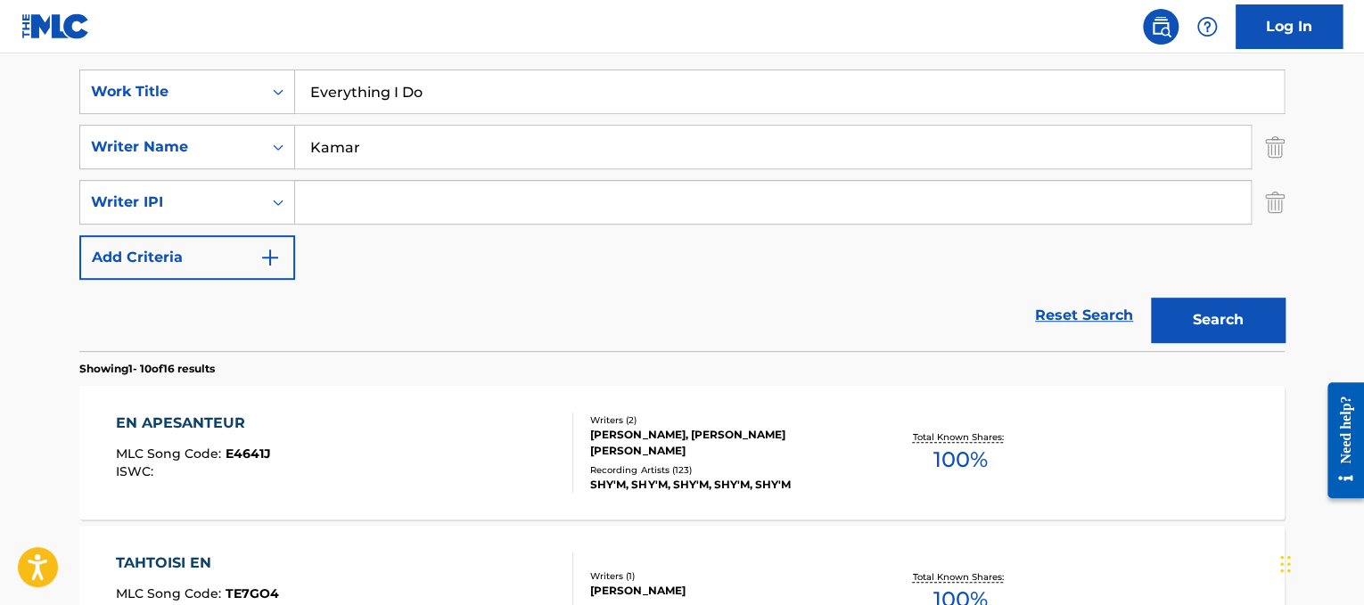
type input "Everything I Do"
drag, startPoint x: 410, startPoint y: 140, endPoint x: 0, endPoint y: 139, distance: 410.2
type input "[PERSON_NAME]"
click at [1151, 298] on button "Search" at bounding box center [1218, 320] width 134 height 45
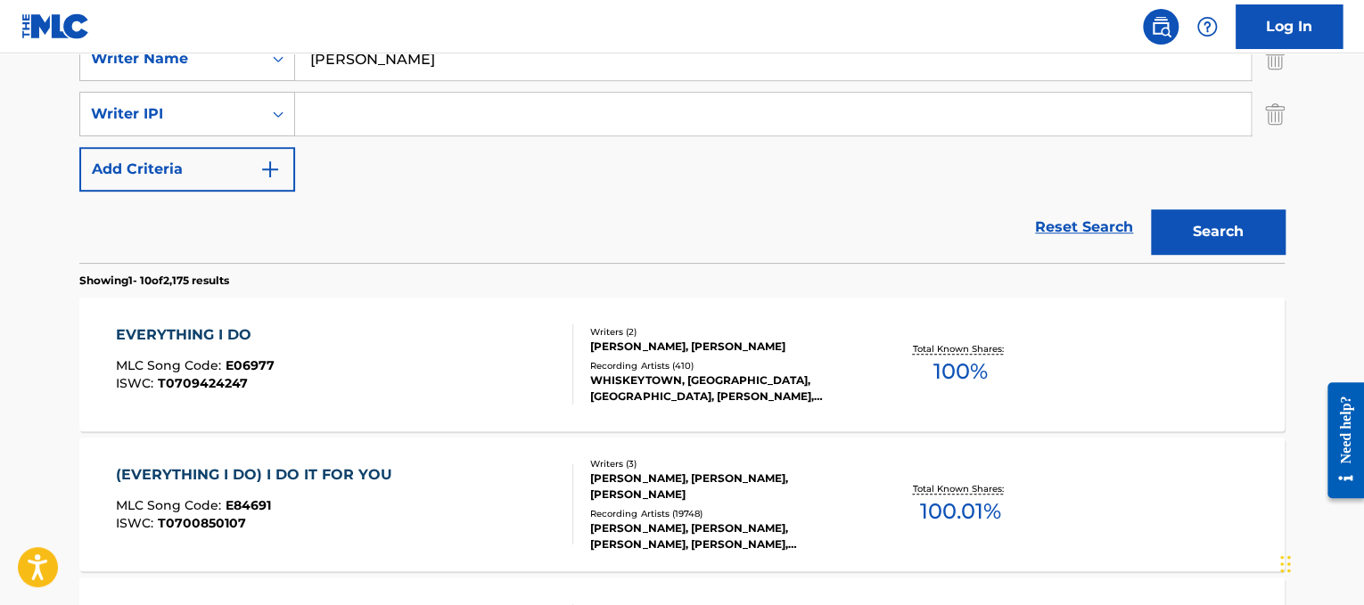
scroll to position [450, 0]
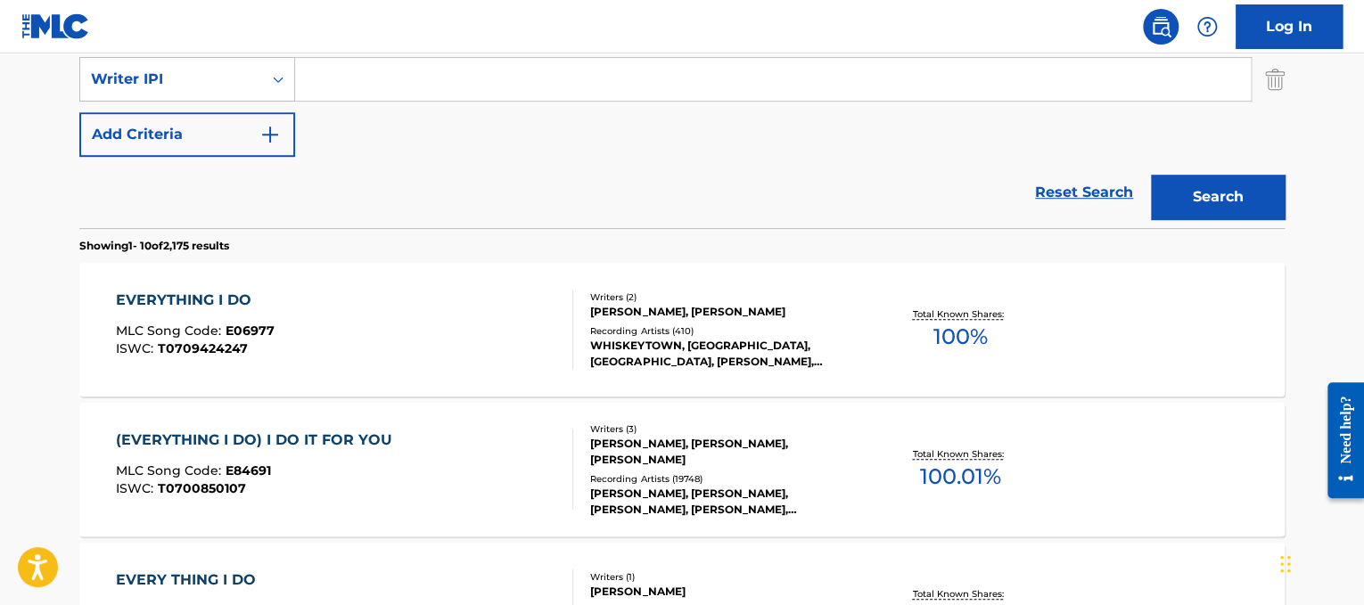
click at [367, 430] on div "(EVERYTHING I DO) I DO IT FOR YOU" at bounding box center [258, 440] width 285 height 21
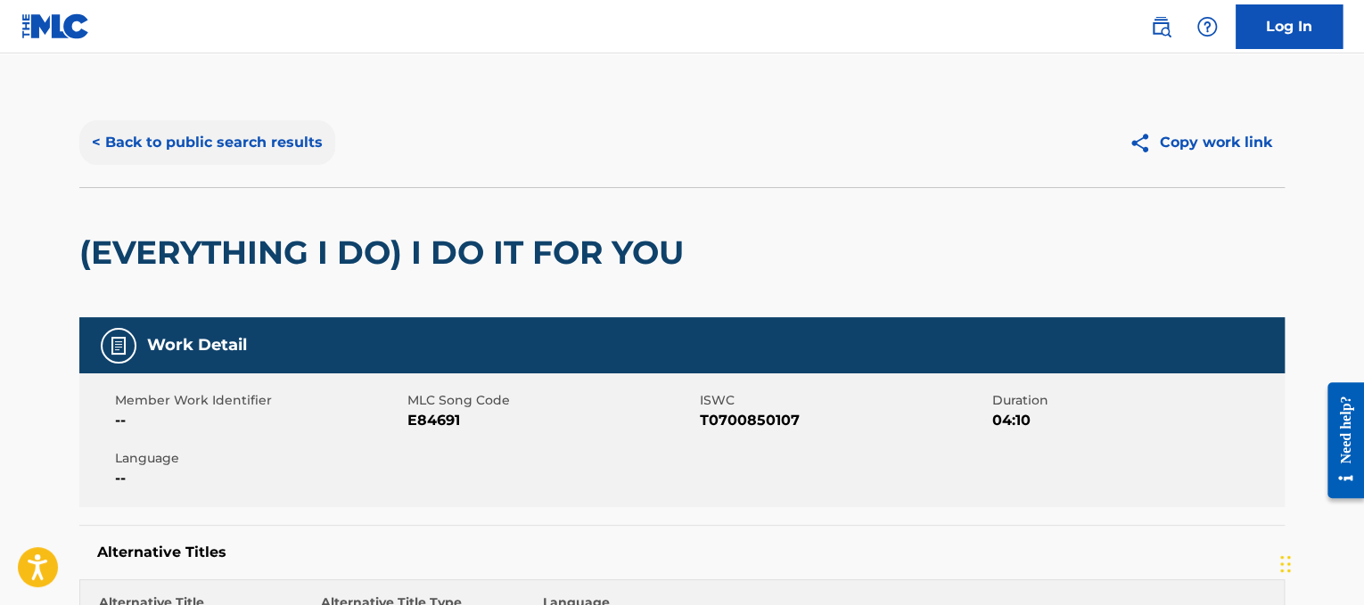
click at [131, 154] on button "< Back to public search results" at bounding box center [207, 142] width 256 height 45
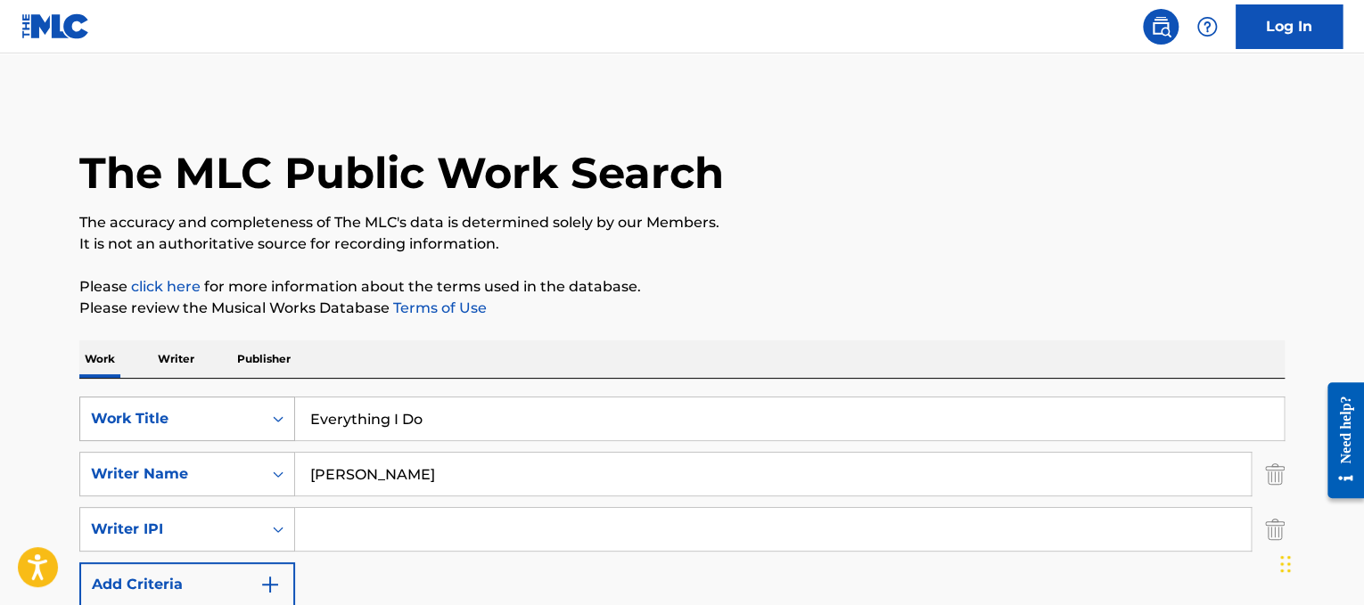
drag, startPoint x: 457, startPoint y: 424, endPoint x: 106, endPoint y: 399, distance: 352.2
click at [106, 399] on div "SearchWithCriteriad365d50e-ee68-4f25-b9b9-568e7ee9061f Work Title Everything I …" at bounding box center [682, 419] width 1206 height 45
paste input "[PERSON_NAME] Excuse Me Miss (Radio Version)"
drag, startPoint x: 373, startPoint y: 422, endPoint x: 161, endPoint y: 350, distance: 223.9
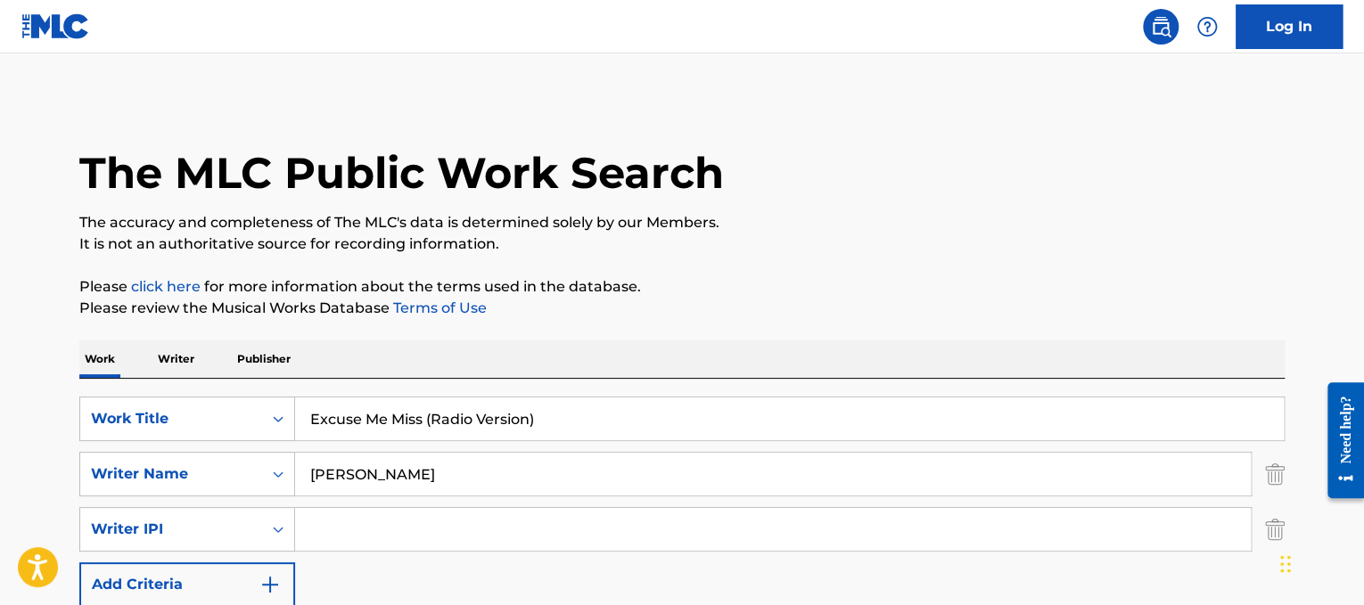
drag, startPoint x: 418, startPoint y: 419, endPoint x: 943, endPoint y: 408, distance: 524.4
click at [943, 408] on input "Excuse Me Miss (Radio Version)" at bounding box center [789, 419] width 989 height 43
type input "Excuse Me Miss"
drag, startPoint x: 823, startPoint y: 471, endPoint x: 137, endPoint y: 391, distance: 690.4
click at [137, 391] on div "SearchWithCriteriad365d50e-ee68-4f25-b9b9-568e7ee9061f Work Title Excuse Me Mis…" at bounding box center [682, 529] width 1206 height 300
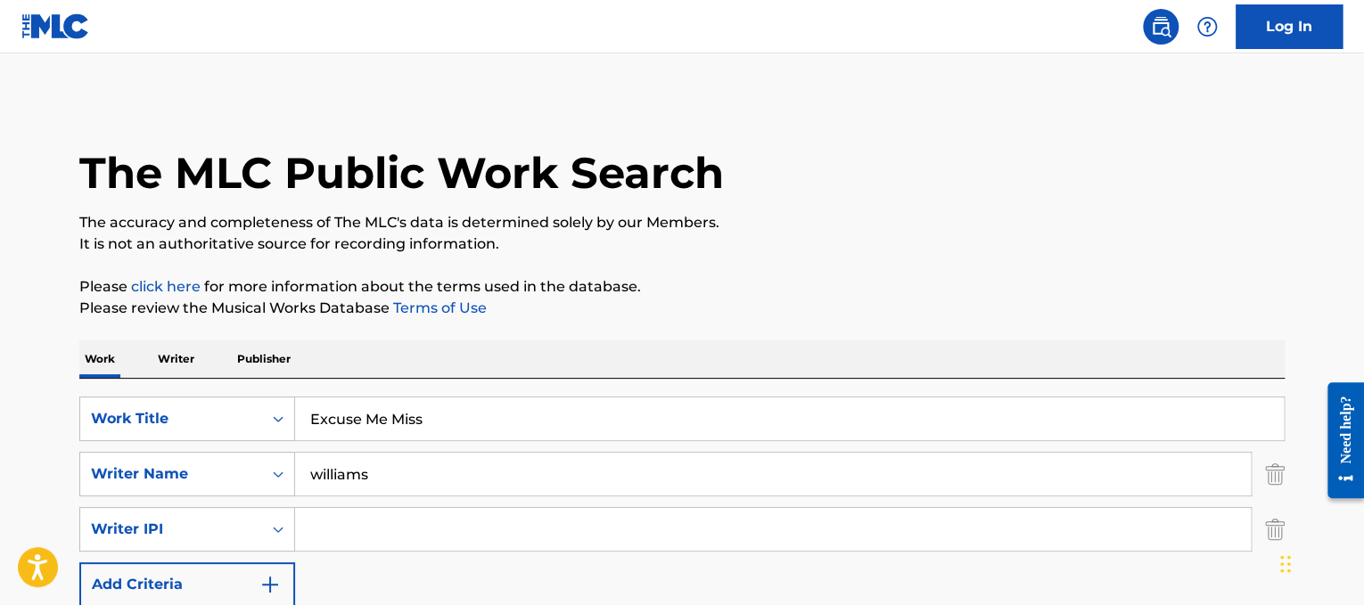
type input "williams"
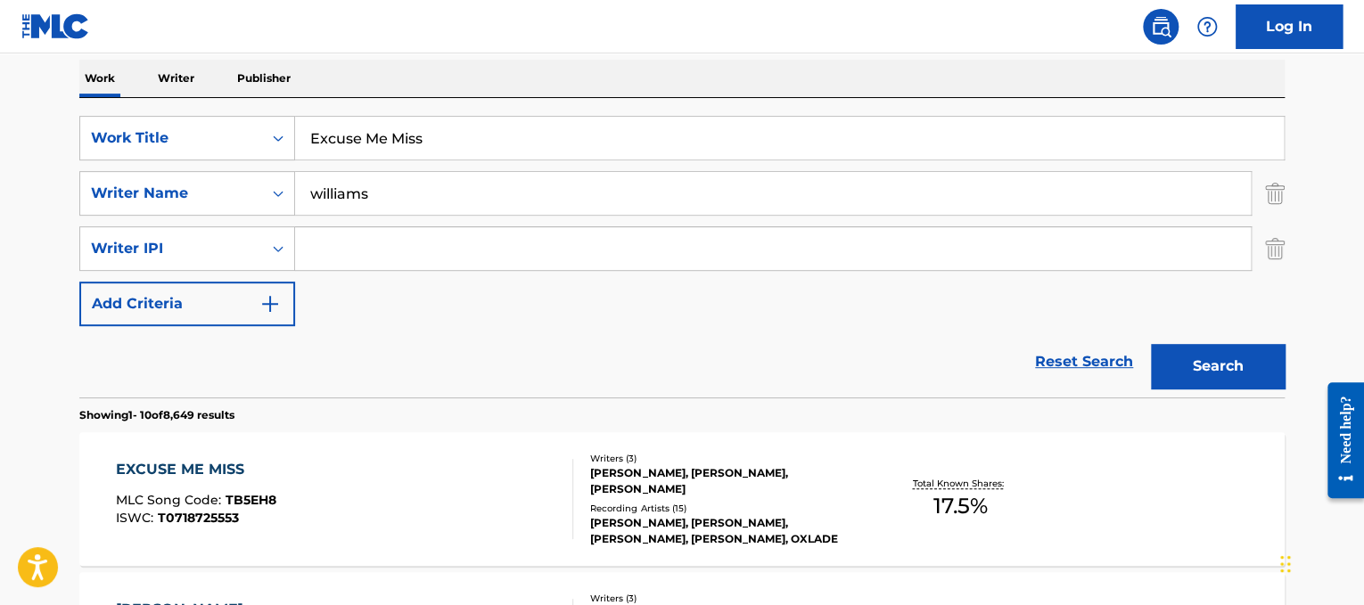
scroll to position [289, 0]
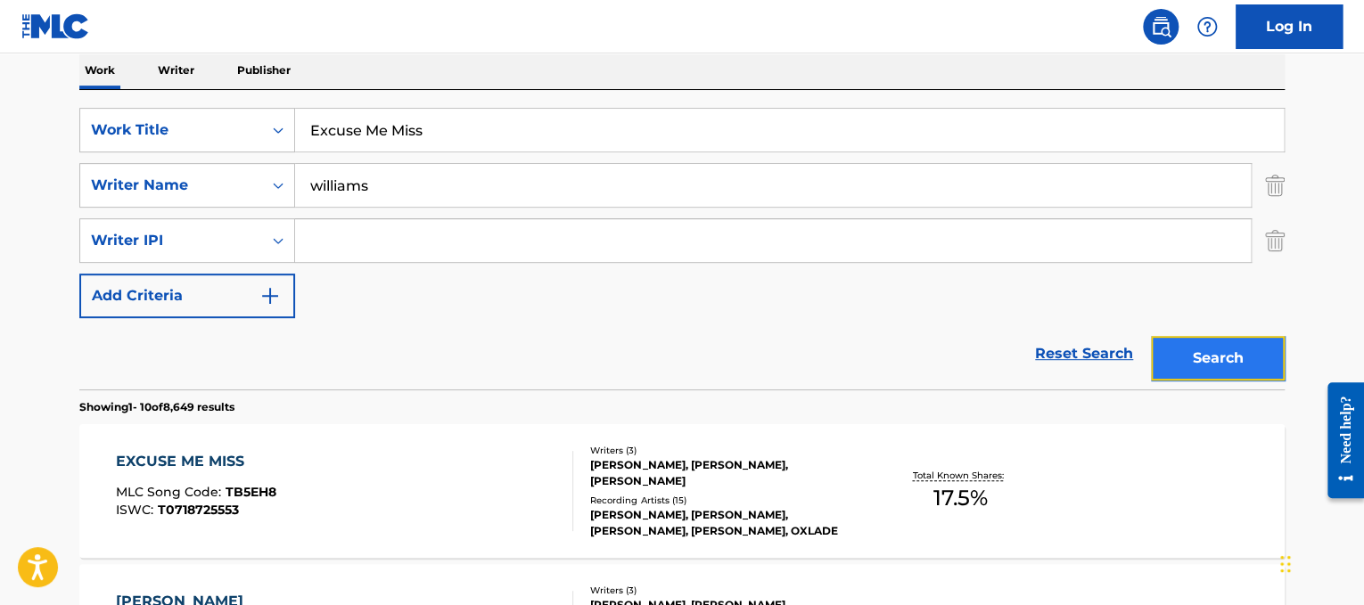
click at [1284, 358] on button "Search" at bounding box center [1218, 358] width 134 height 45
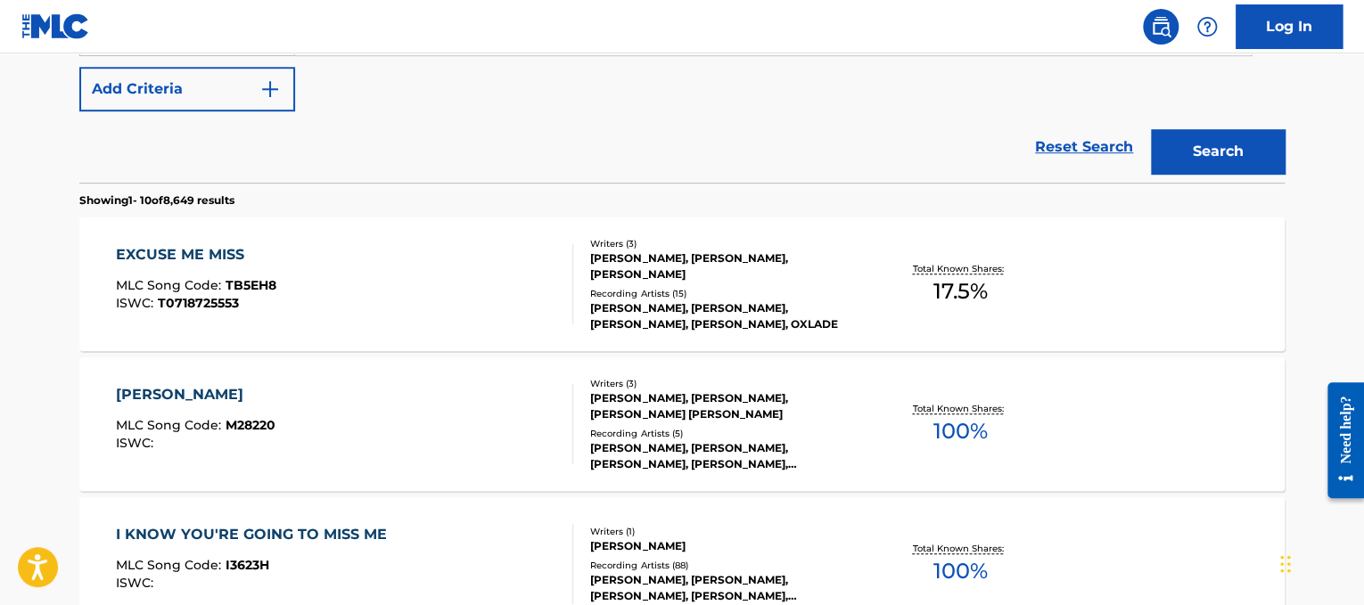
scroll to position [517, 0]
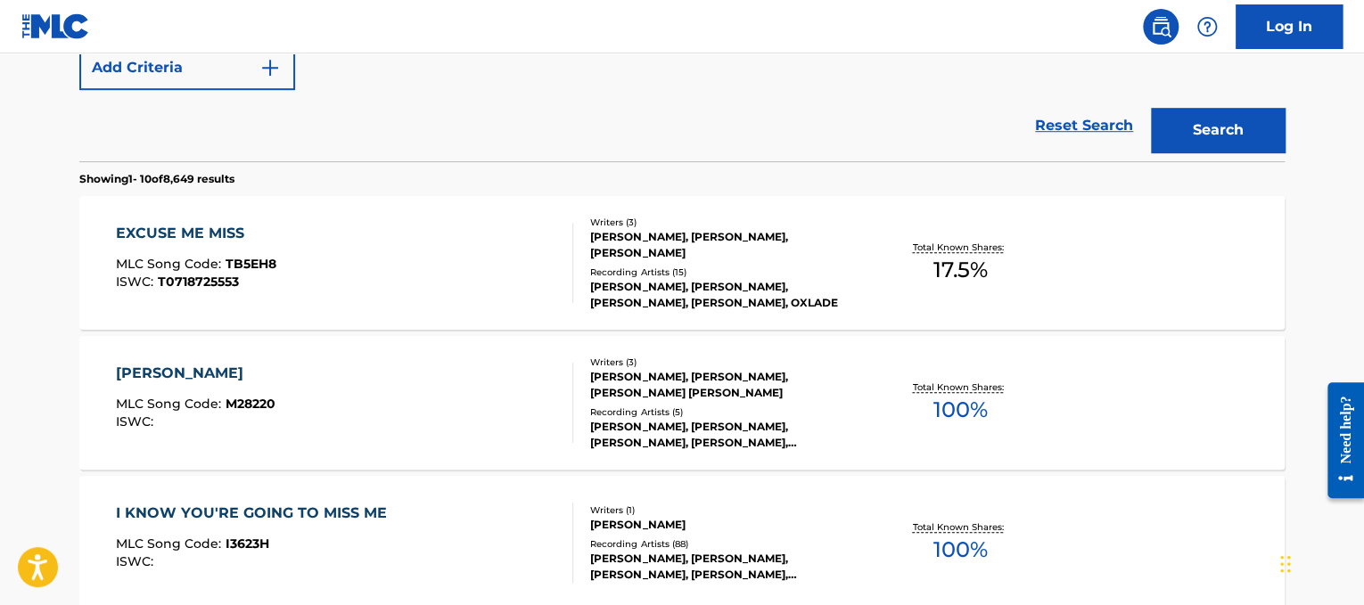
click at [526, 249] on div "EXCUSE ME MISS MLC Song Code : TB5EH8 ISWC : T0718725553" at bounding box center [345, 263] width 458 height 80
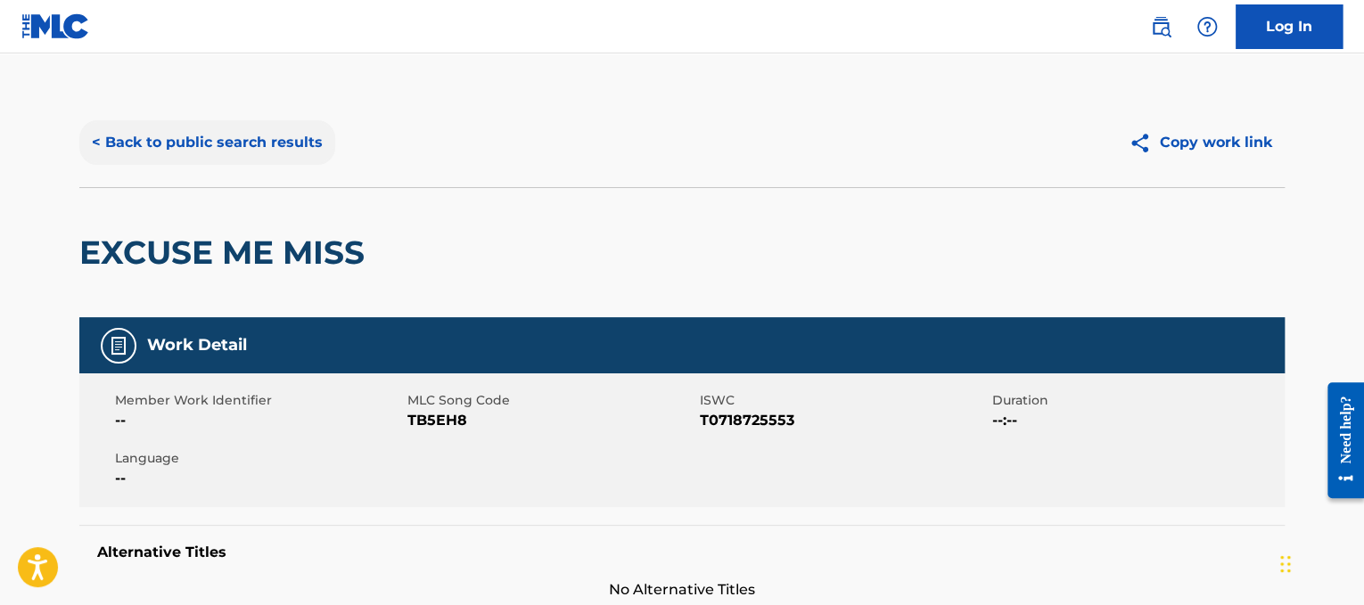
click at [128, 140] on button "< Back to public search results" at bounding box center [207, 142] width 256 height 45
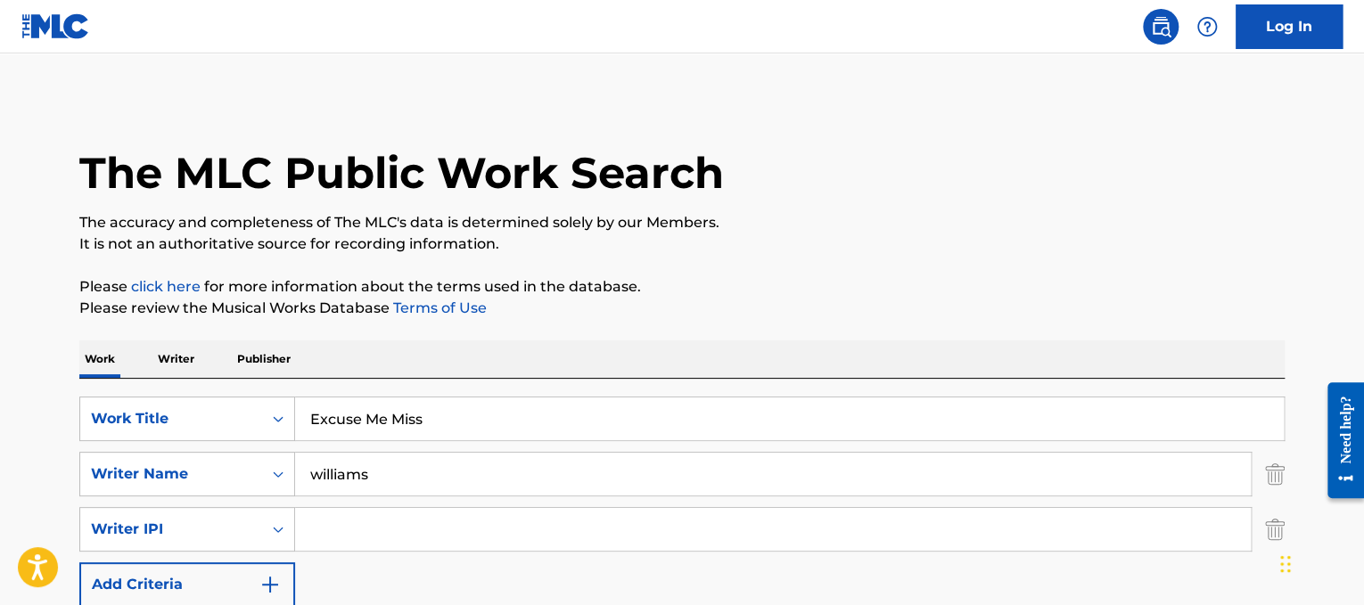
drag, startPoint x: 479, startPoint y: 411, endPoint x: 4, endPoint y: 341, distance: 480.5
paste input "[PERSON_NAME] Express Yourself"
drag, startPoint x: 386, startPoint y: 421, endPoint x: 38, endPoint y: 426, distance: 347.8
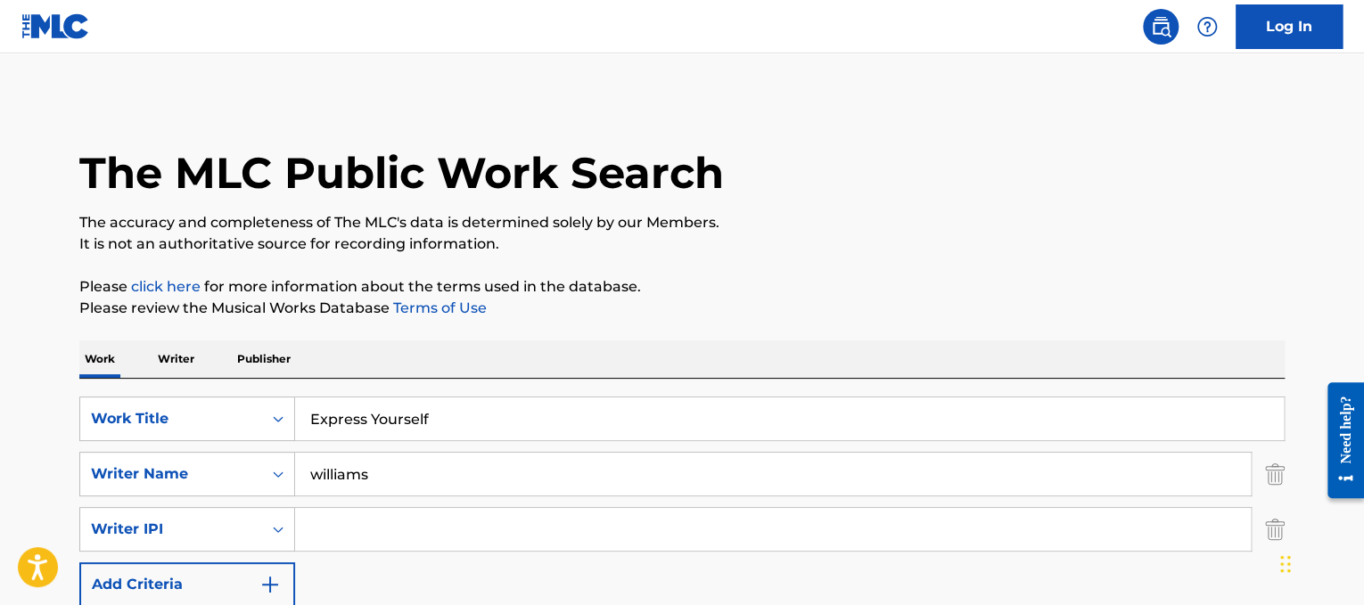
type input "Express Yourself"
drag, startPoint x: 388, startPoint y: 489, endPoint x: 0, endPoint y: 384, distance: 401.7
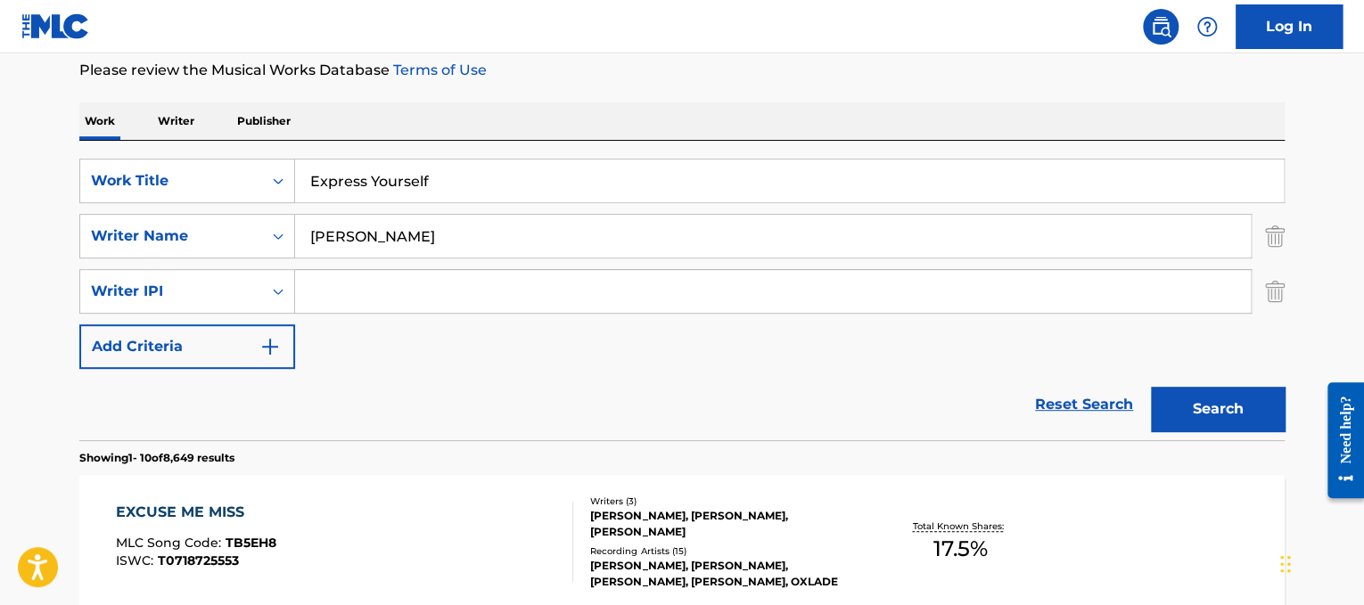
scroll to position [257, 0]
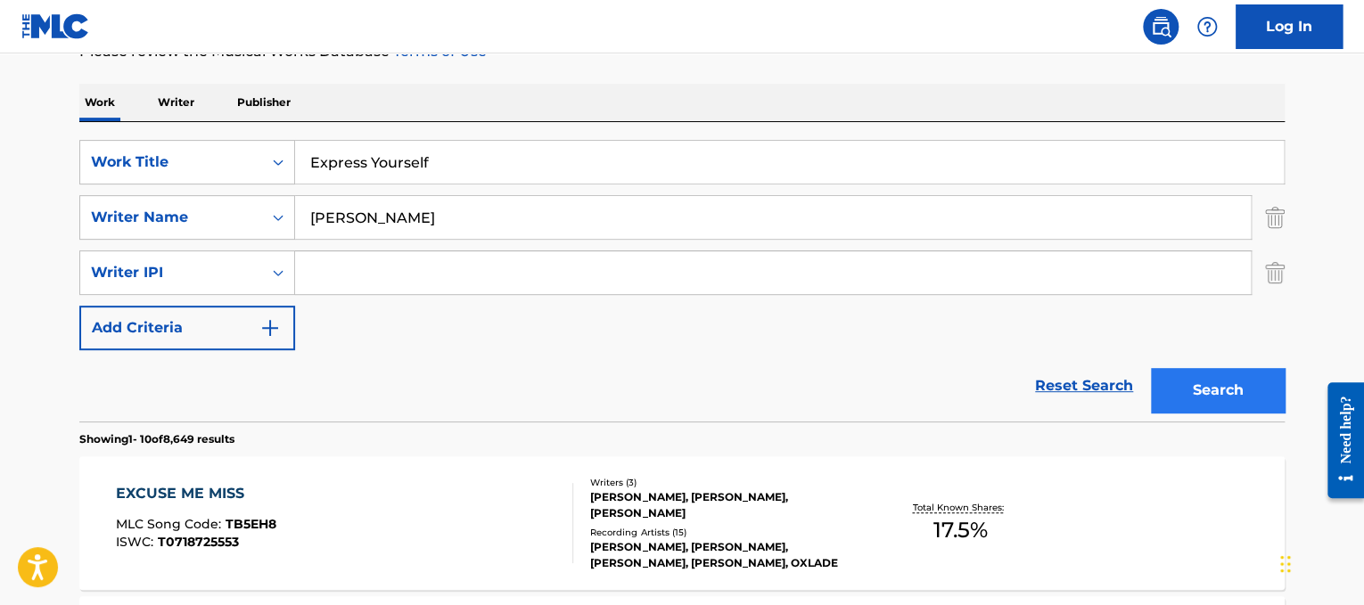
type input "[PERSON_NAME]"
click at [1223, 383] on button "Search" at bounding box center [1218, 390] width 134 height 45
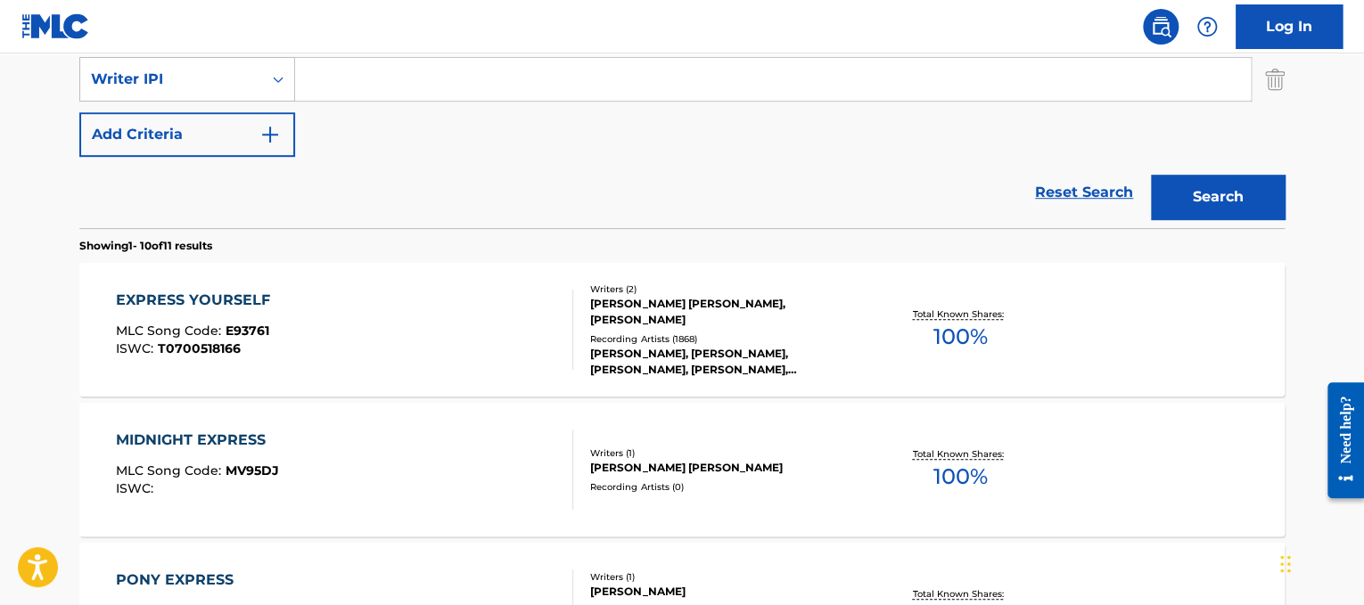
scroll to position [452, 0]
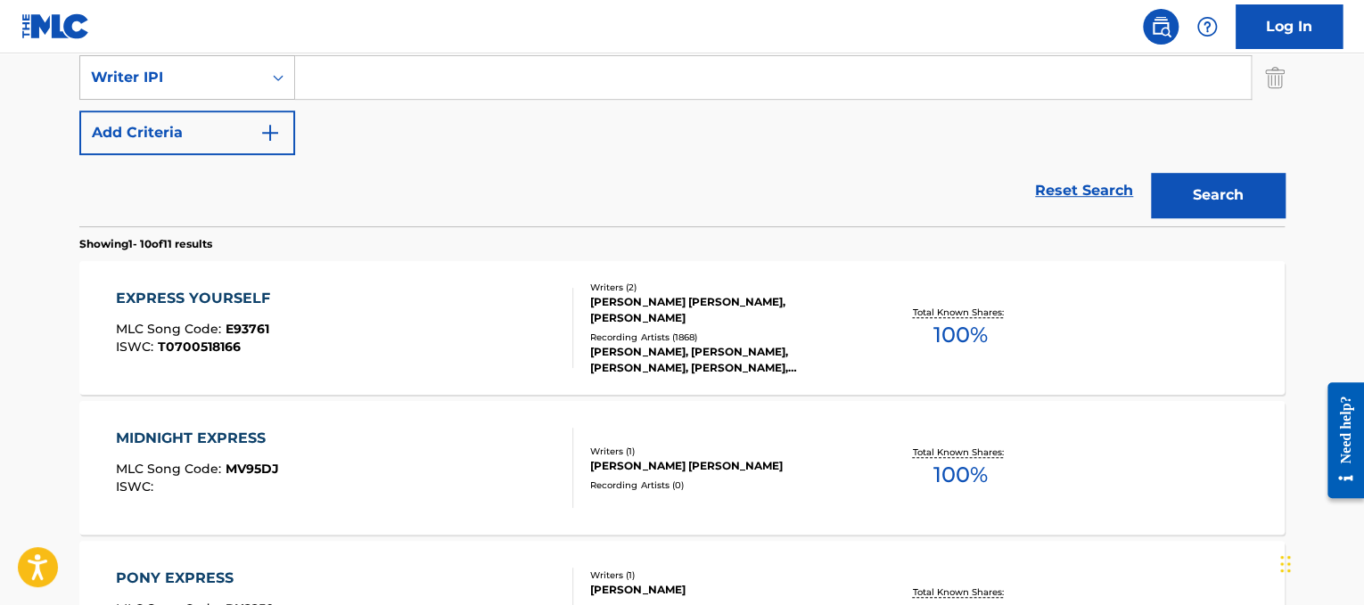
click at [683, 317] on div "Writers ( 2 ) [PERSON_NAME] [PERSON_NAME], [PERSON_NAME] Recording Artists ( 18…" at bounding box center [716, 328] width 286 height 95
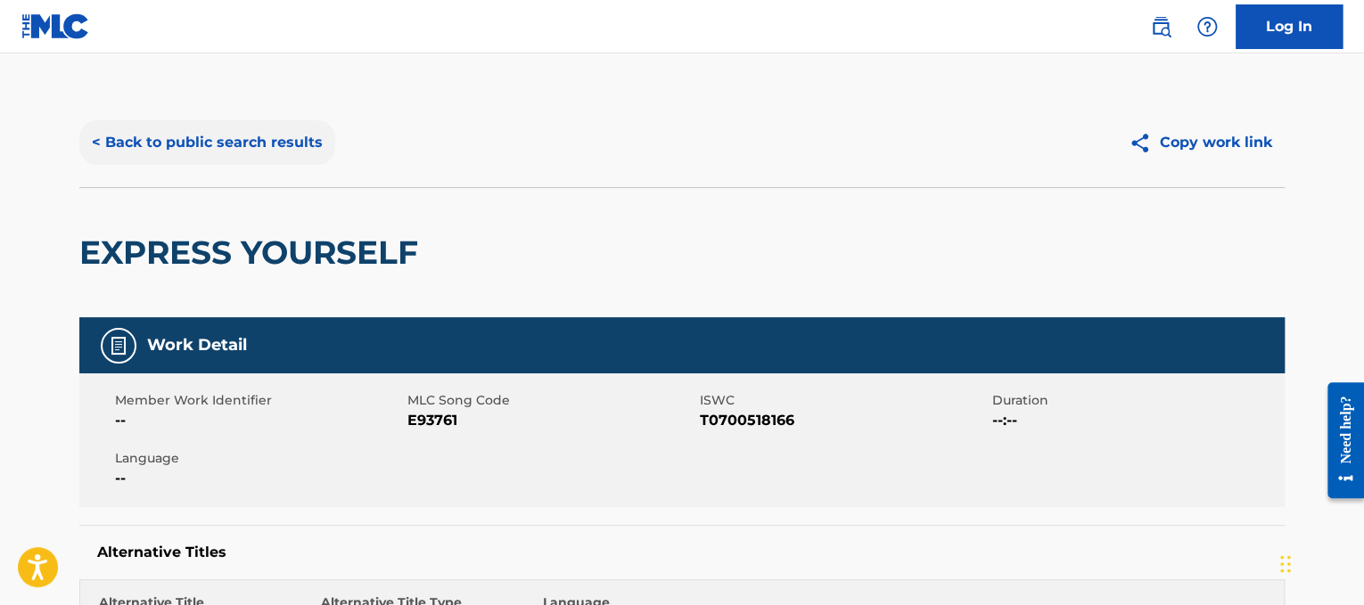
click at [202, 161] on button "< Back to public search results" at bounding box center [207, 142] width 256 height 45
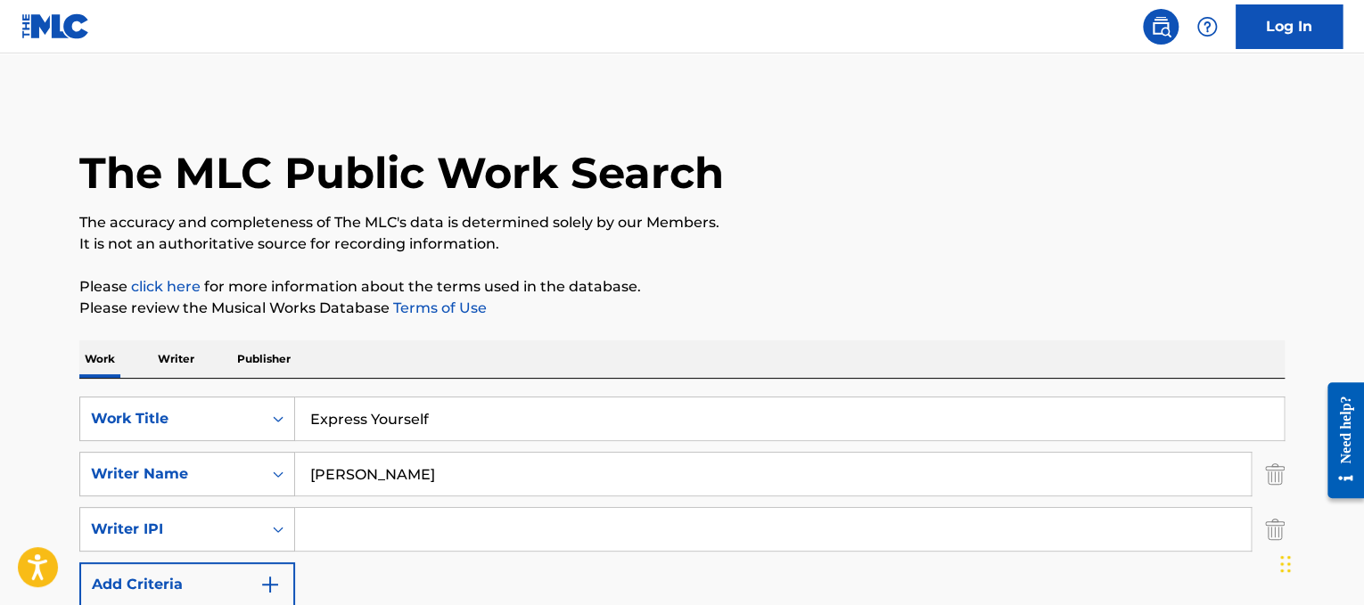
drag, startPoint x: 528, startPoint y: 429, endPoint x: 145, endPoint y: 361, distance: 388.5
paste input "Faithfully"
type input "Faithfully"
drag, startPoint x: 414, startPoint y: 461, endPoint x: 0, endPoint y: 506, distance: 416.1
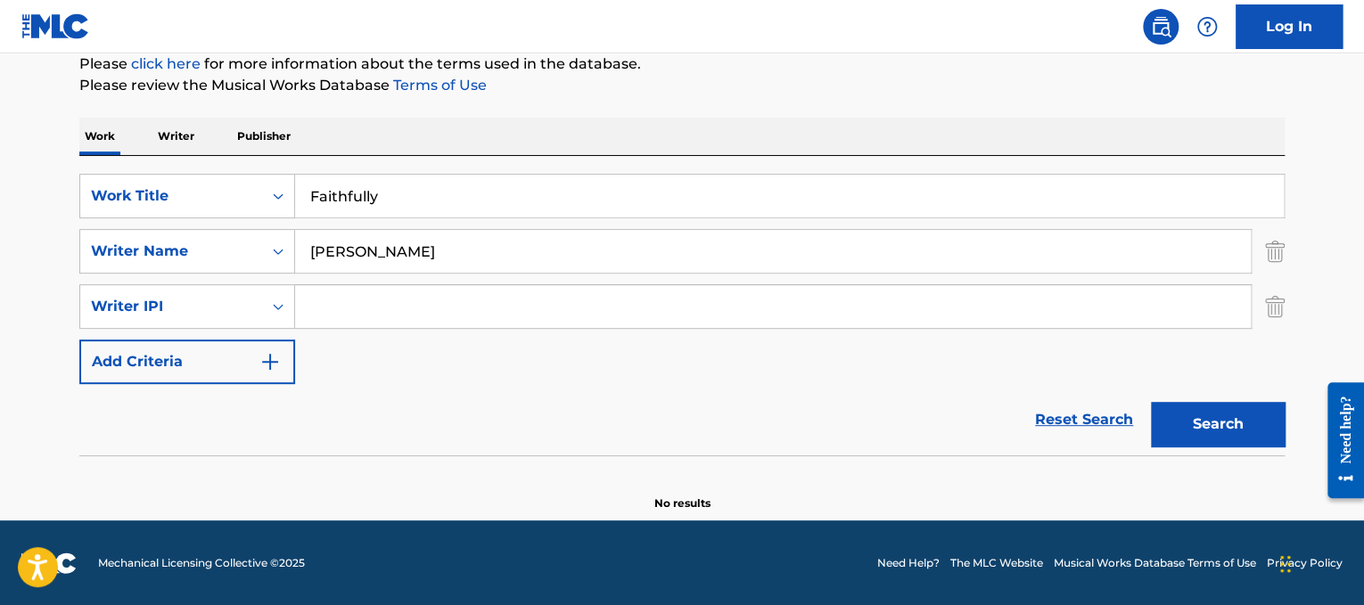
click at [1194, 448] on div "Search" at bounding box center [1213, 419] width 143 height 71
drag, startPoint x: 505, startPoint y: 258, endPoint x: 0, endPoint y: 136, distance: 519.3
click at [0, 136] on main "The MLC Public Work Search The accuracy and completeness of The MLC's data is d…" at bounding box center [682, 176] width 1364 height 690
type input "[PERSON_NAME]"
click at [1151, 402] on button "Search" at bounding box center [1218, 424] width 134 height 45
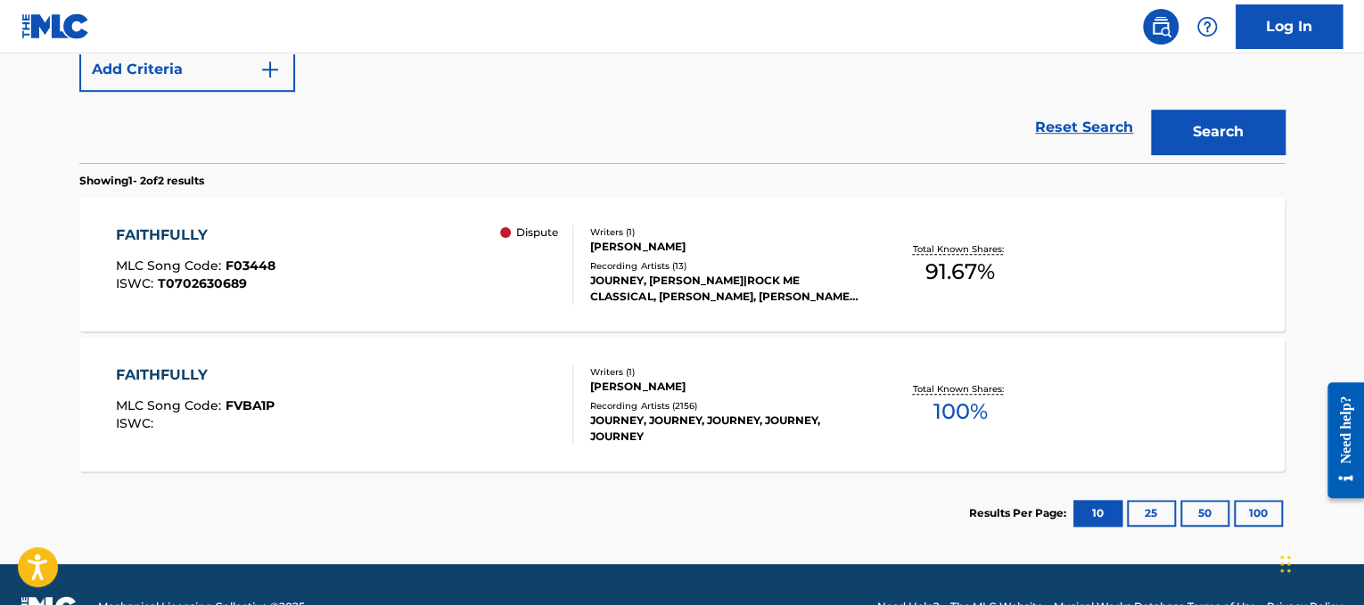
scroll to position [527, 0]
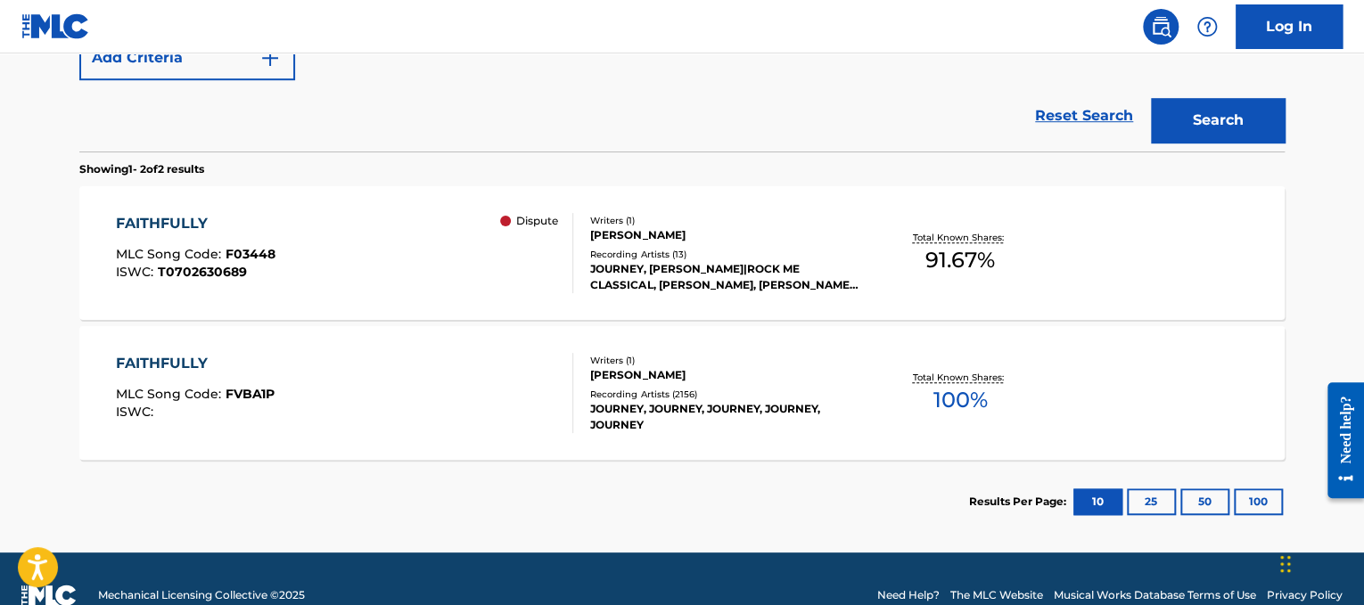
click at [337, 419] on div "FAITHFULLY MLC Song Code : FVBA1P ISWC :" at bounding box center [345, 393] width 458 height 80
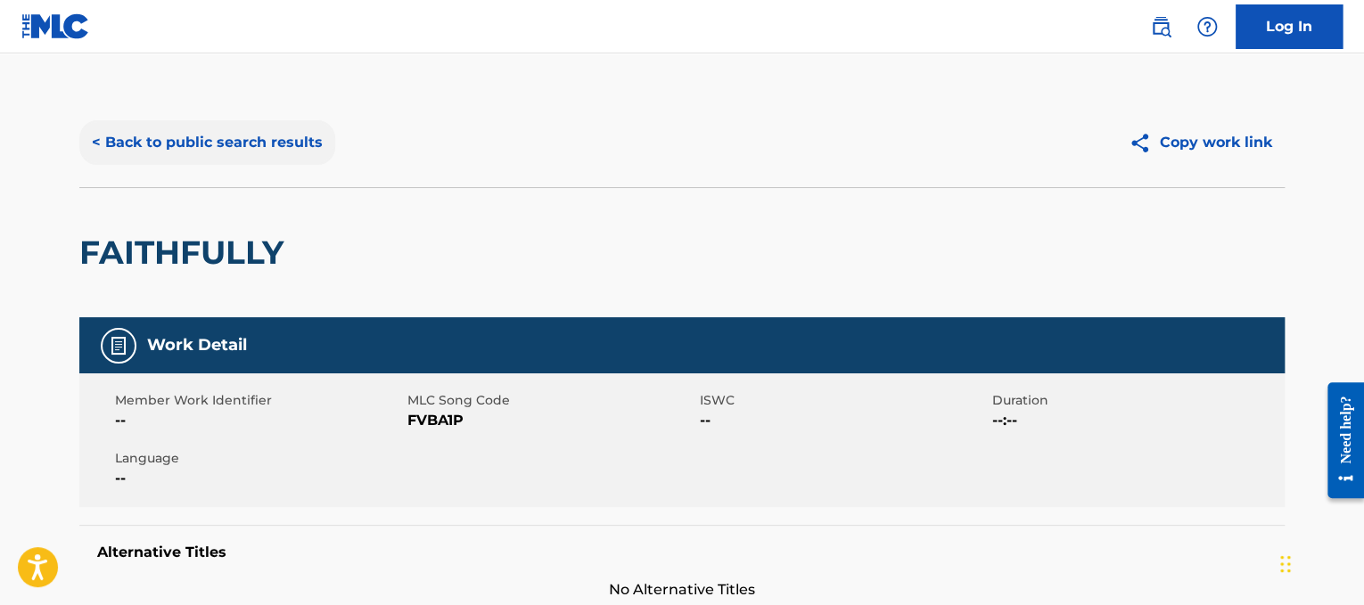
click at [301, 144] on button "< Back to public search results" at bounding box center [207, 142] width 256 height 45
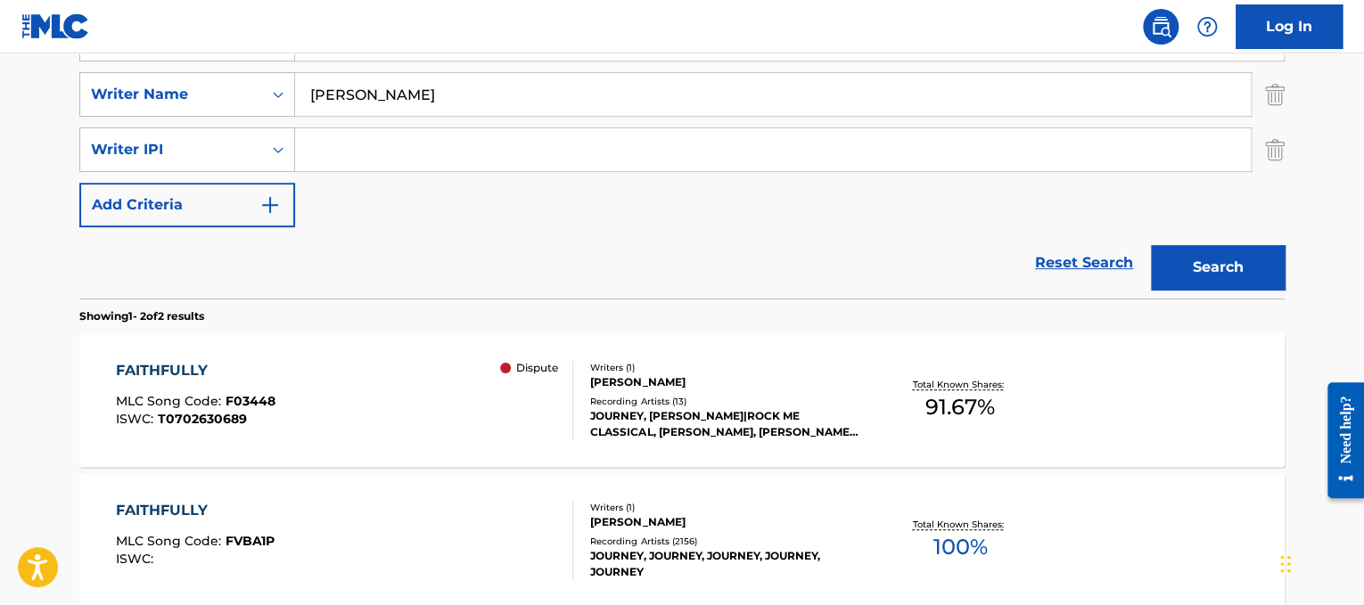
scroll to position [250, 0]
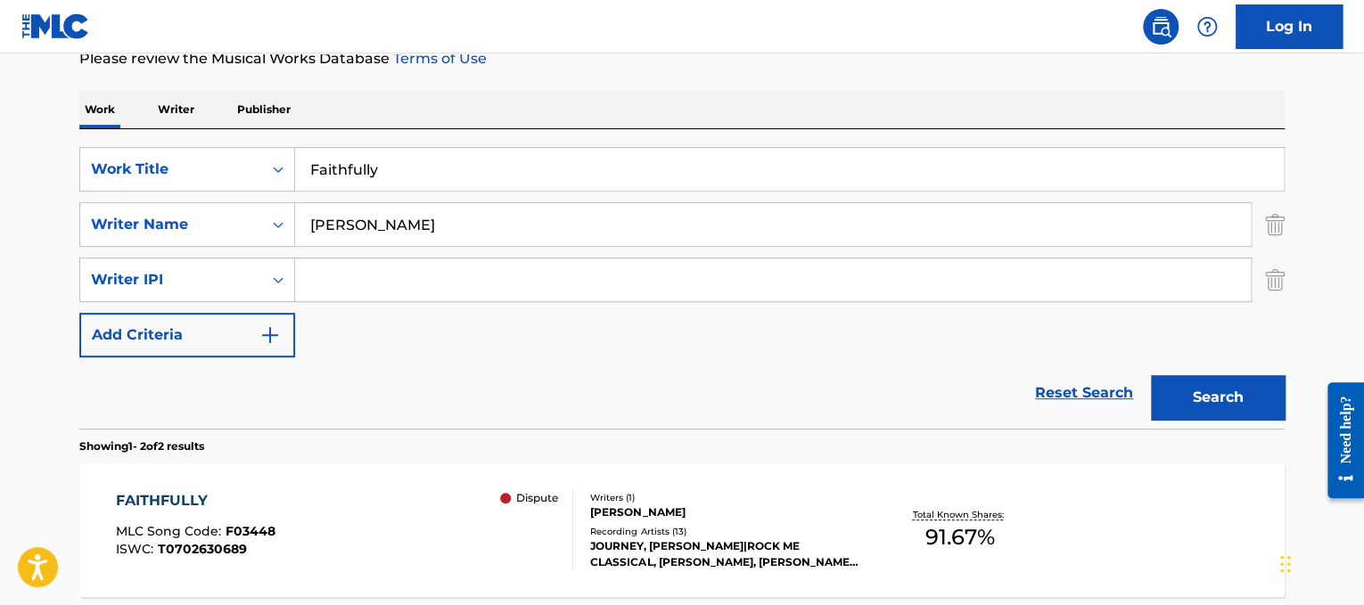
drag, startPoint x: 466, startPoint y: 168, endPoint x: 67, endPoint y: 172, distance: 399.5
click at [67, 172] on div "The MLC Public Work Search The accuracy and completeness of The MLC's data is d…" at bounding box center [682, 334] width 1248 height 973
paste input "[PERSON_NAME] Fallin' For You"
drag, startPoint x: 417, startPoint y: 167, endPoint x: 144, endPoint y: 117, distance: 277.4
click at [144, 117] on div "Work Writer Publisher SearchWithCriteriad365d50e-ee68-4f25-b9b9-568e7ee9061f Wo…" at bounding box center [682, 456] width 1206 height 730
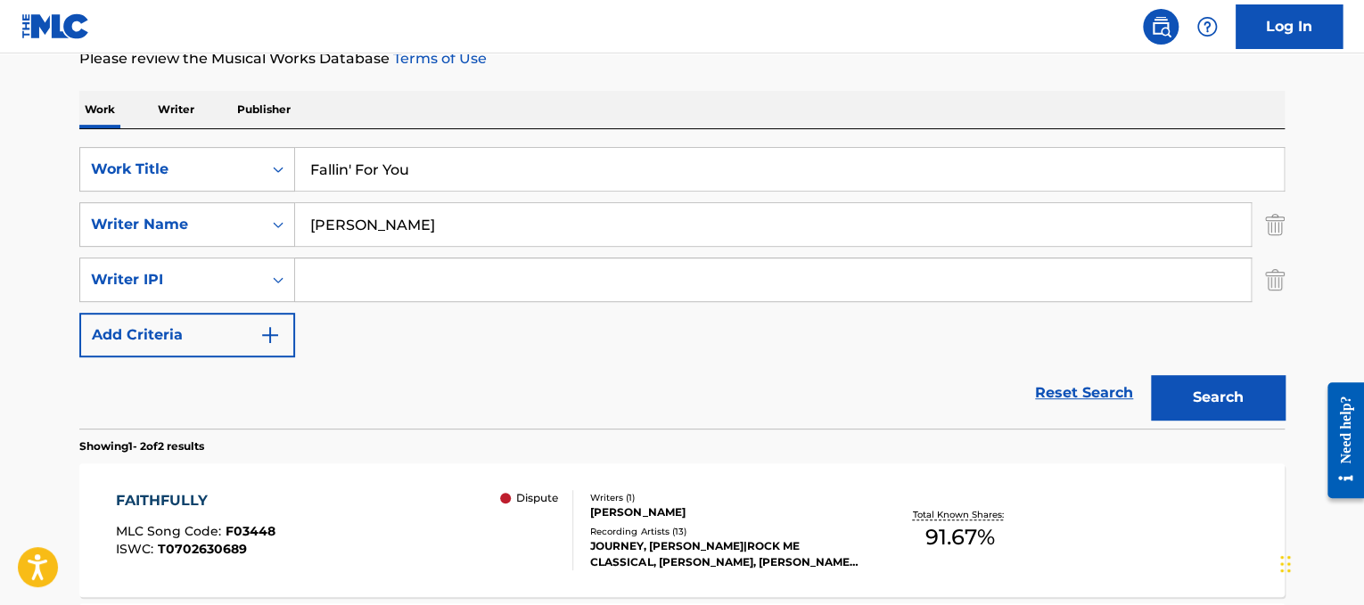
type input "Fallin' For You"
drag, startPoint x: 404, startPoint y: 205, endPoint x: 0, endPoint y: 154, distance: 407.1
click at [0, 154] on main "The MLC Public Work Search The accuracy and completeness of The MLC's data is d…" at bounding box center [682, 317] width 1364 height 1026
type input "caillat"
click at [1151, 375] on button "Search" at bounding box center [1218, 397] width 134 height 45
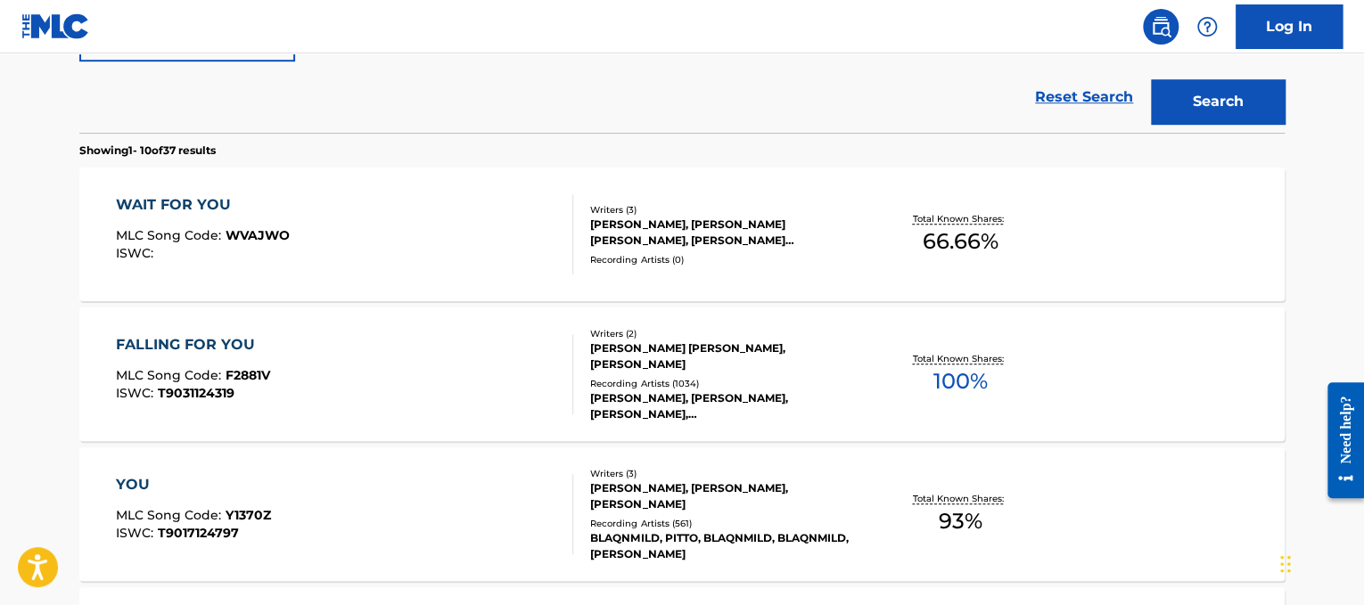
scroll to position [549, 0]
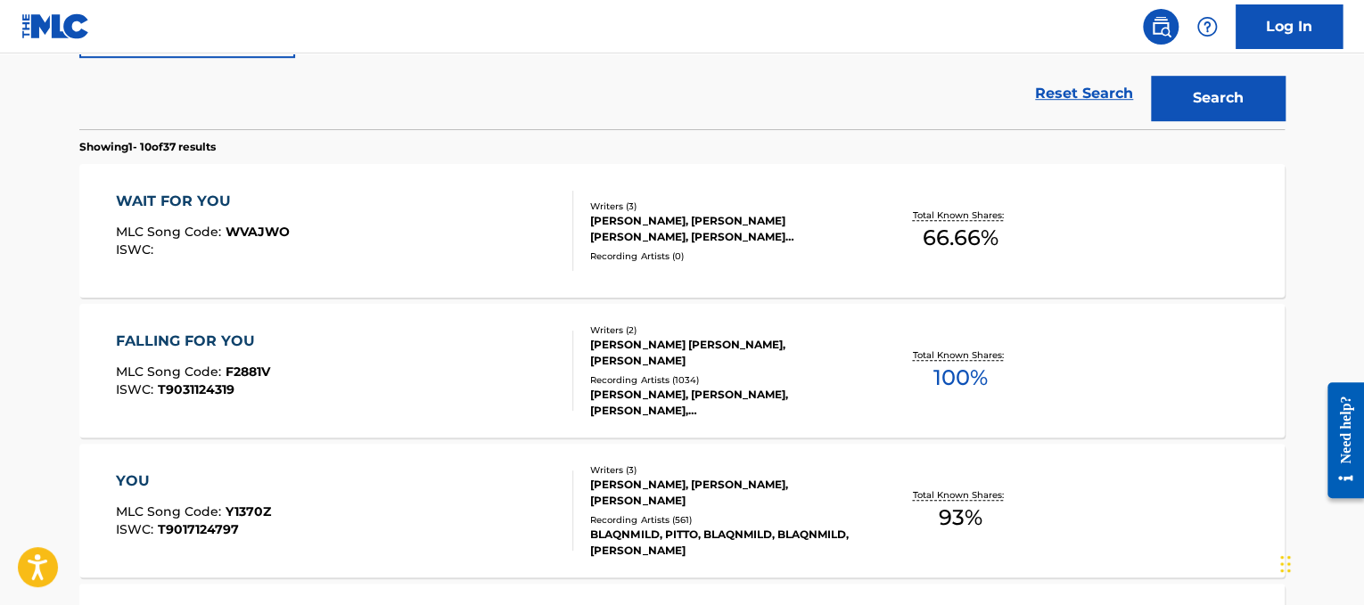
click at [470, 399] on div "FALLING FOR YOU MLC Song Code : F2881V ISWC : T9031124319" at bounding box center [345, 371] width 458 height 80
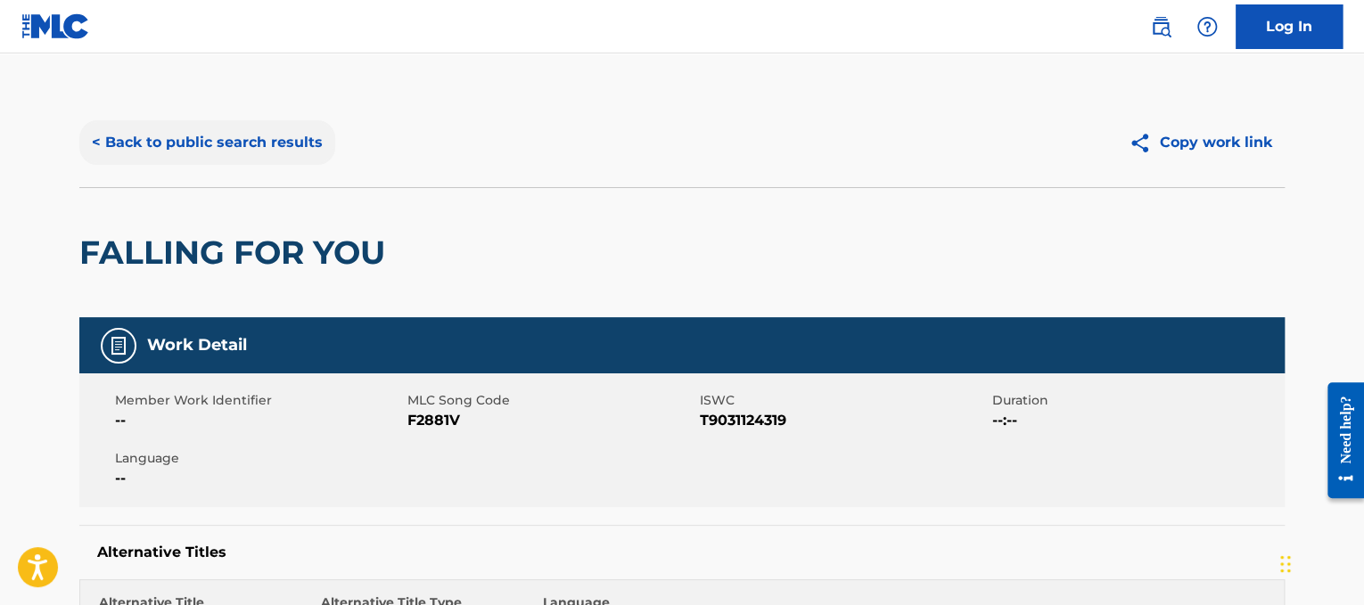
click at [309, 138] on button "< Back to public search results" at bounding box center [207, 142] width 256 height 45
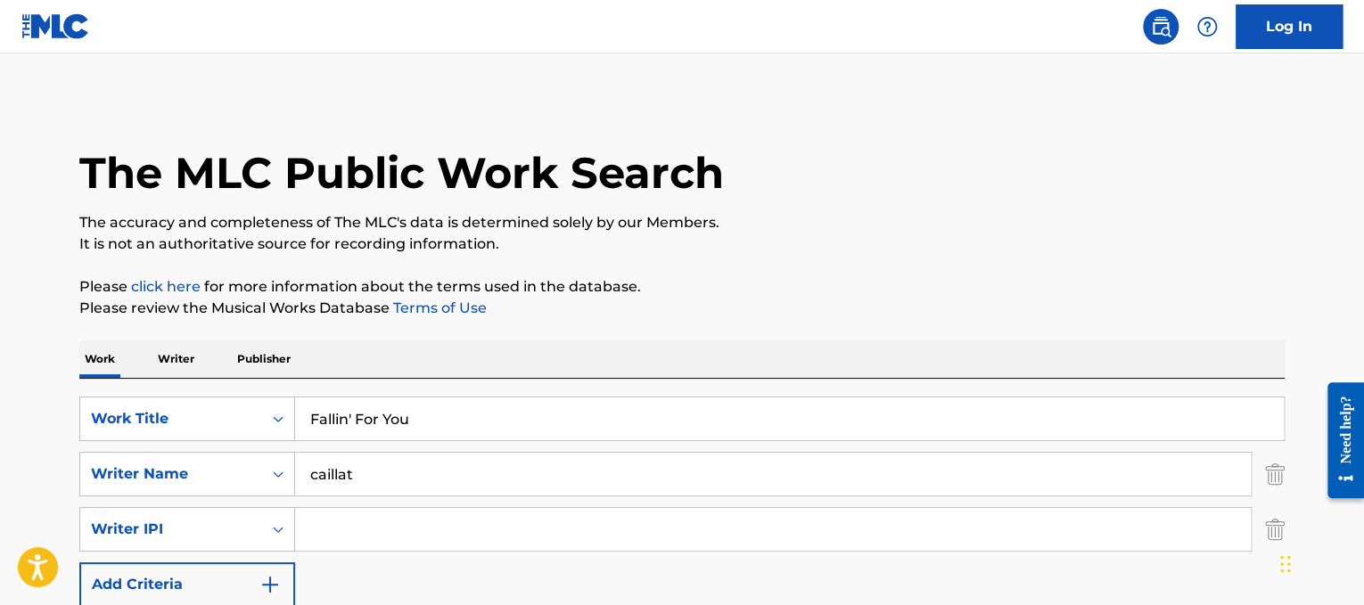
drag, startPoint x: 557, startPoint y: 410, endPoint x: 283, endPoint y: 384, distance: 275.9
click at [283, 384] on div "SearchWithCriteriad365d50e-ee68-4f25-b9b9-568e7ee9061f Work Title Fallin' For Y…" at bounding box center [682, 529] width 1206 height 300
paste input "[PERSON_NAME] Finally found y"
drag, startPoint x: 434, startPoint y: 418, endPoint x: 0, endPoint y: 222, distance: 476.5
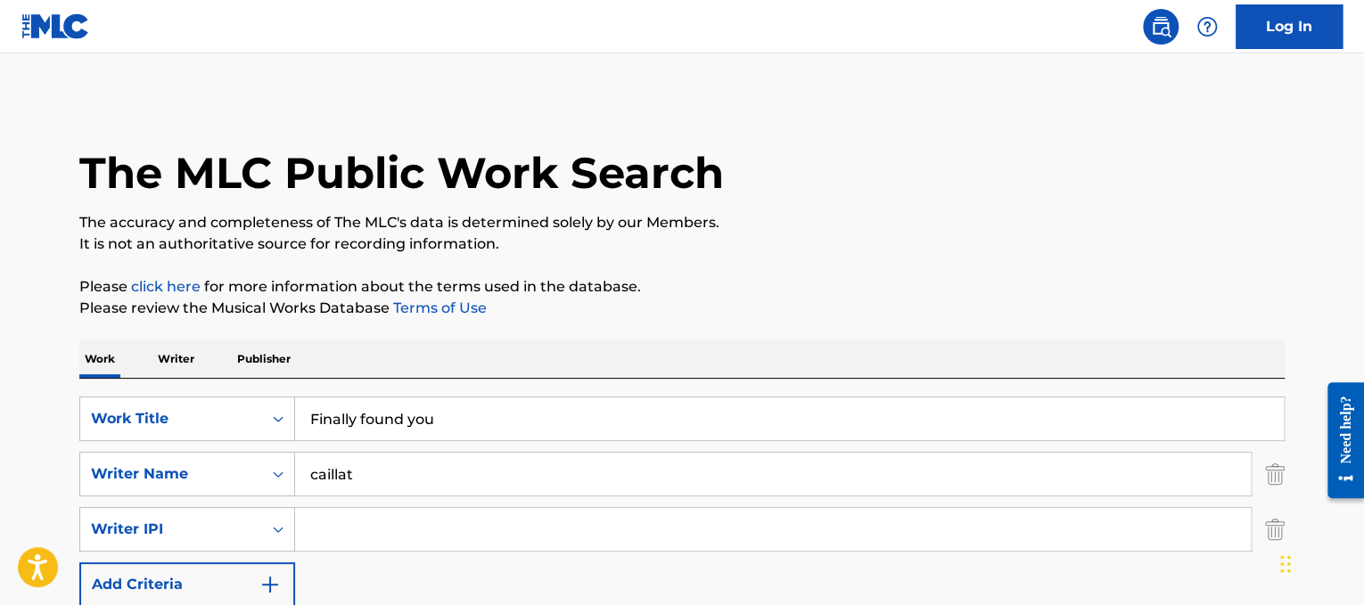
type input "Finally found you"
drag, startPoint x: 416, startPoint y: 459, endPoint x: 0, endPoint y: 438, distance: 417.0
type input "[DEMOGRAPHIC_DATA]"
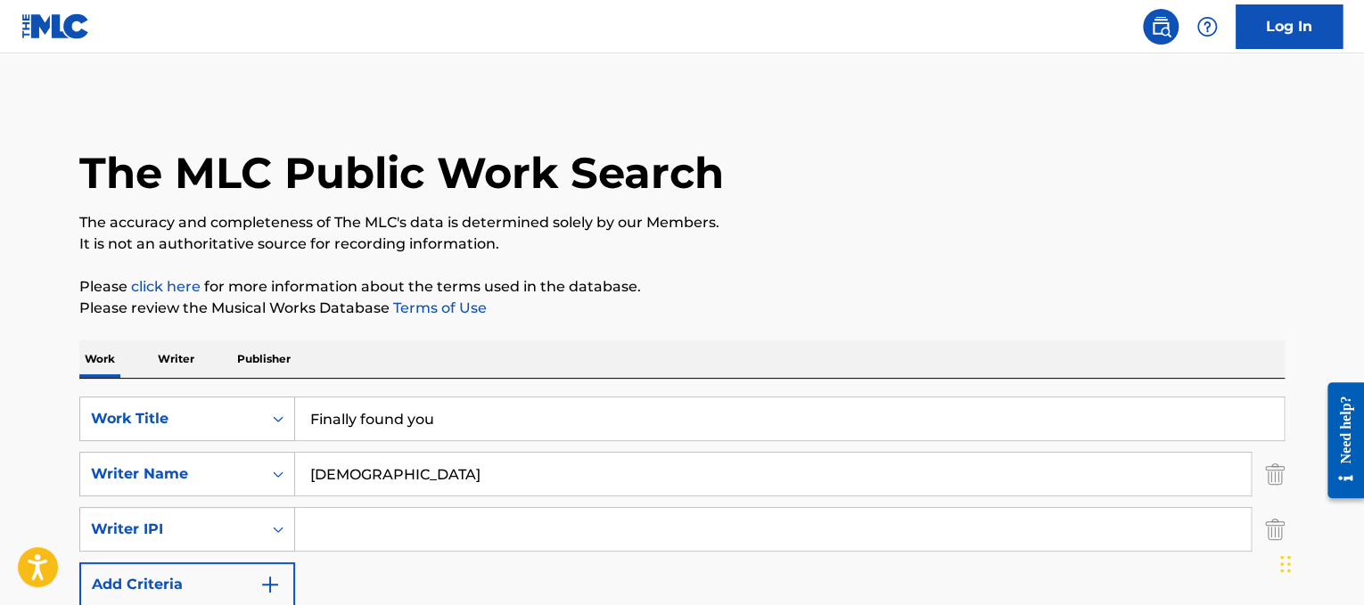
scroll to position [417, 0]
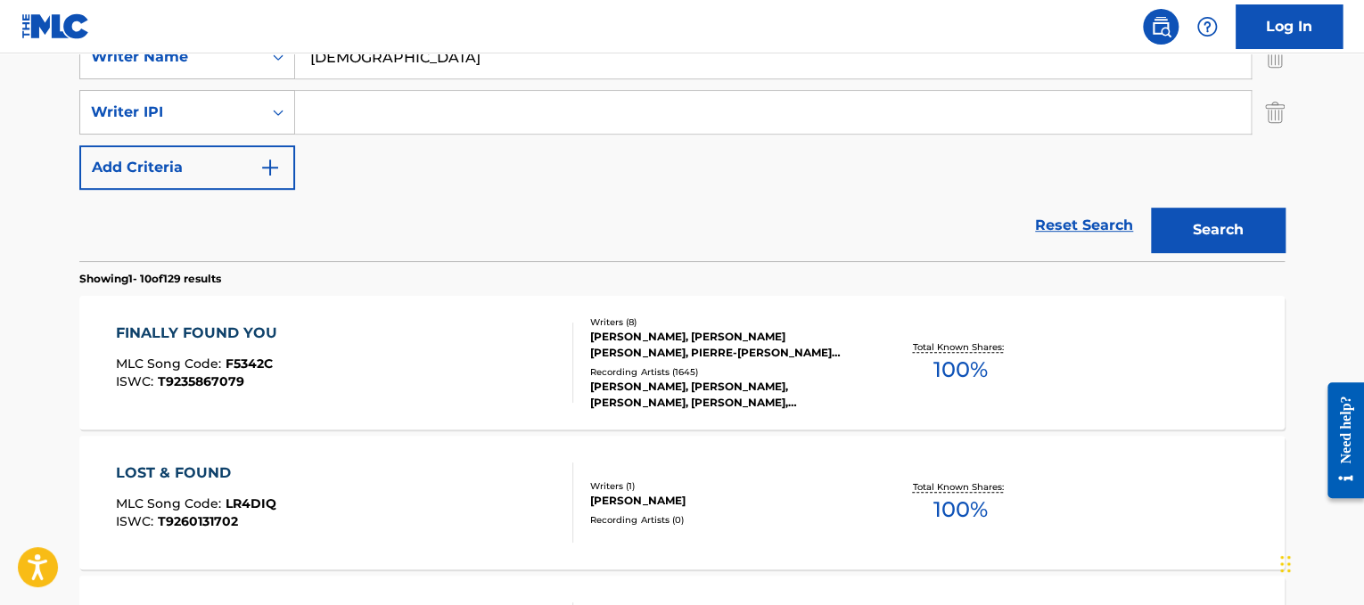
click at [840, 359] on div "Writers ( 8 ) [PERSON_NAME], [PERSON_NAME] [PERSON_NAME], PIERRE-[PERSON_NAME] …" at bounding box center [716, 363] width 286 height 95
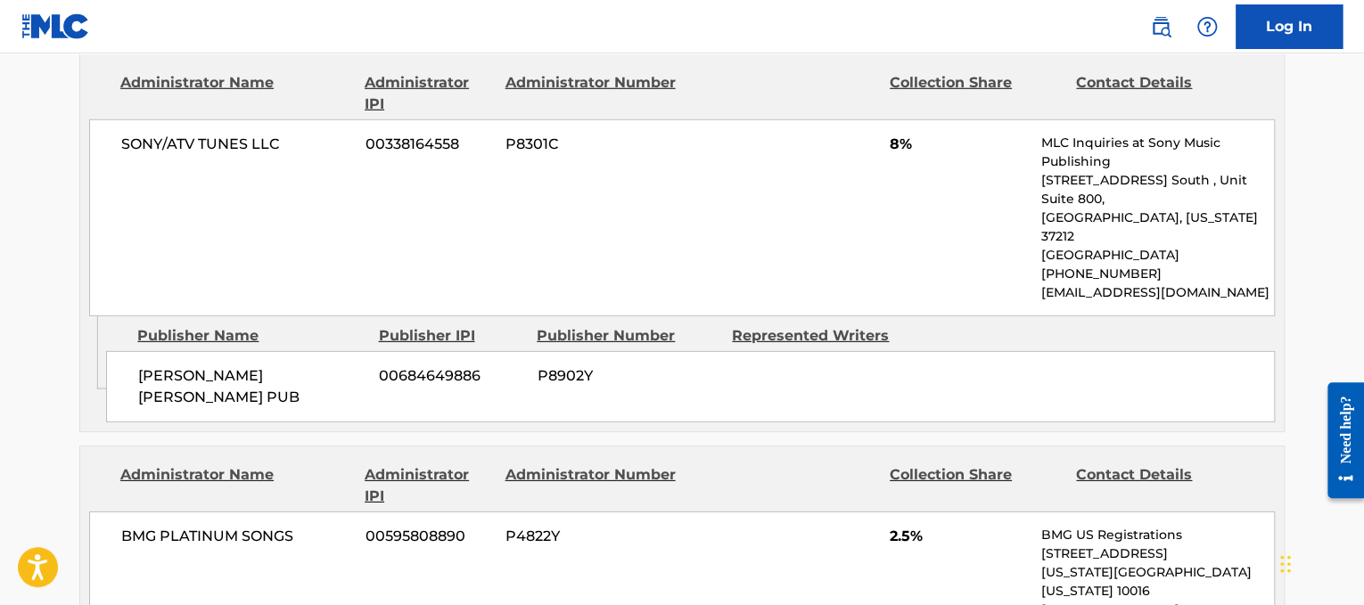
scroll to position [2453, 0]
